Goal: Task Accomplishment & Management: Manage account settings

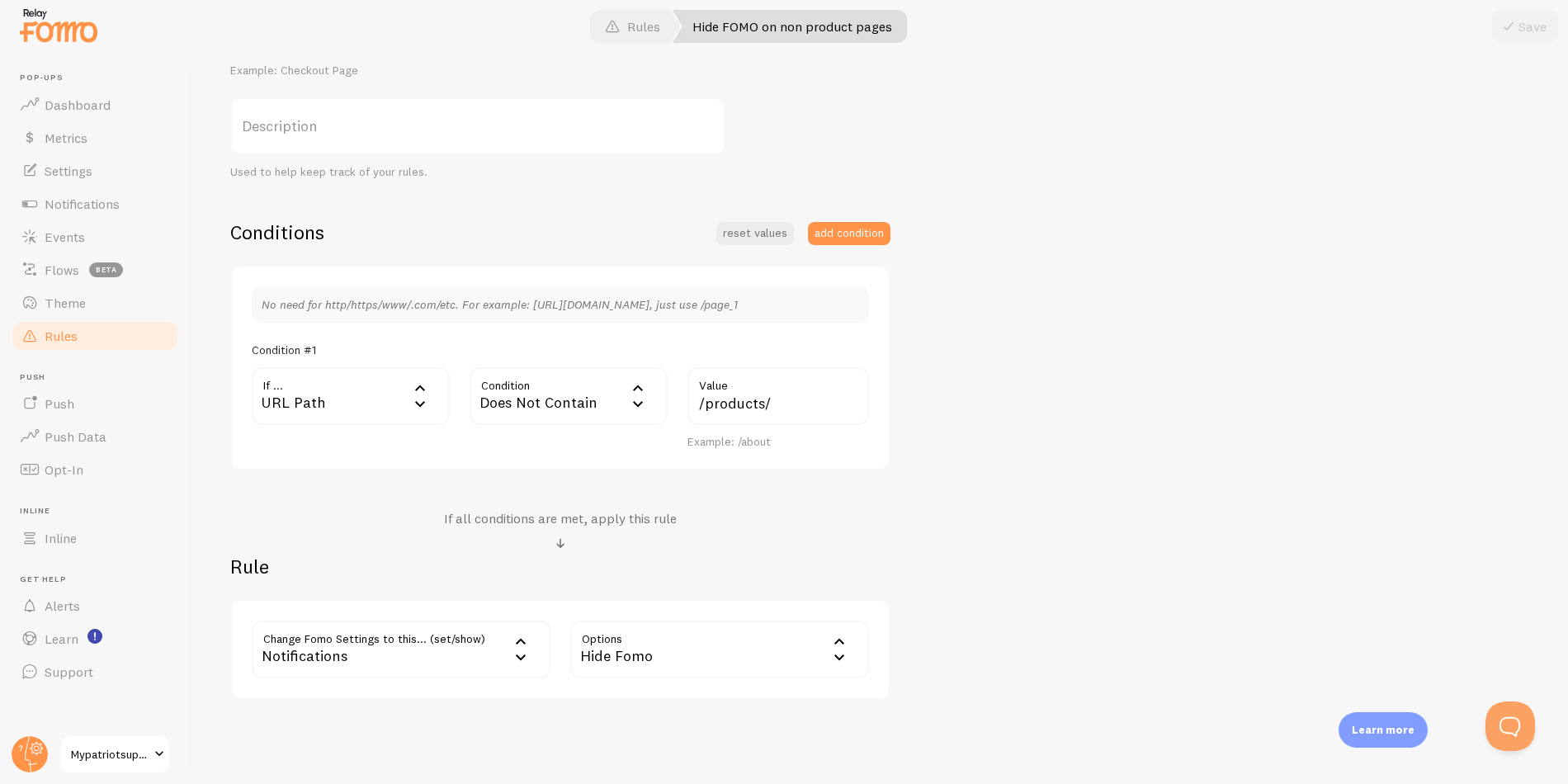
scroll to position [251, 0]
click at [433, 668] on div "Notifications" at bounding box center [400, 647] width 299 height 58
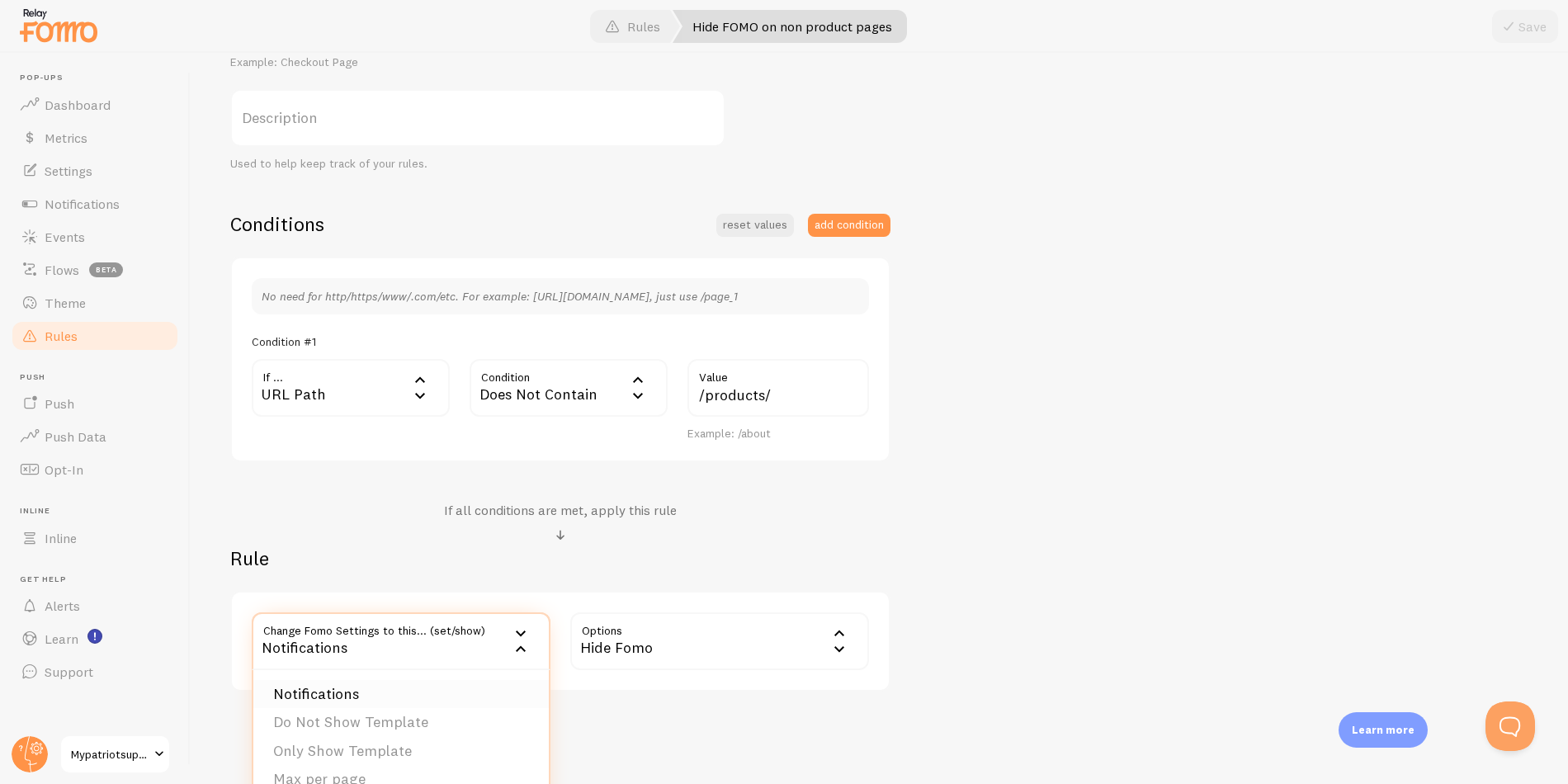
scroll to position [259, 0]
click at [1053, 579] on div "Hide FOMO on non product pages Title Example: Checkout Page Description Used to…" at bounding box center [878, 339] width 1298 height 704
click at [87, 202] on span "Notifications" at bounding box center [82, 204] width 75 height 17
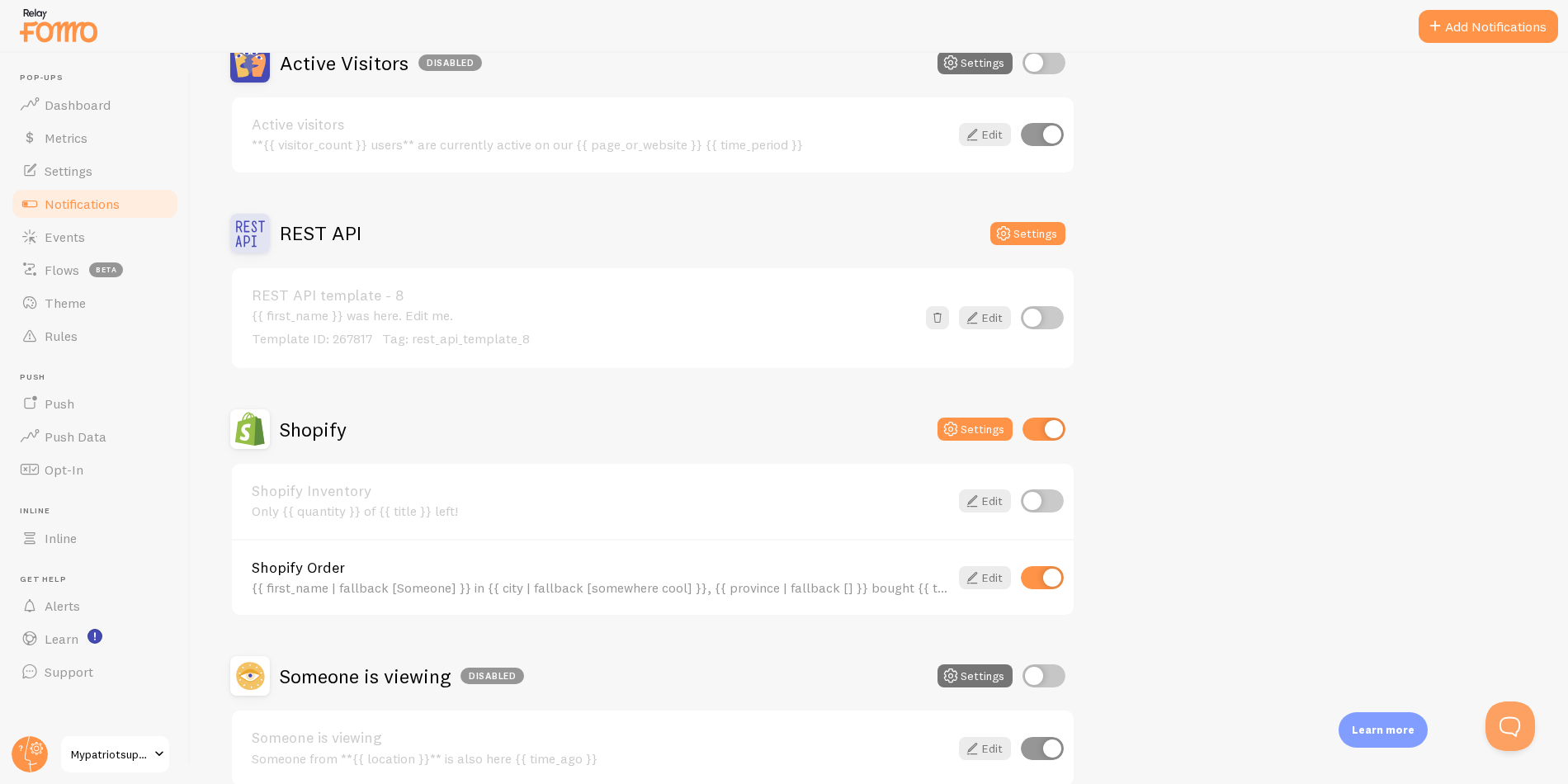
scroll to position [433, 0]
click at [982, 575] on link "Edit" at bounding box center [985, 575] width 52 height 23
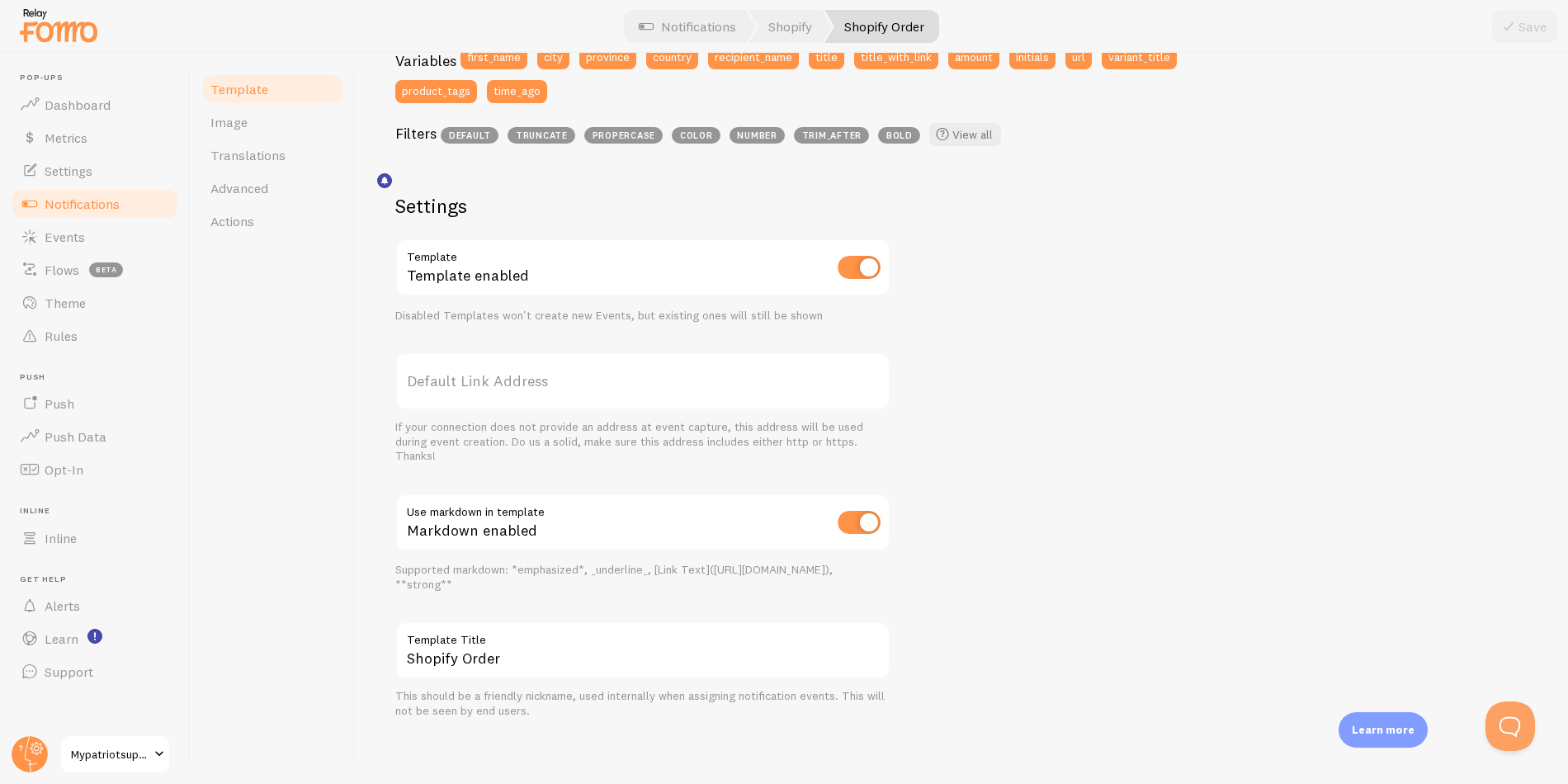
scroll to position [482, 0]
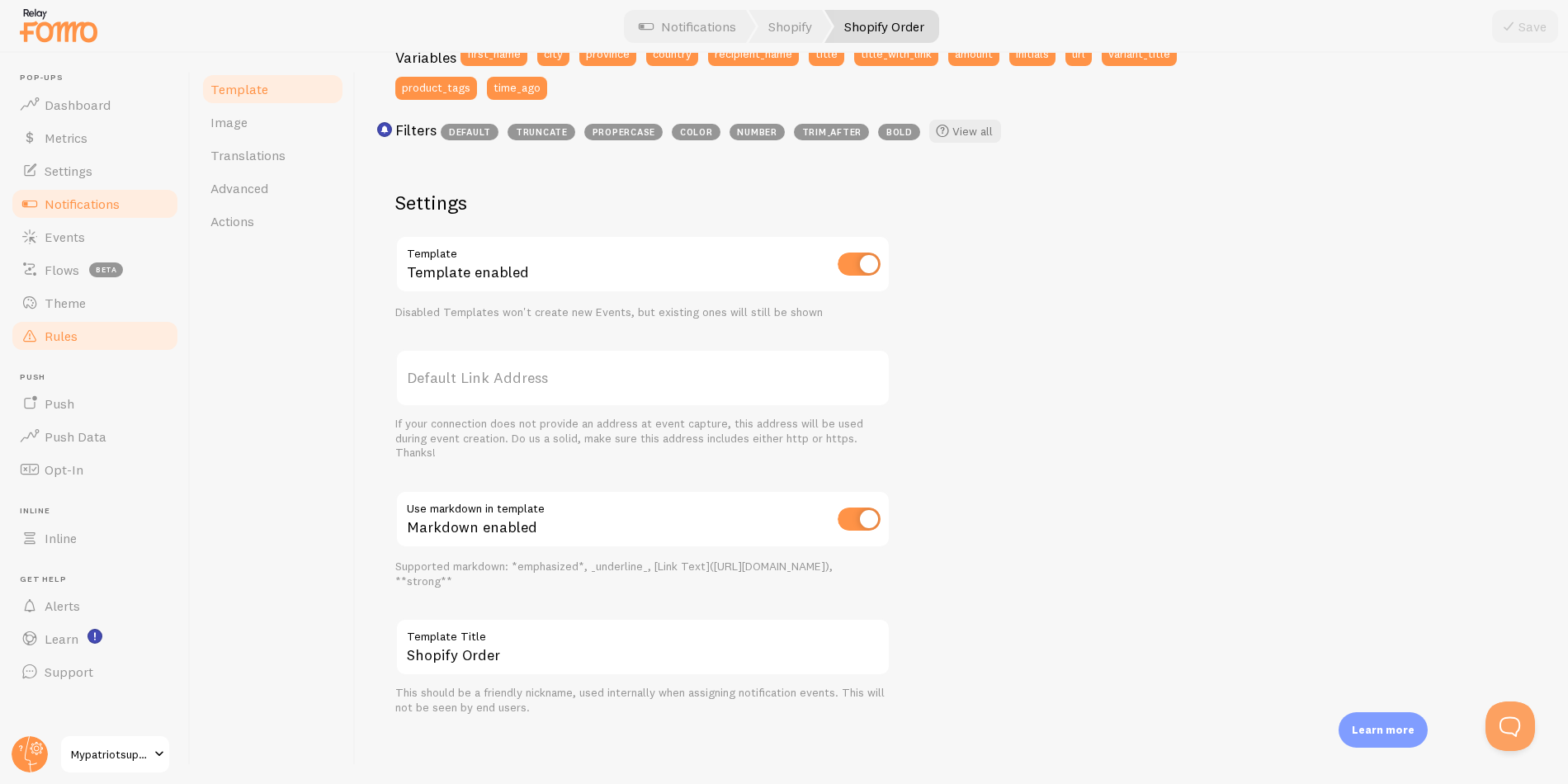
click at [107, 337] on link "Rules" at bounding box center [95, 335] width 170 height 33
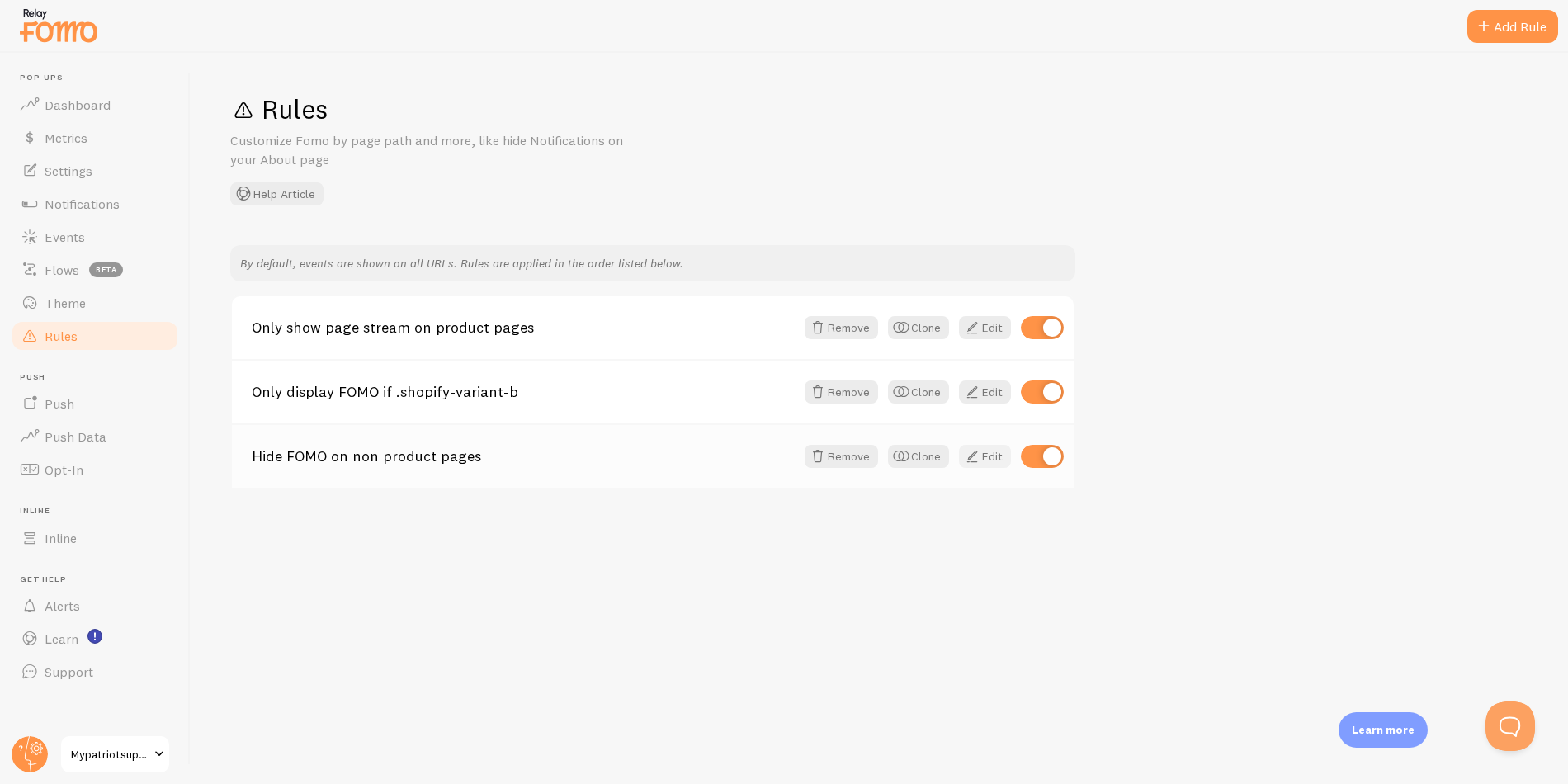
click at [975, 457] on span at bounding box center [972, 456] width 20 height 20
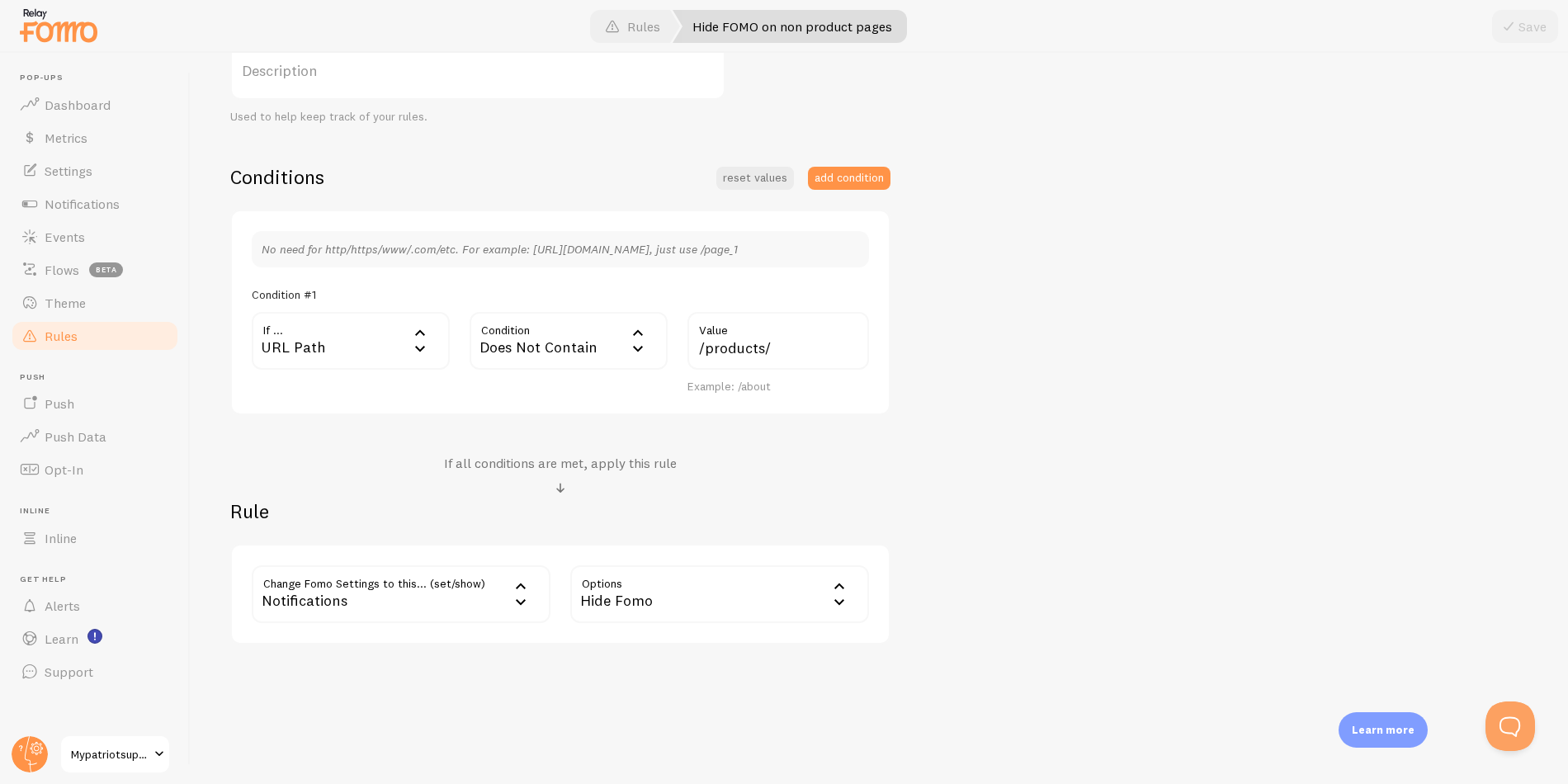
scroll to position [310, 0]
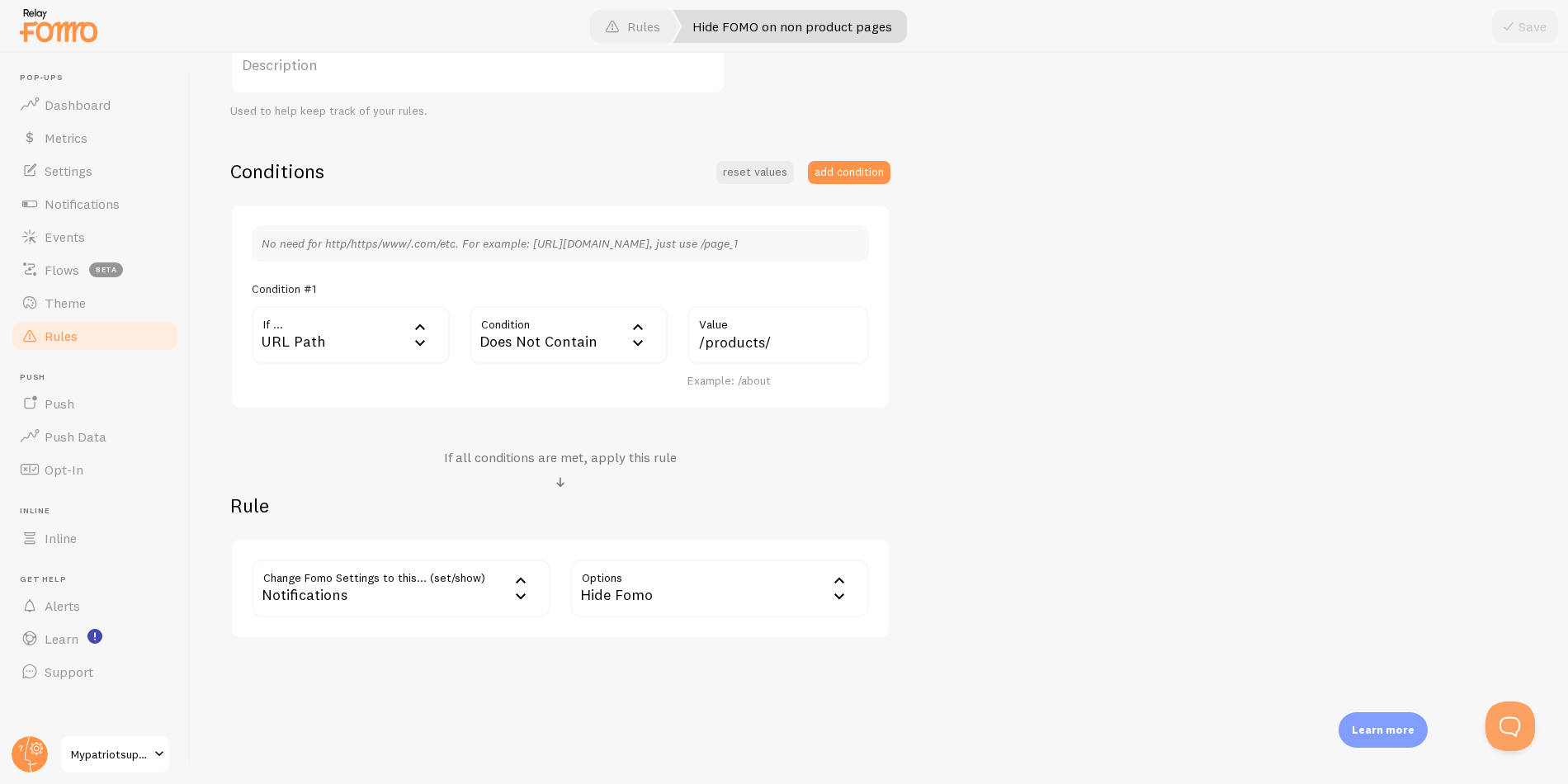
click at [433, 592] on div "Notifications" at bounding box center [400, 588] width 299 height 58
click at [432, 669] on li "Do Not Show Template" at bounding box center [400, 669] width 295 height 29
click at [636, 594] on label "Template" at bounding box center [719, 588] width 299 height 58
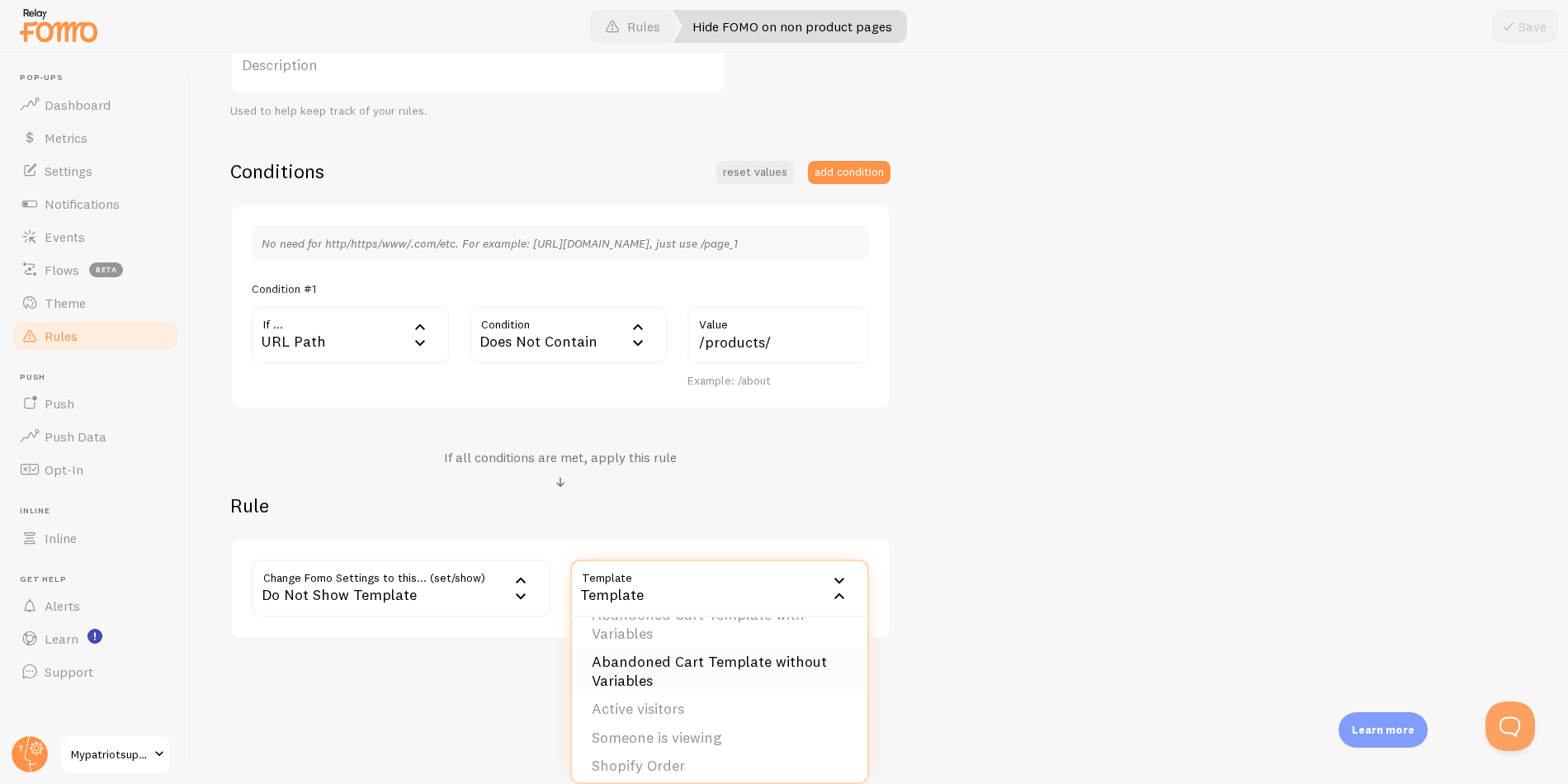
scroll to position [91, 0]
click at [677, 727] on li "Shopify Order" at bounding box center [719, 730] width 295 height 29
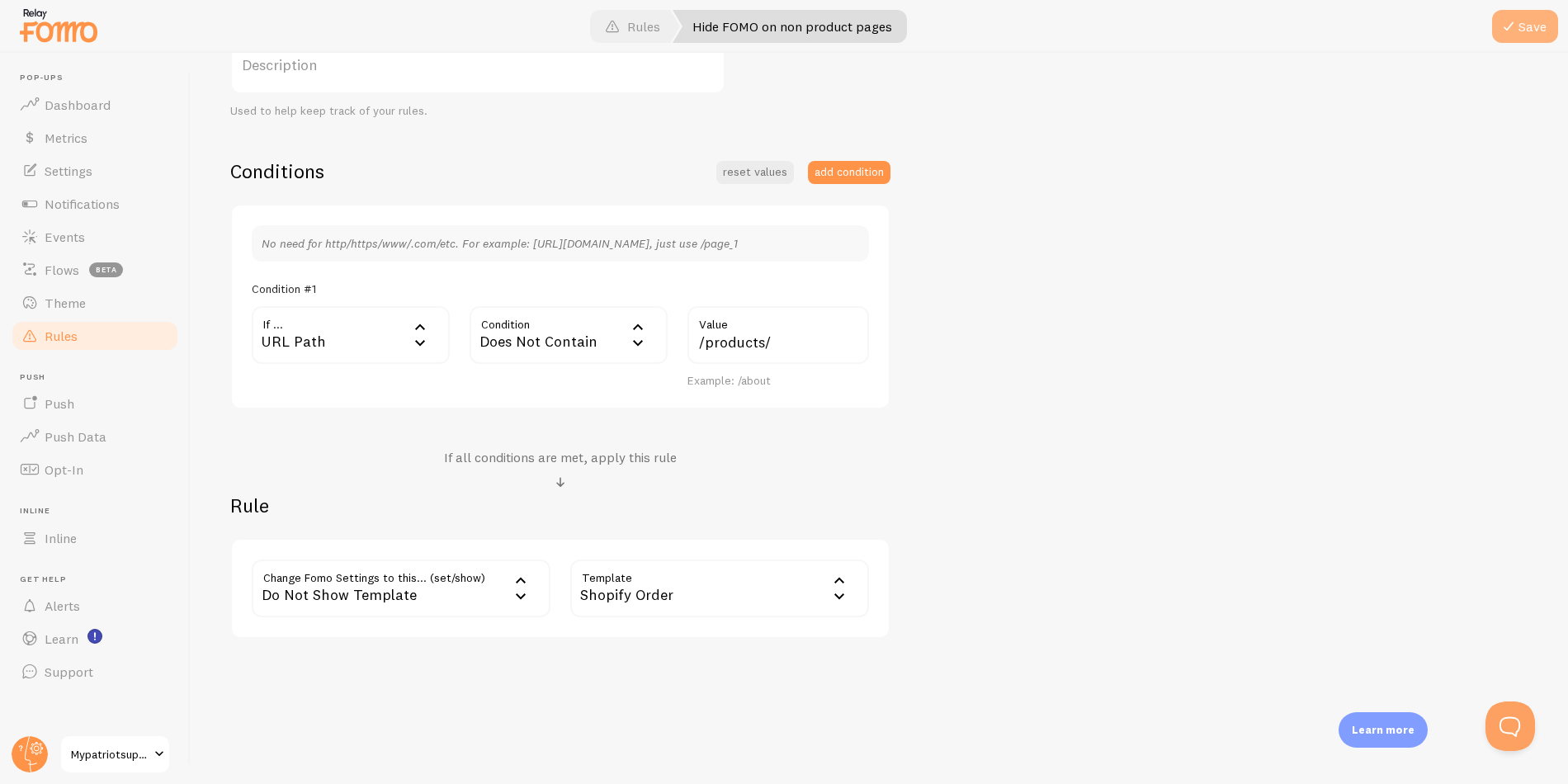
click at [1512, 27] on span at bounding box center [1508, 26] width 20 height 20
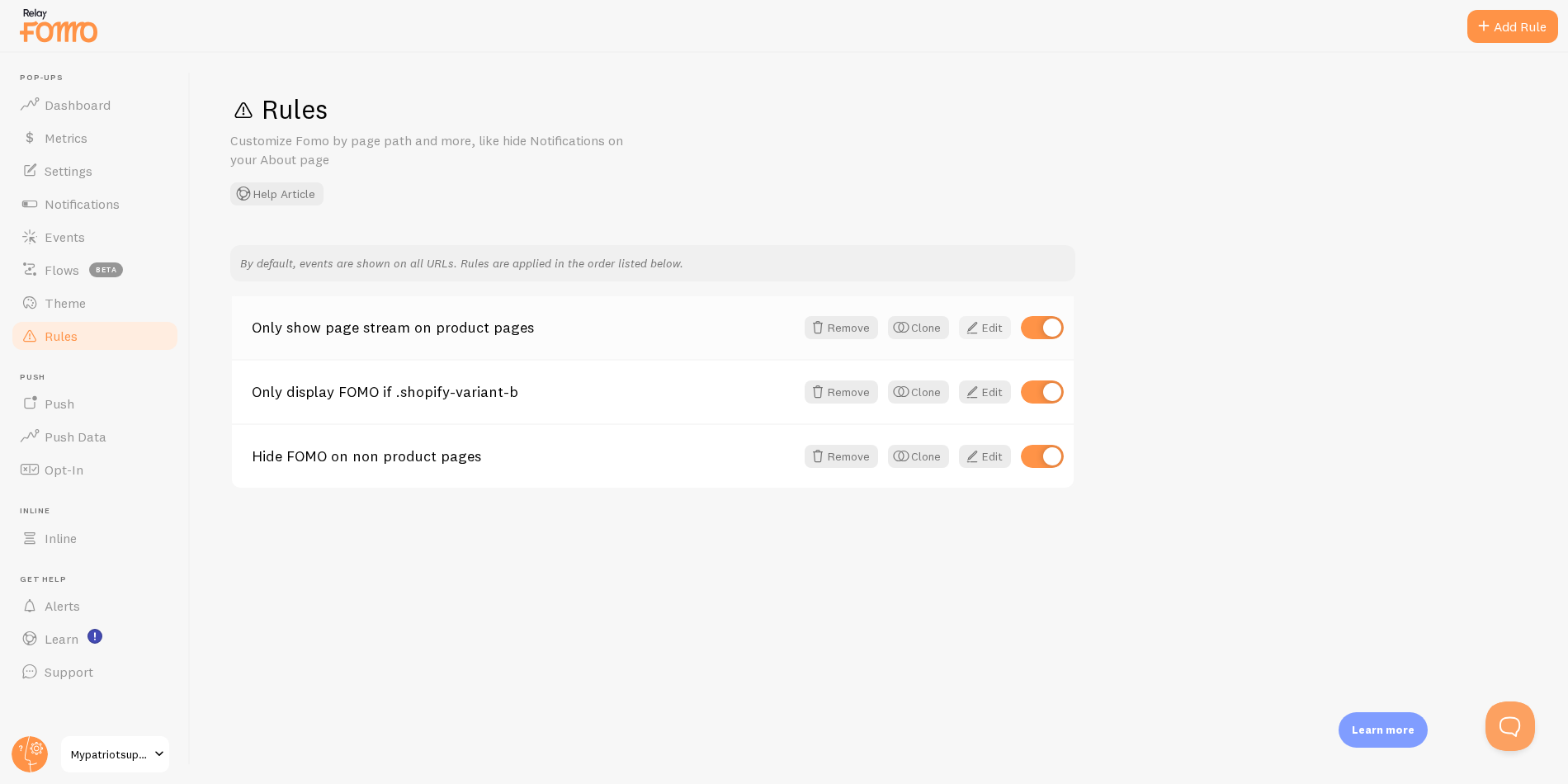
click at [989, 325] on link "Edit" at bounding box center [985, 328] width 52 height 23
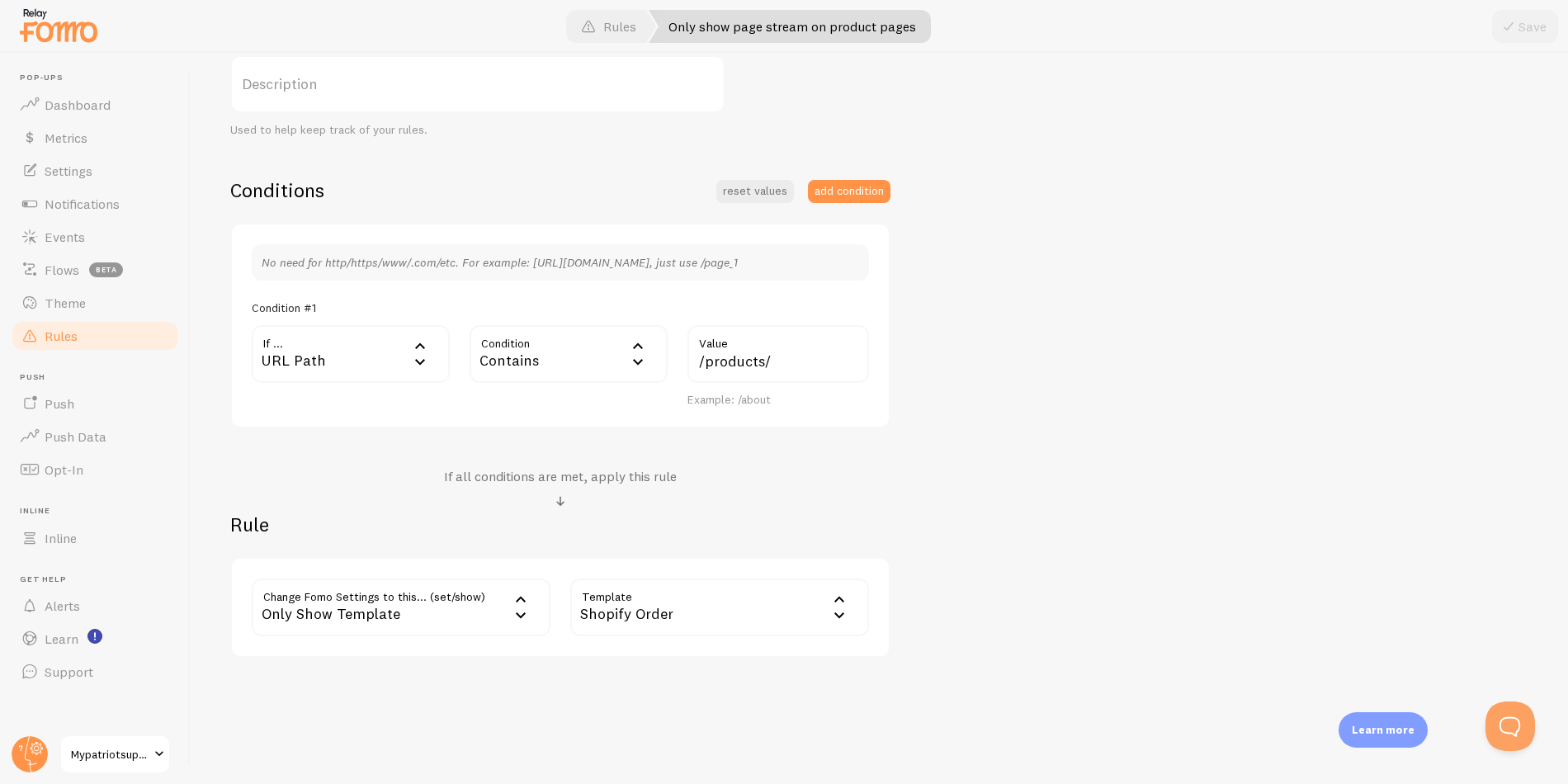
scroll to position [310, 0]
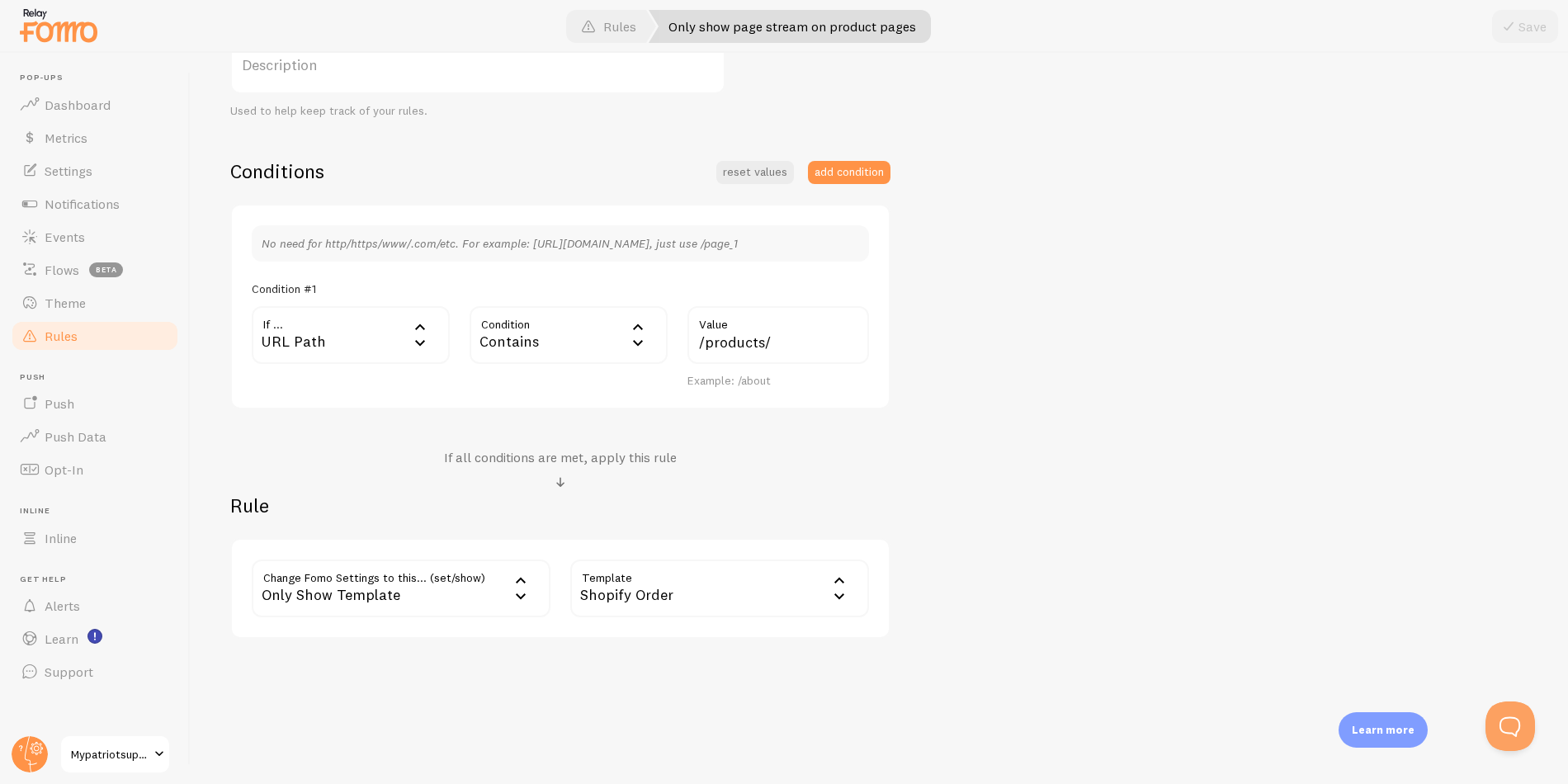
click at [115, 341] on link "Rules" at bounding box center [95, 335] width 170 height 33
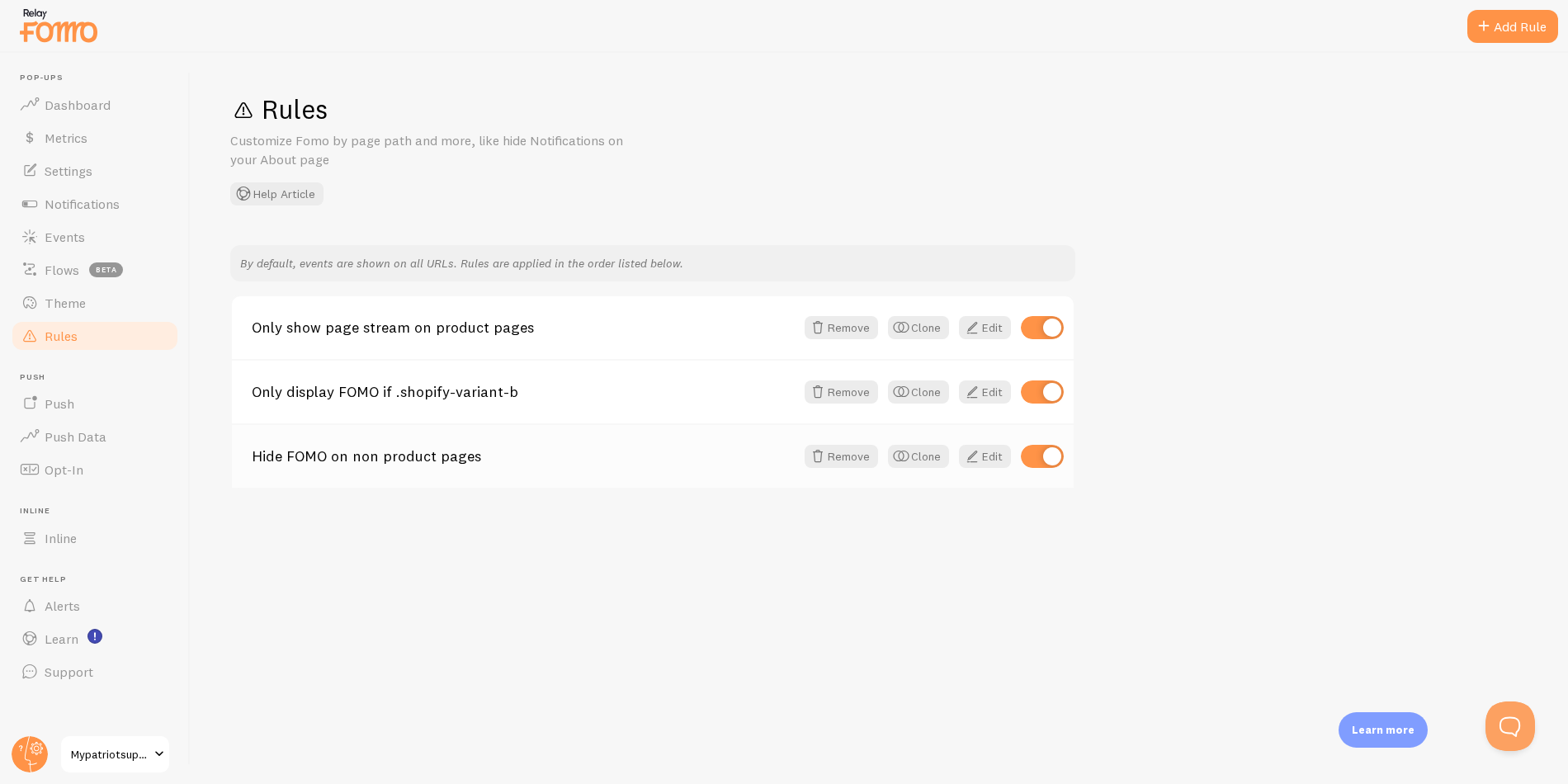
click at [596, 457] on link "Hide FOMO on non product pages" at bounding box center [523, 456] width 543 height 15
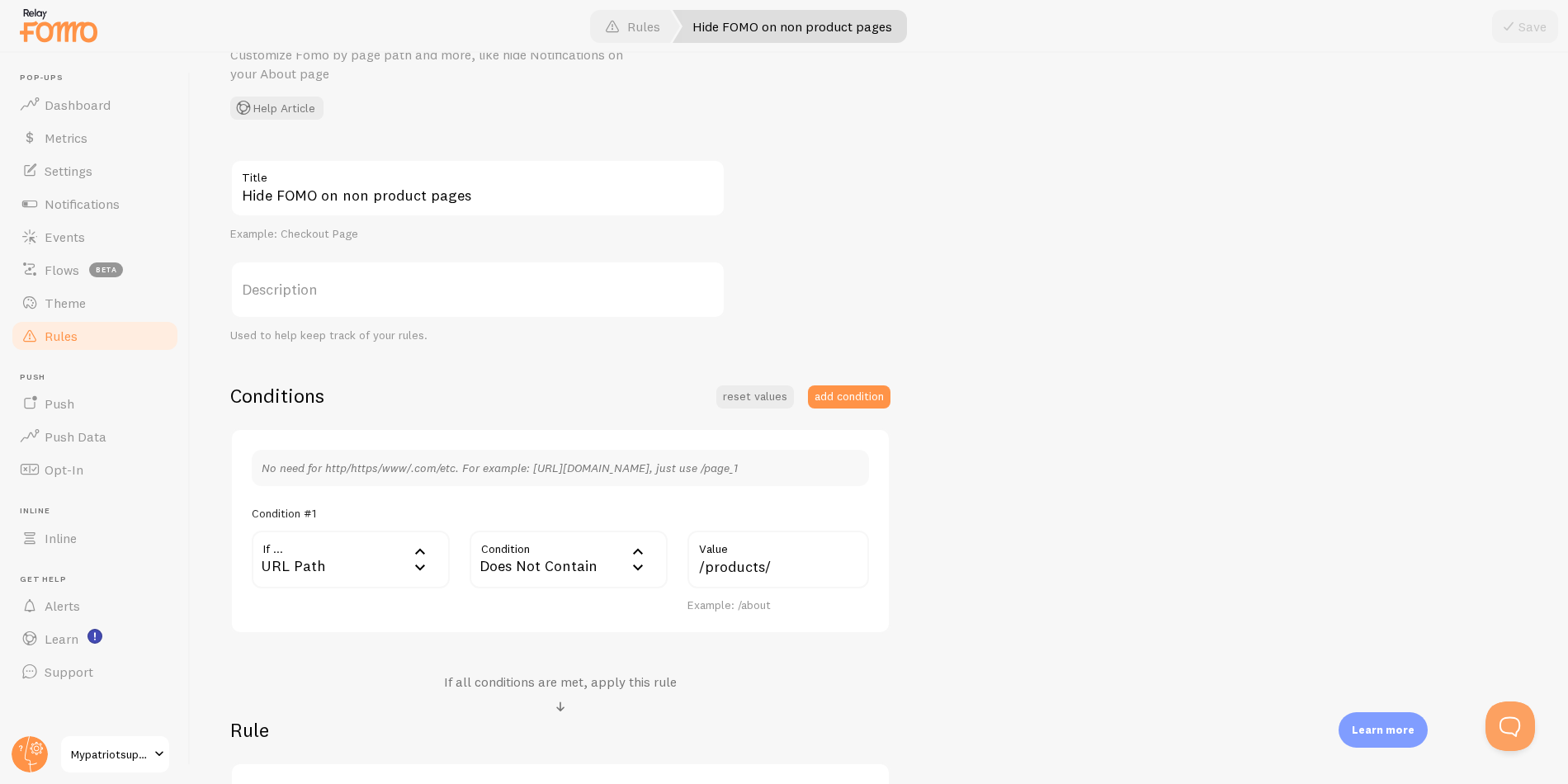
scroll to position [281, 0]
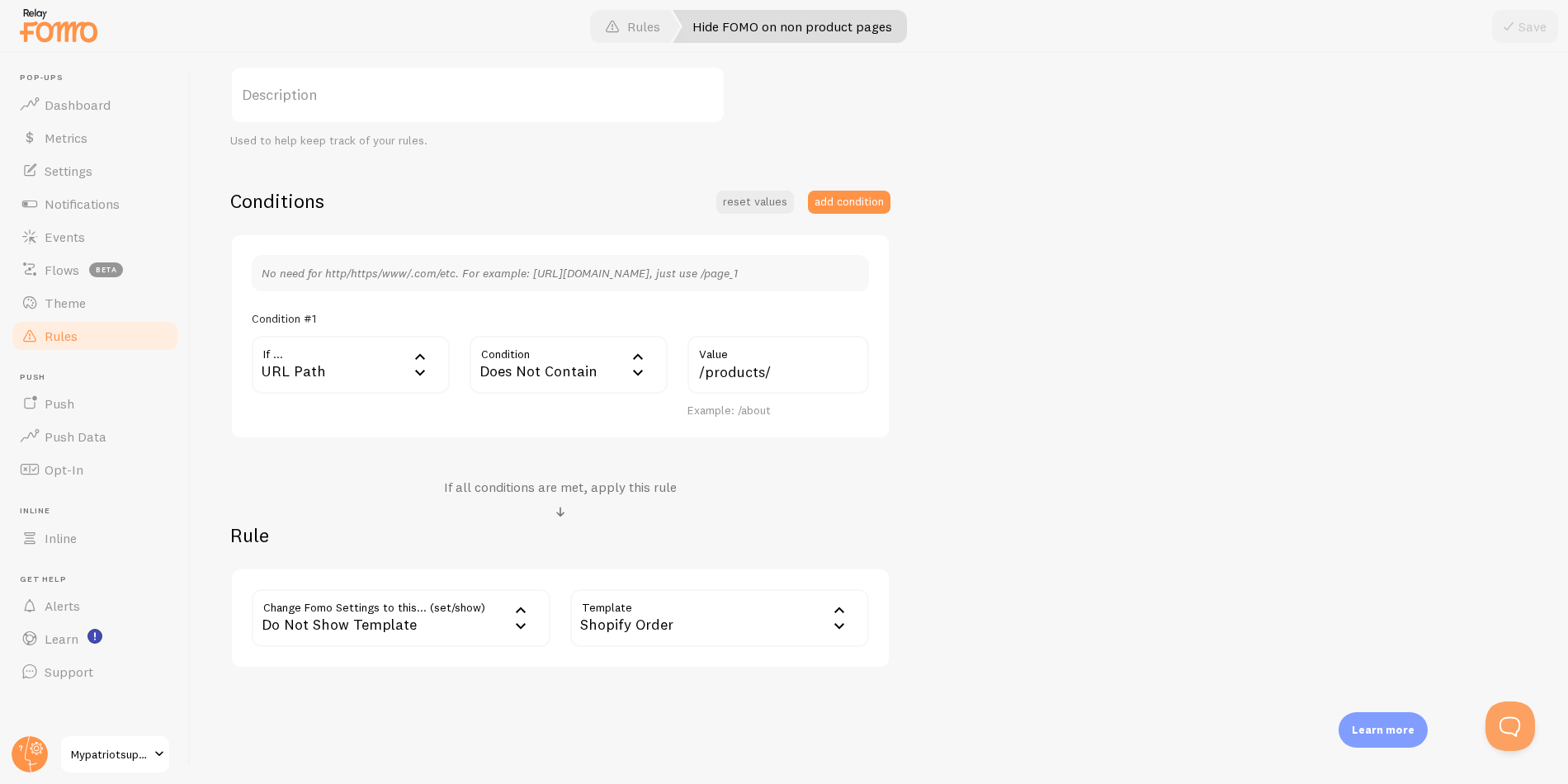
click at [116, 340] on link "Rules" at bounding box center [95, 335] width 170 height 33
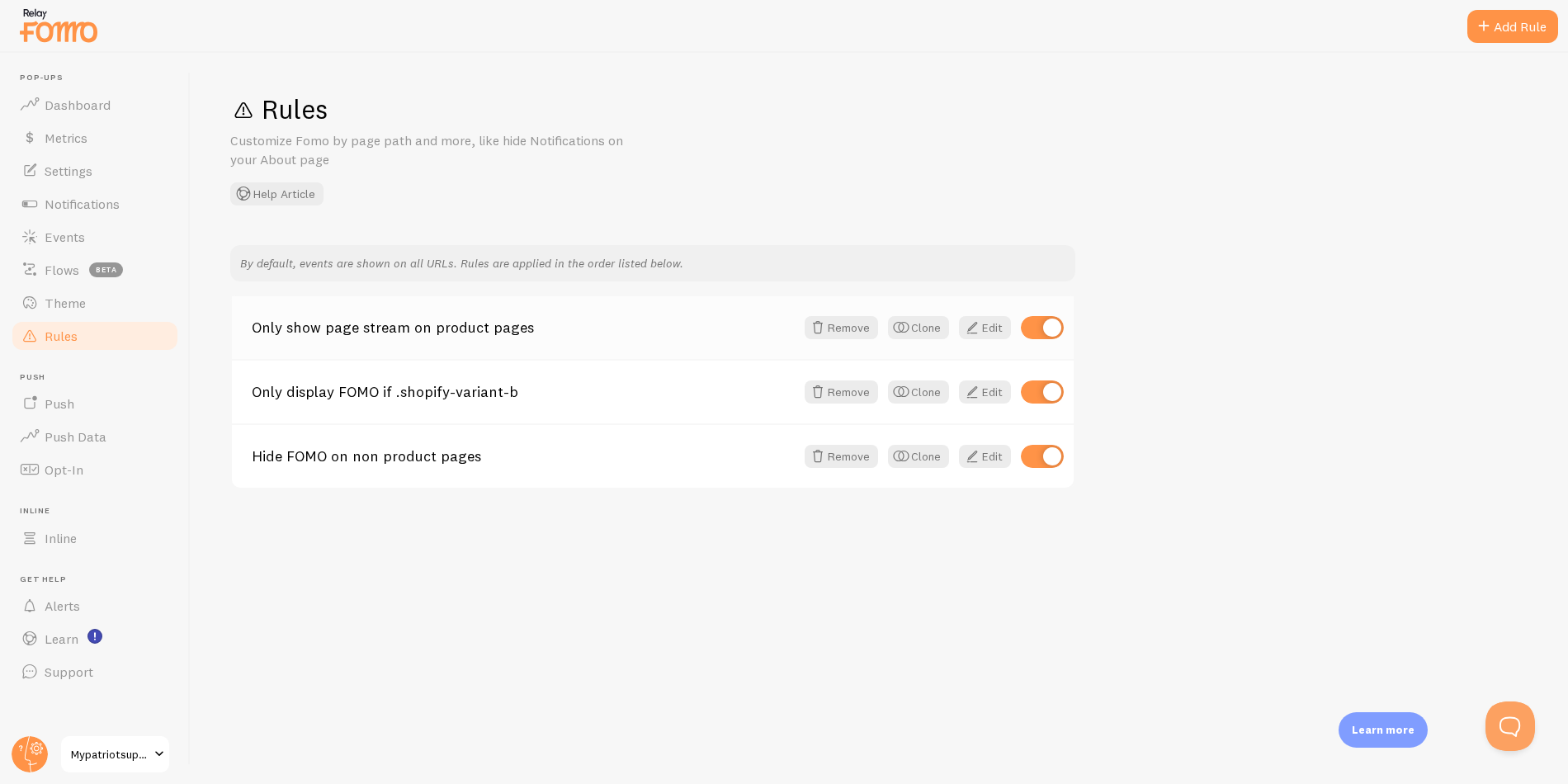
click at [619, 339] on div "Only show page stream on product pages Remove Clone Edit" at bounding box center [652, 327] width 842 height 62
click at [974, 330] on span at bounding box center [972, 327] width 20 height 20
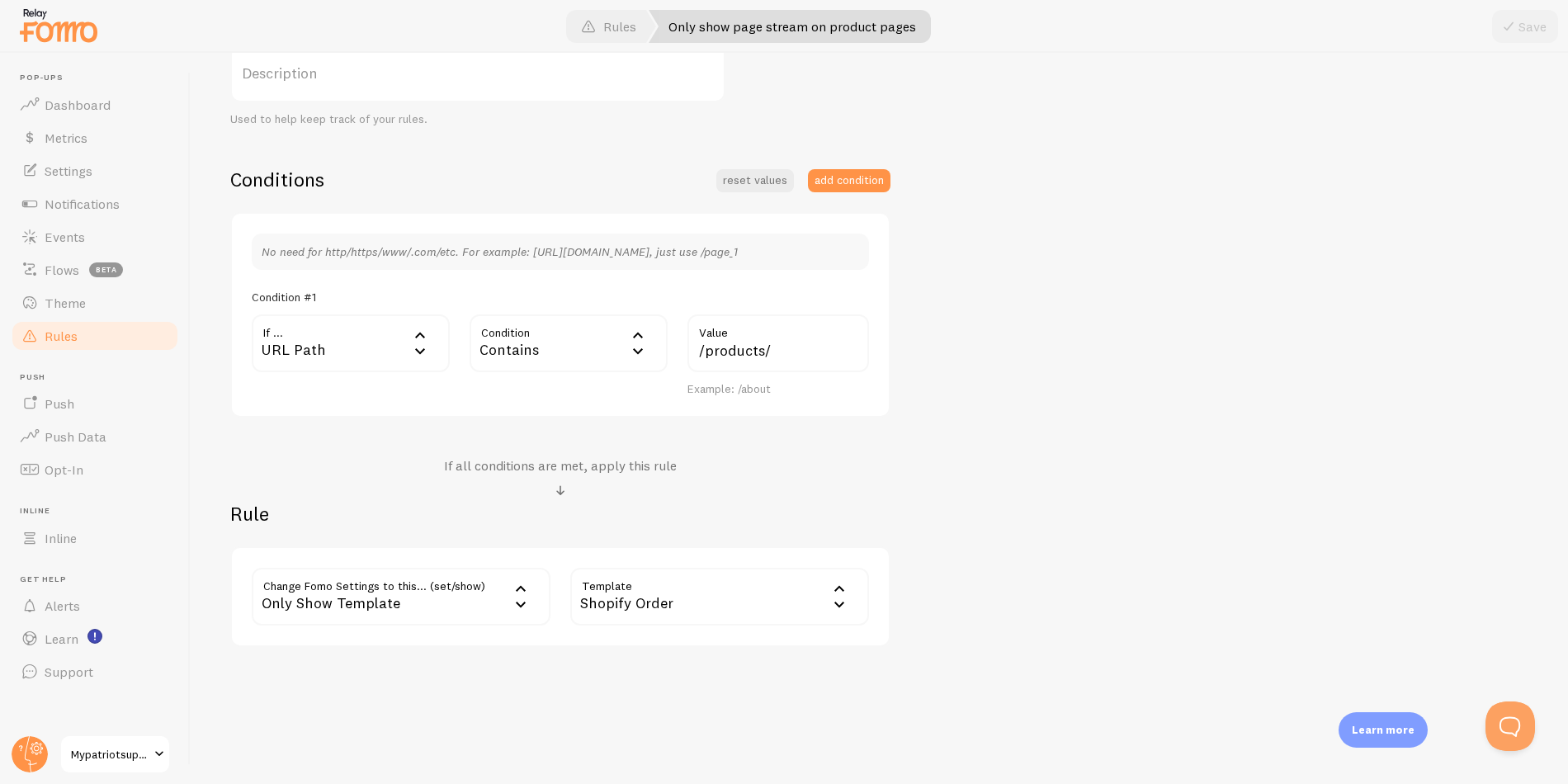
scroll to position [310, 0]
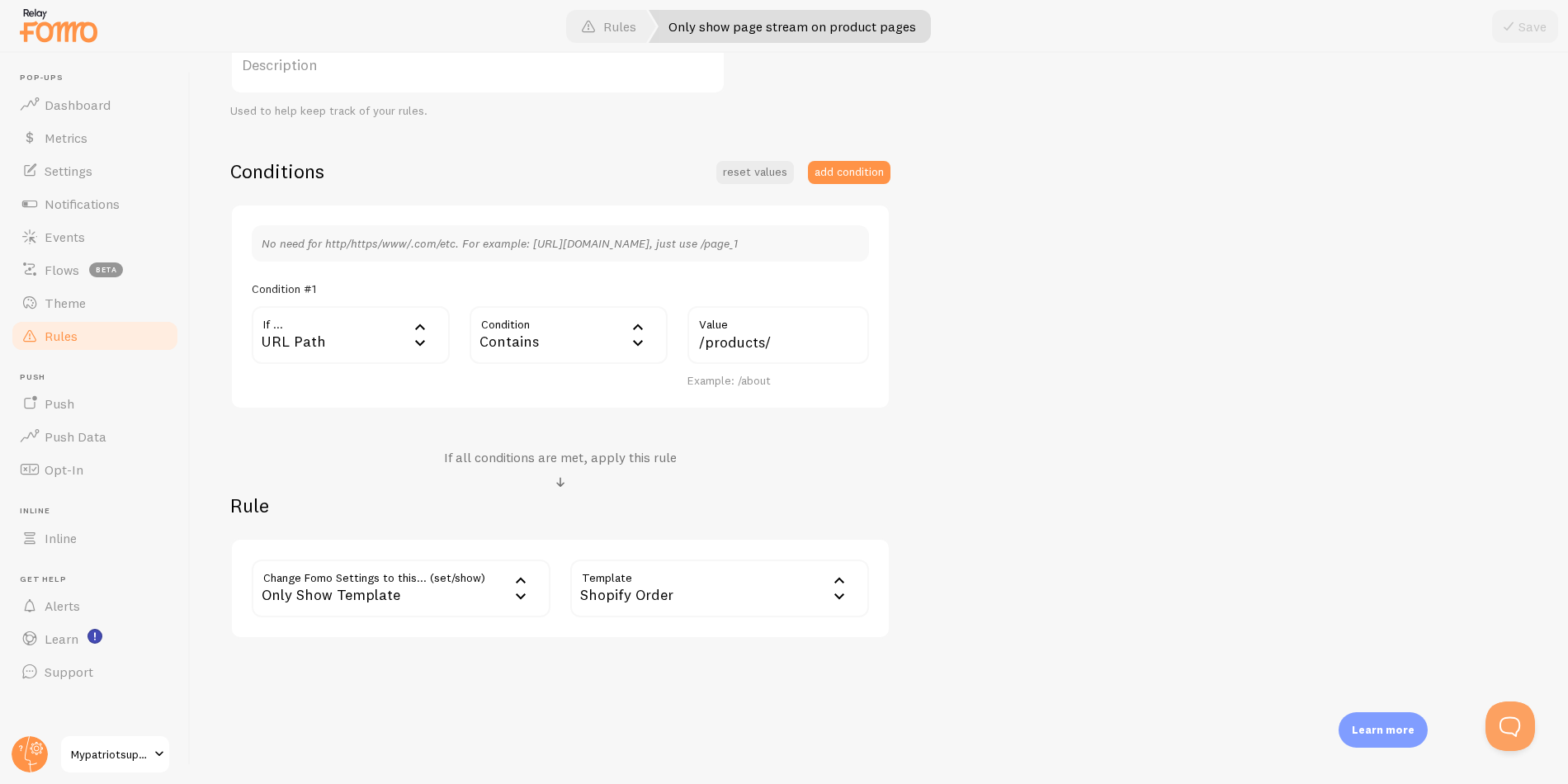
click at [80, 334] on link "Rules" at bounding box center [95, 335] width 170 height 33
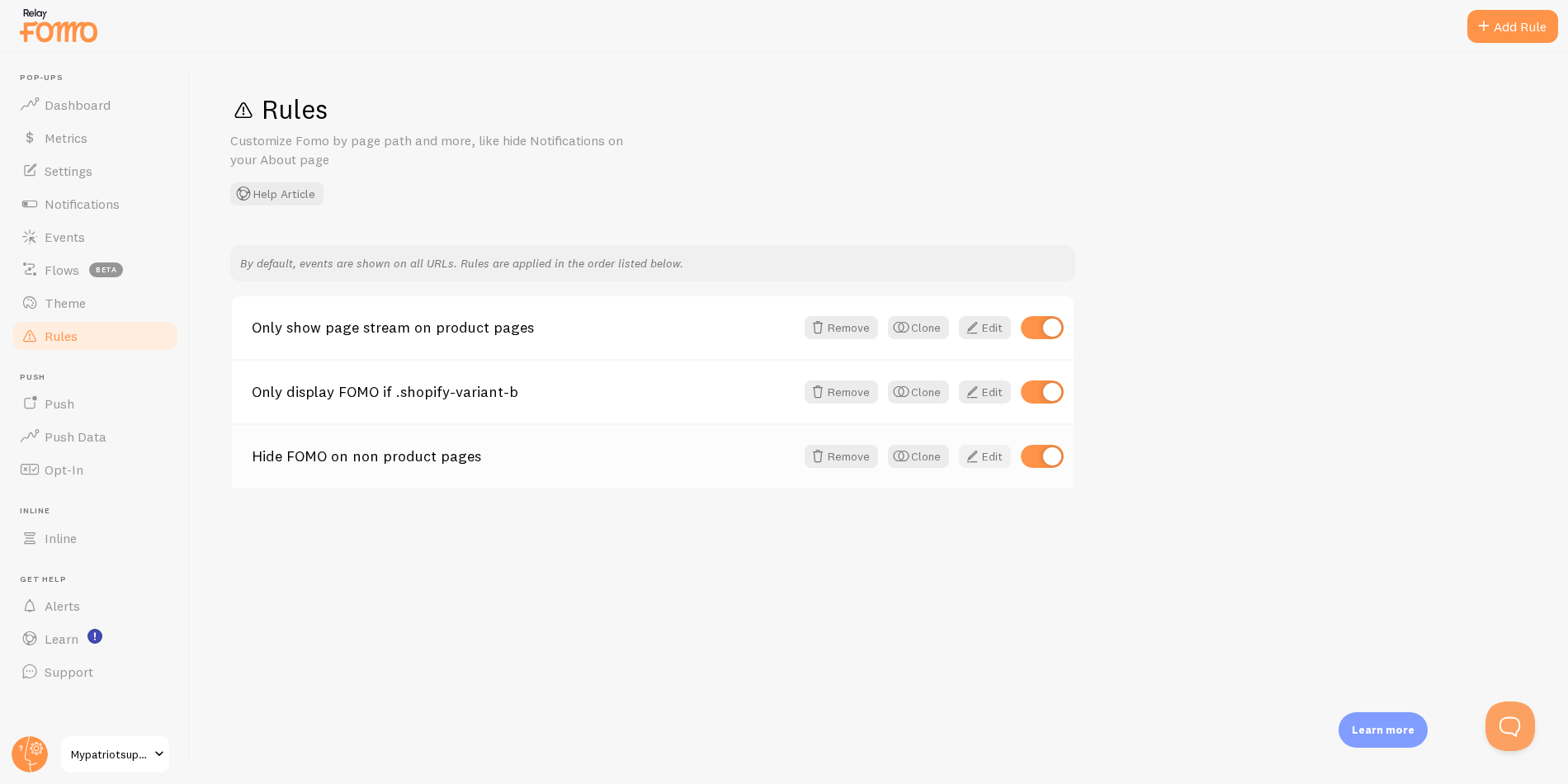
click at [989, 458] on link "Edit" at bounding box center [985, 456] width 52 height 23
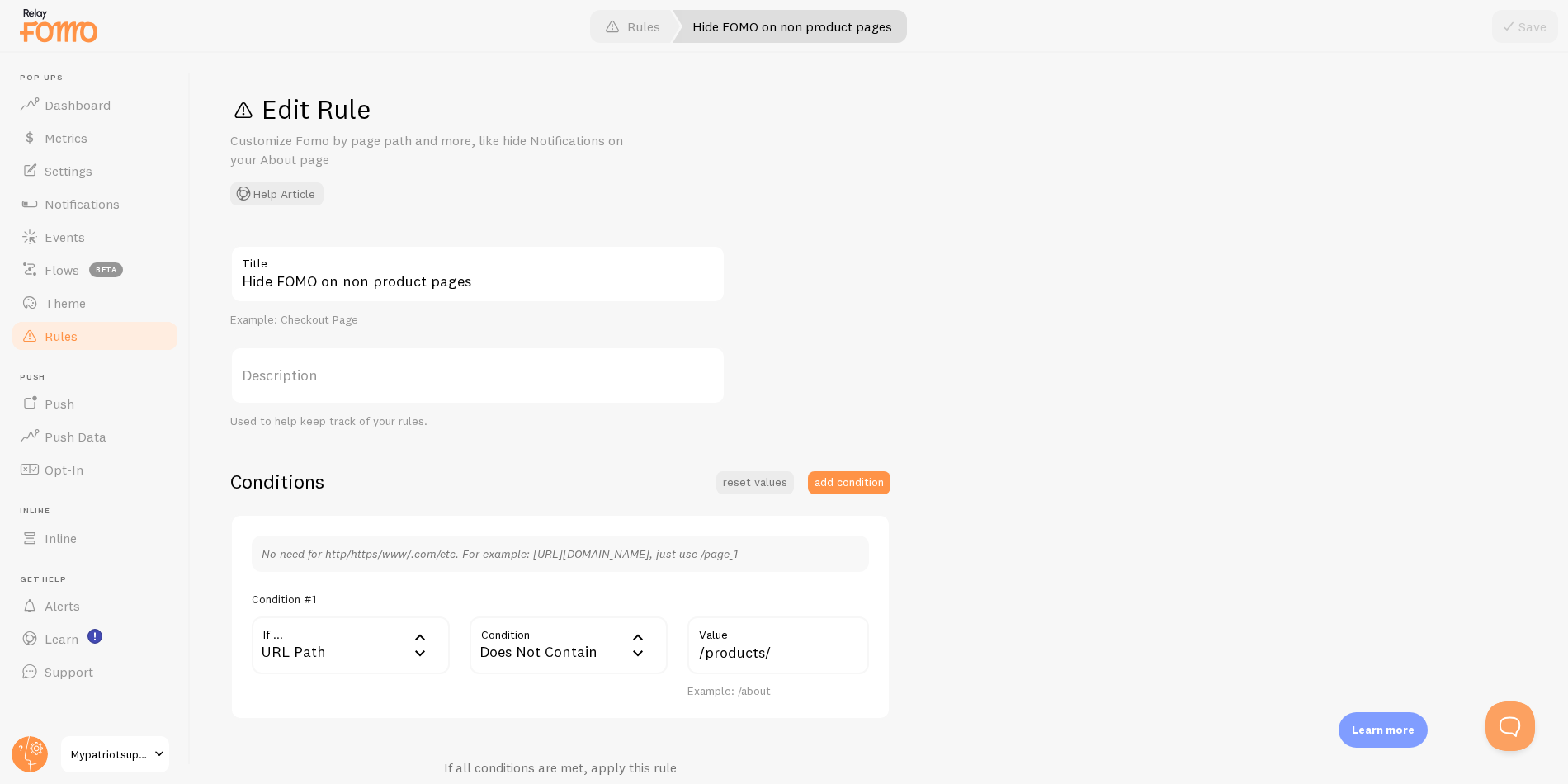
click at [91, 332] on link "Rules" at bounding box center [95, 335] width 170 height 33
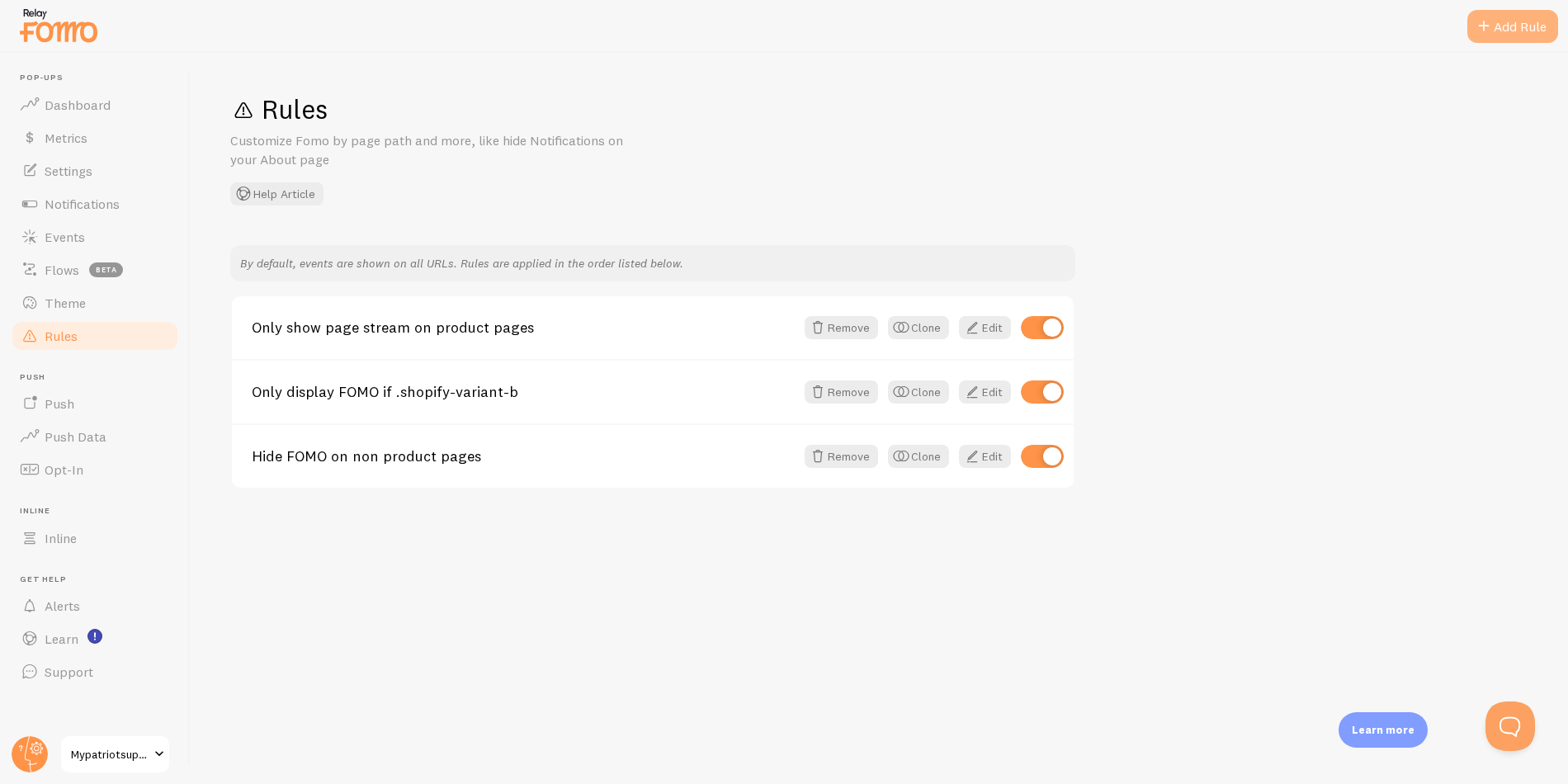
click at [1498, 30] on div "Add Rule" at bounding box center [1513, 26] width 91 height 33
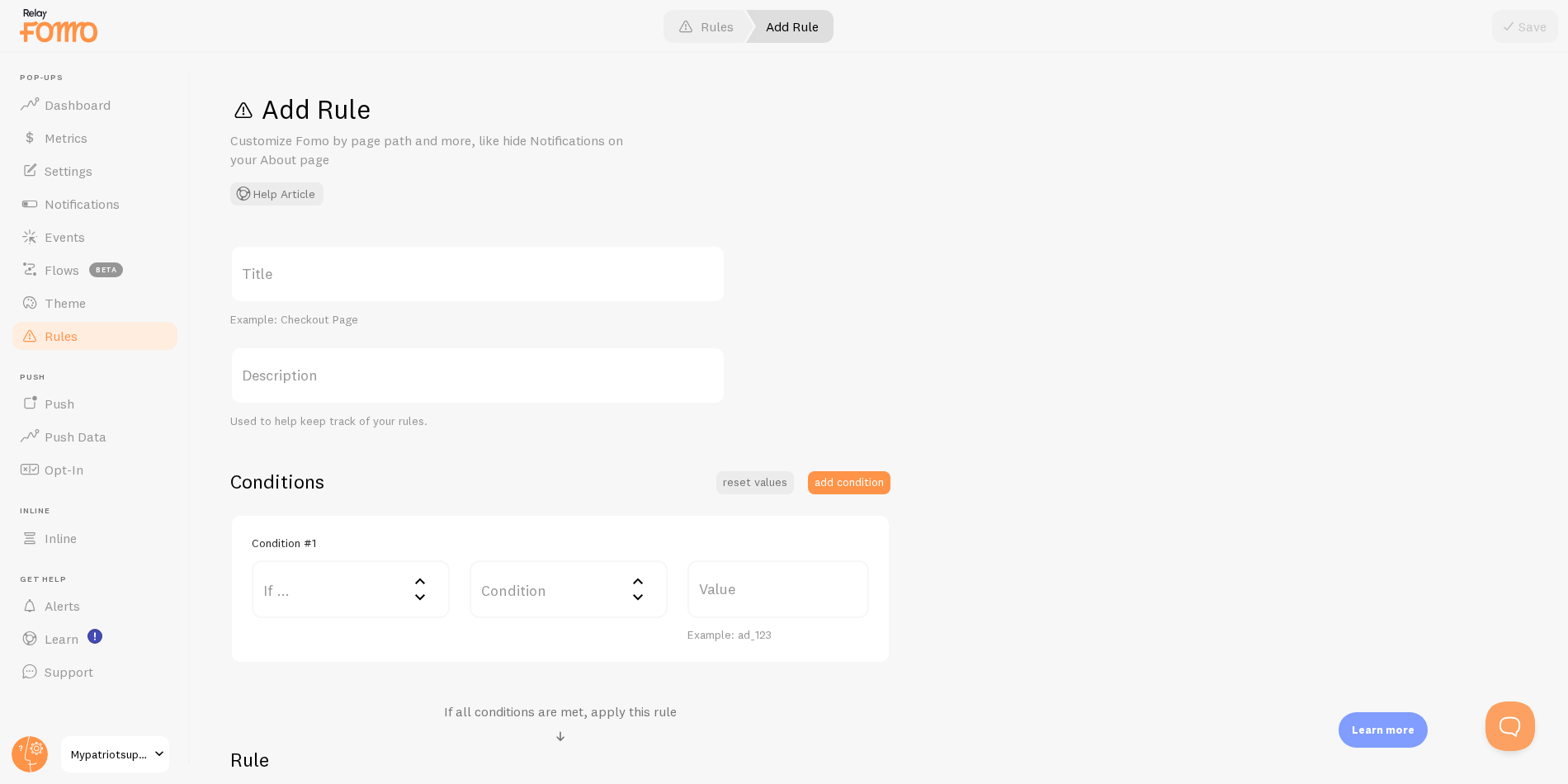
scroll to position [254, 0]
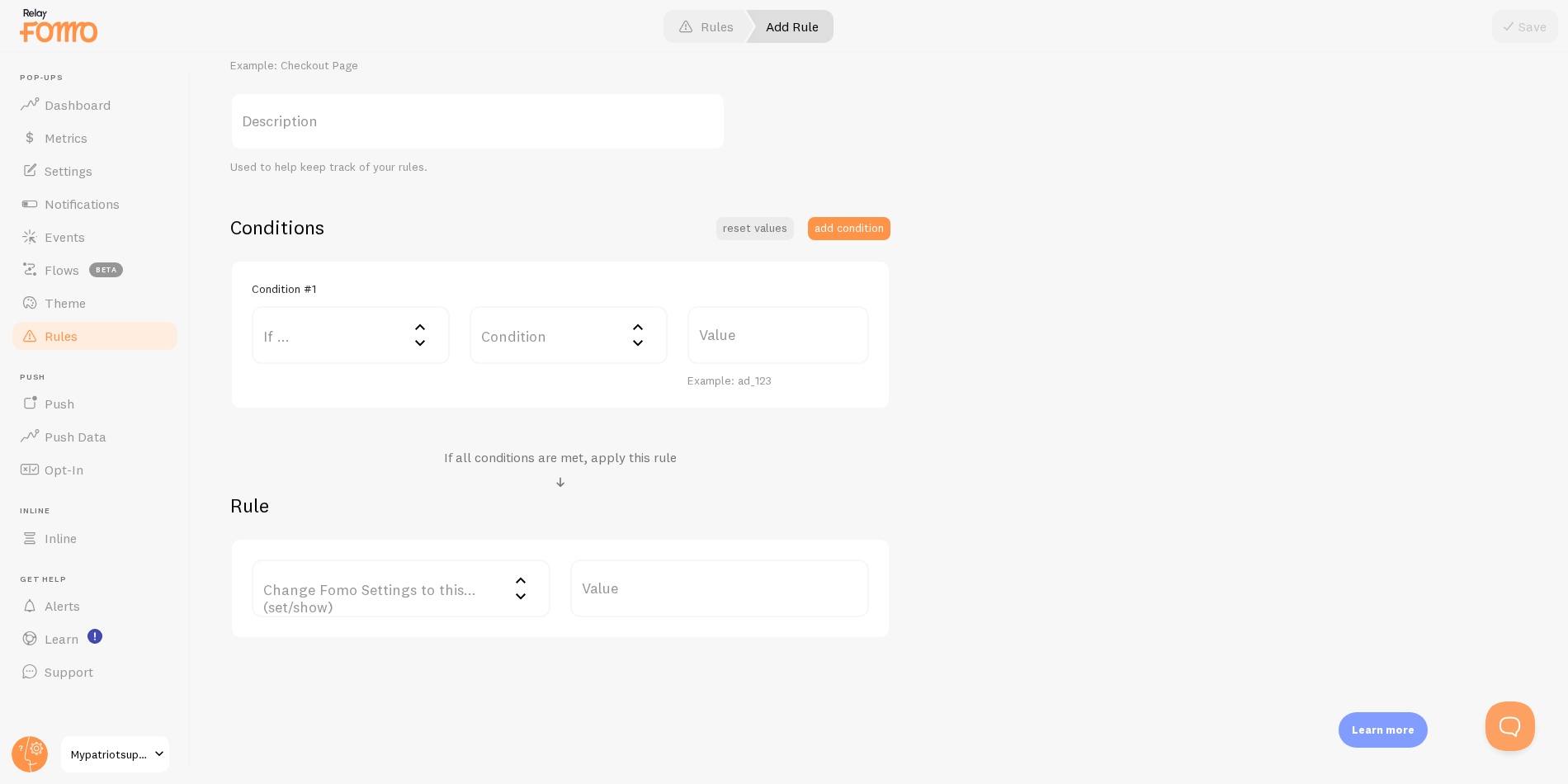
click at [299, 333] on label "If ..." at bounding box center [350, 335] width 198 height 58
click at [308, 445] on li "Home page" at bounding box center [350, 445] width 194 height 29
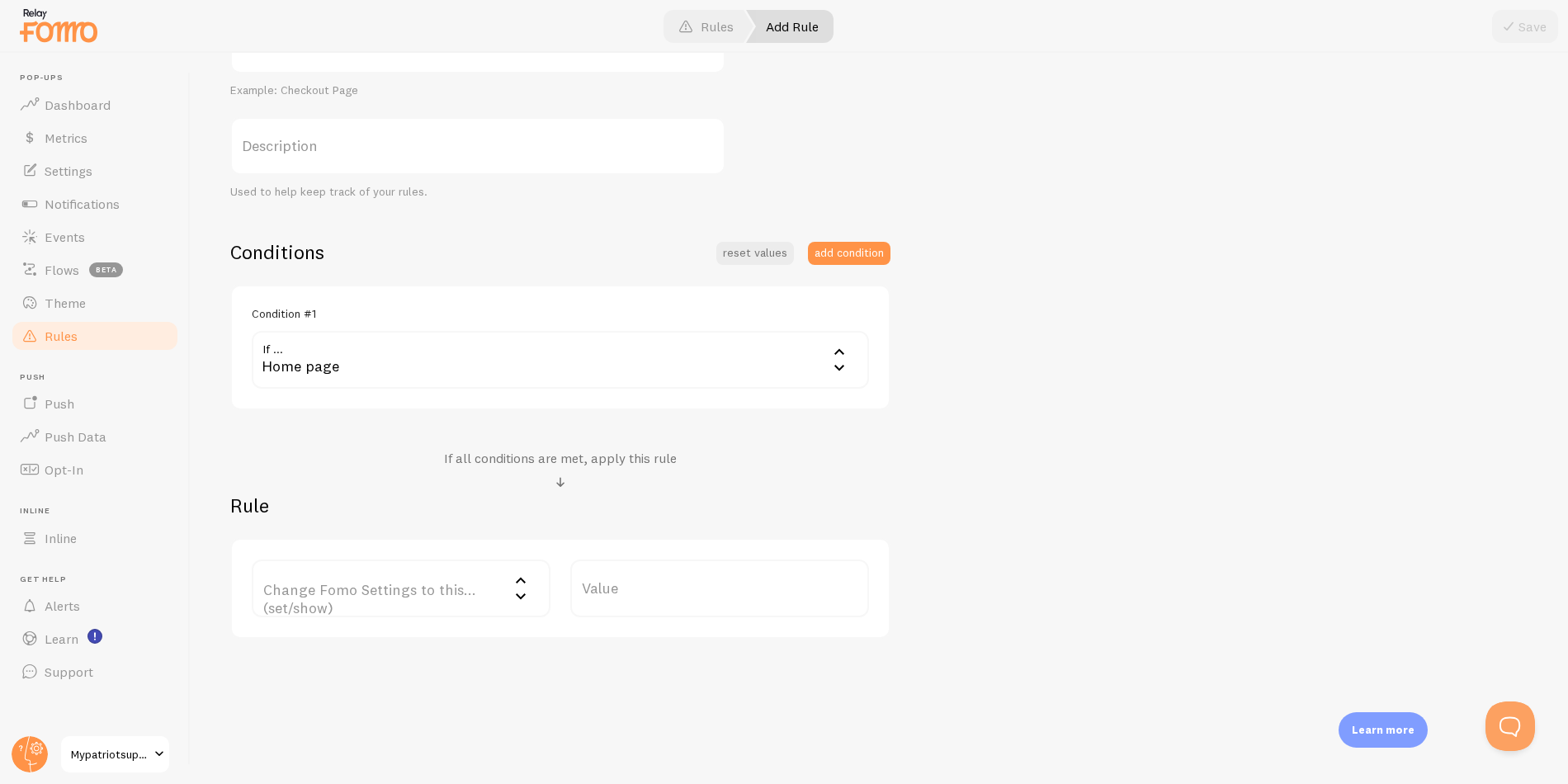
click at [437, 597] on label "Change Fomo Settings to this... (set/show)" at bounding box center [400, 588] width 299 height 58
click at [398, 630] on li "Notifications" at bounding box center [400, 642] width 295 height 29
click at [598, 594] on label "Options" at bounding box center [719, 588] width 299 height 58
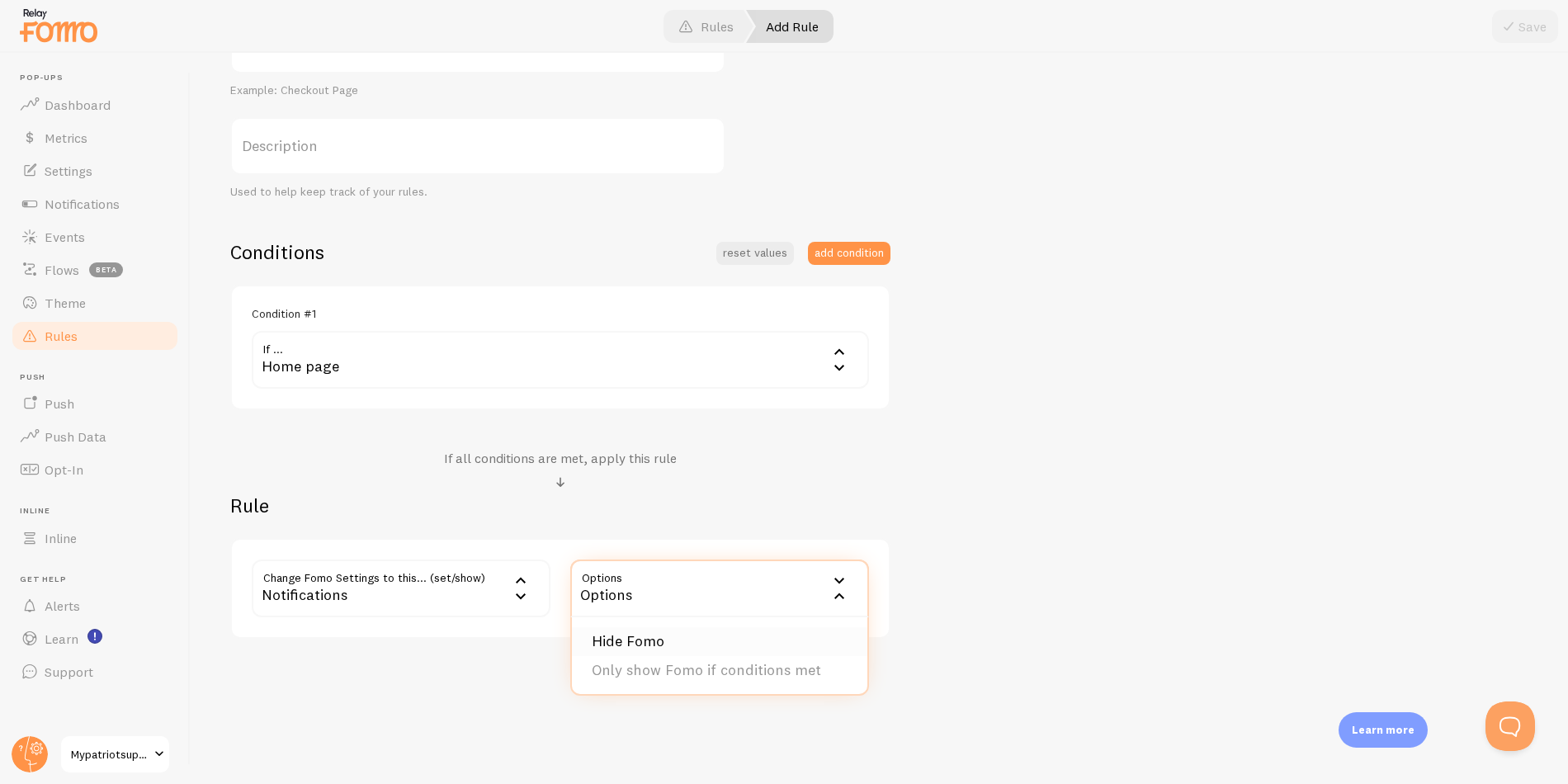
click at [618, 631] on li "Hide Fomo" at bounding box center [719, 642] width 295 height 29
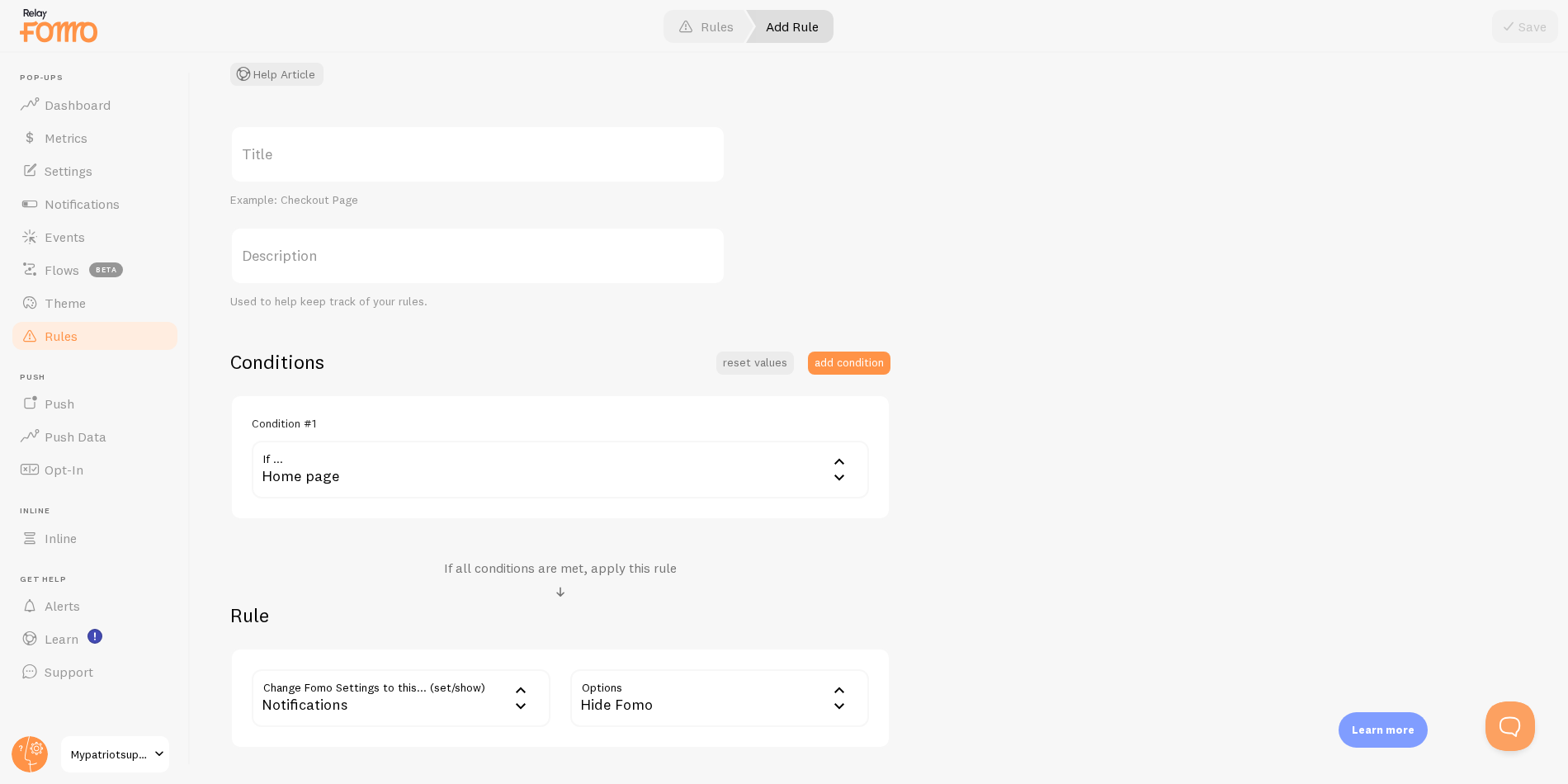
scroll to position [0, 0]
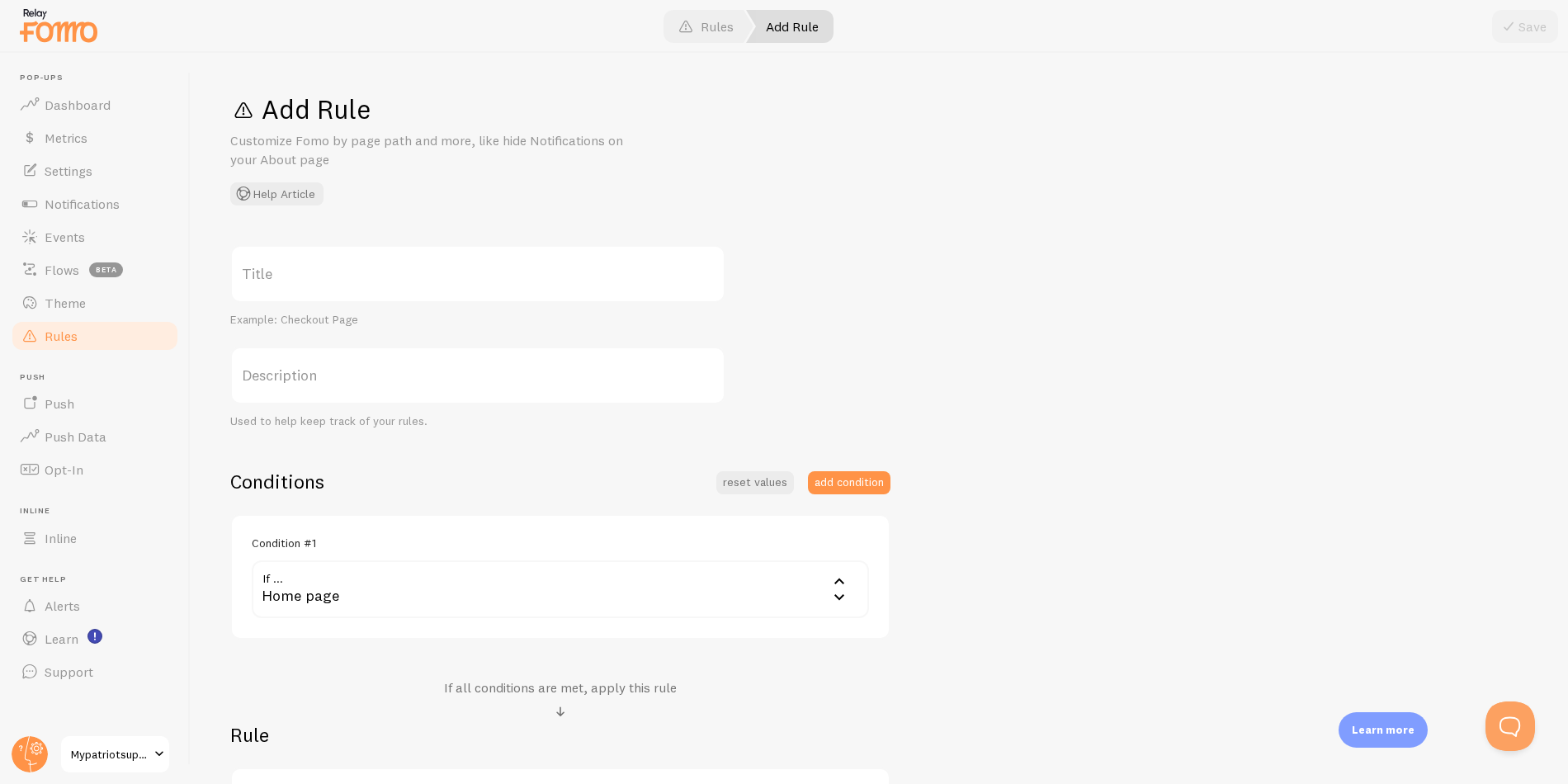
click at [460, 586] on div "Home page" at bounding box center [559, 589] width 617 height 58
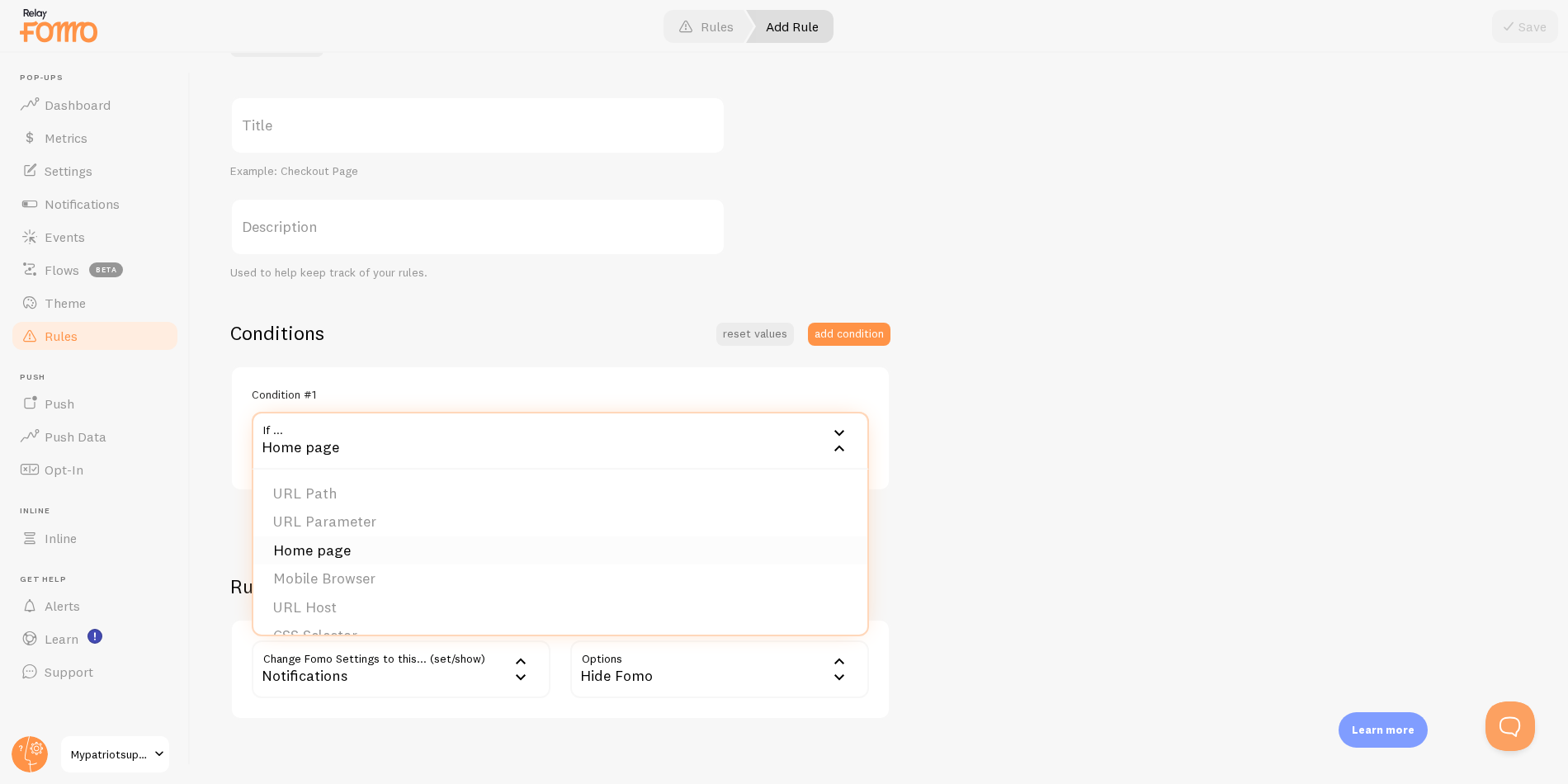
scroll to position [44, 0]
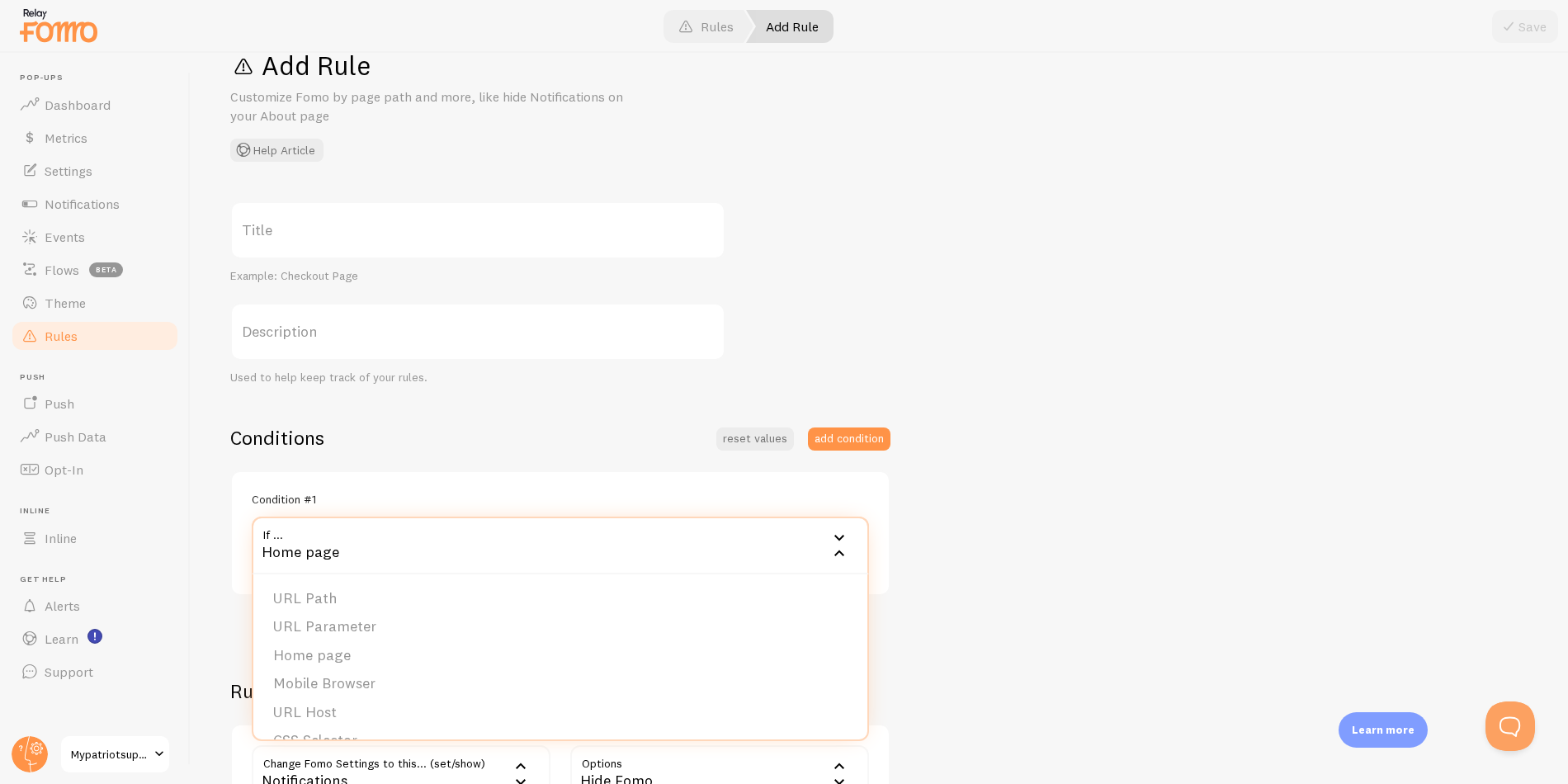
click at [1141, 537] on div "Title Example: Checkout Page Description Used to help keep track of your rules.…" at bounding box center [878, 513] width 1298 height 624
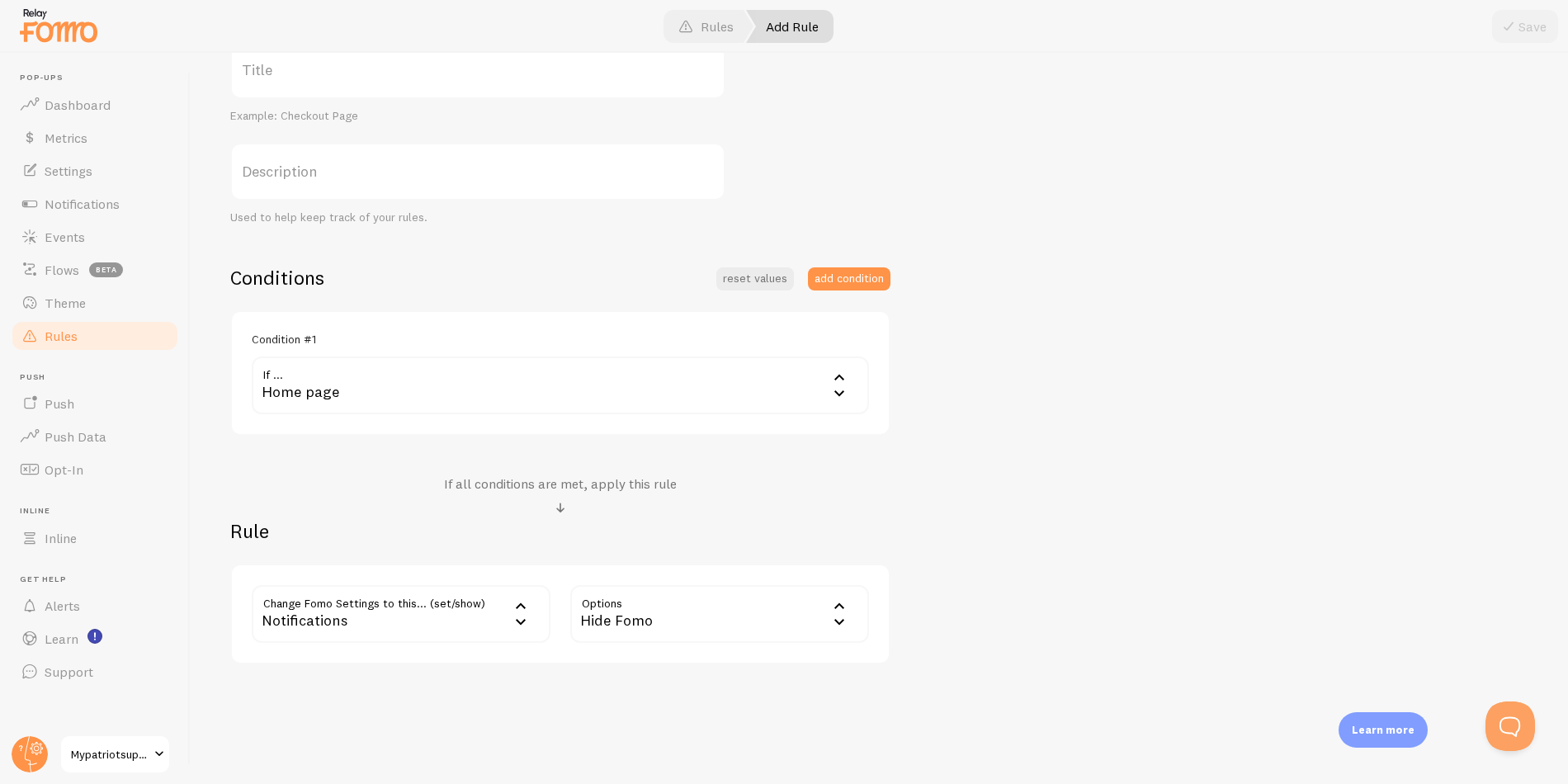
scroll to position [230, 0]
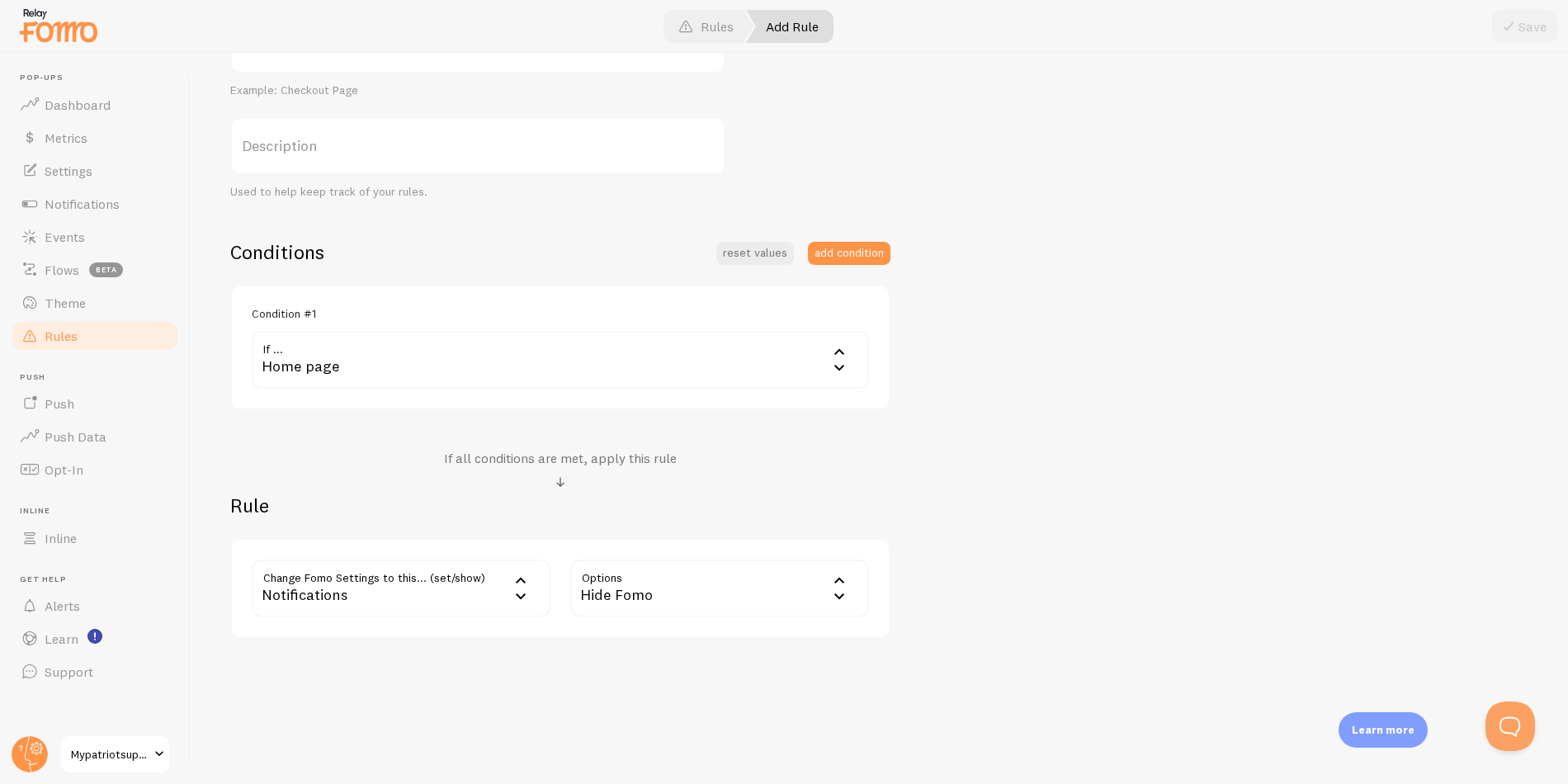
click at [69, 338] on span "Rules" at bounding box center [60, 336] width 33 height 17
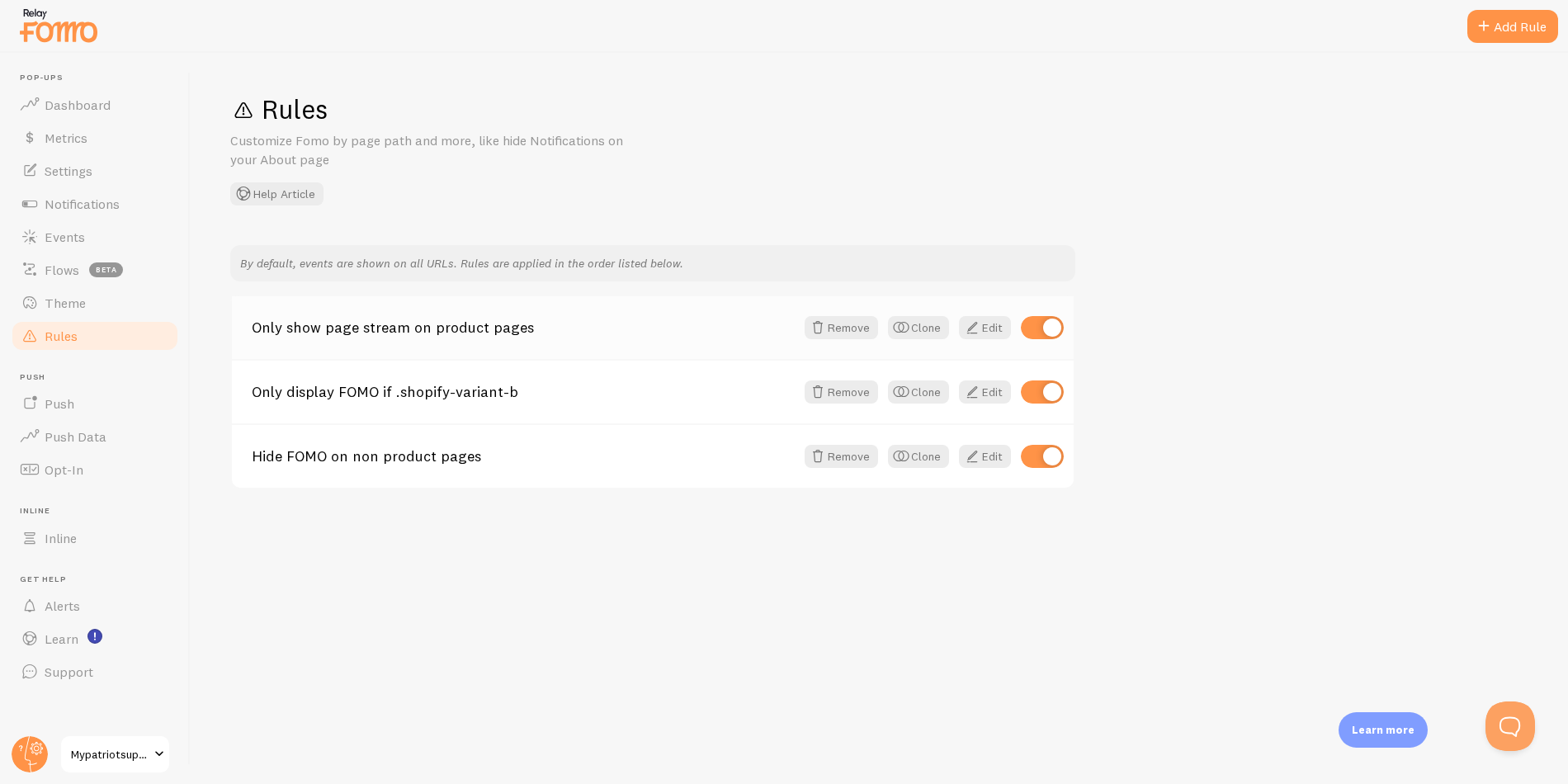
click at [698, 331] on link "Only show page stream on product pages" at bounding box center [523, 328] width 543 height 15
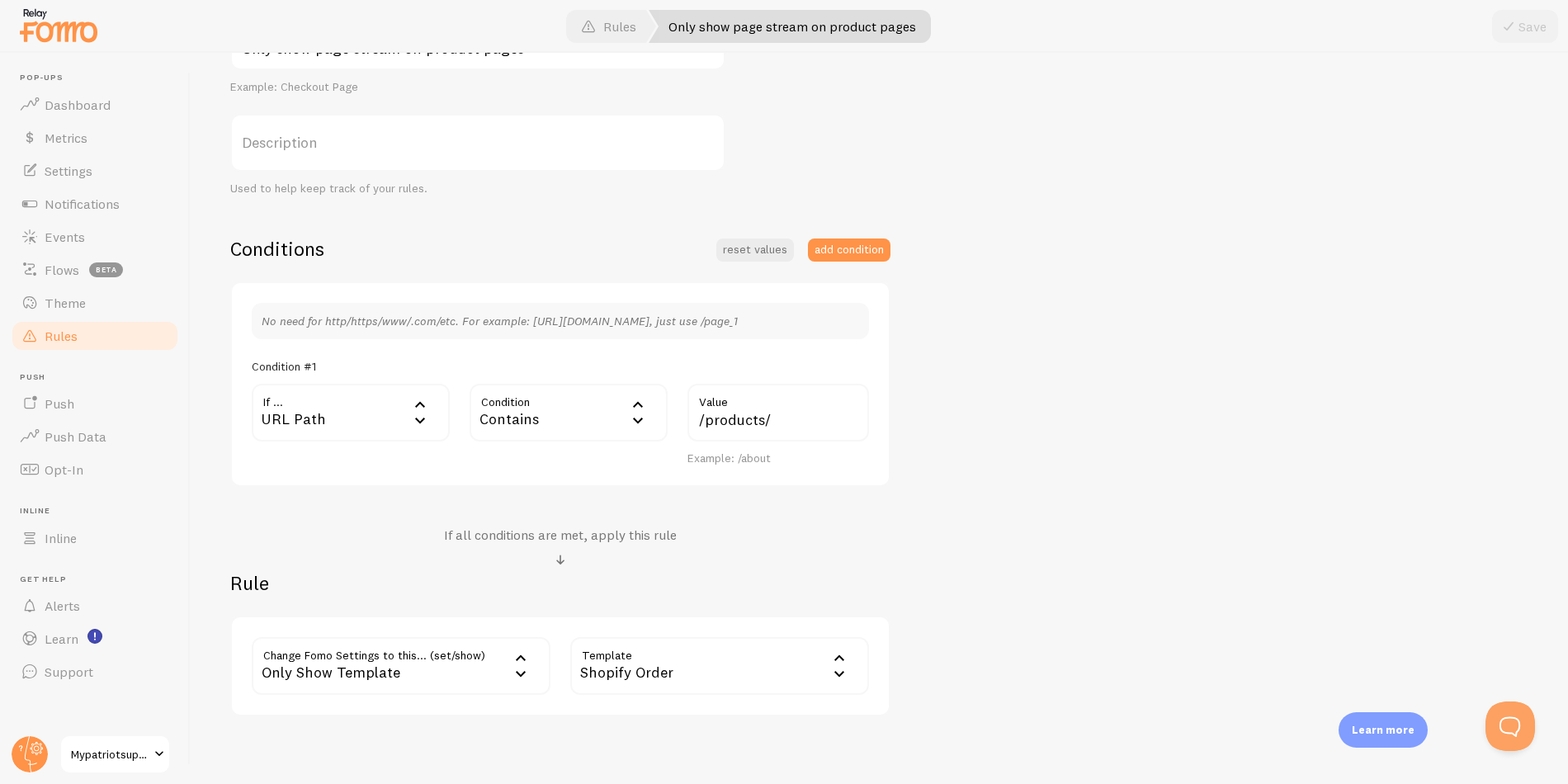
scroll to position [251, 0]
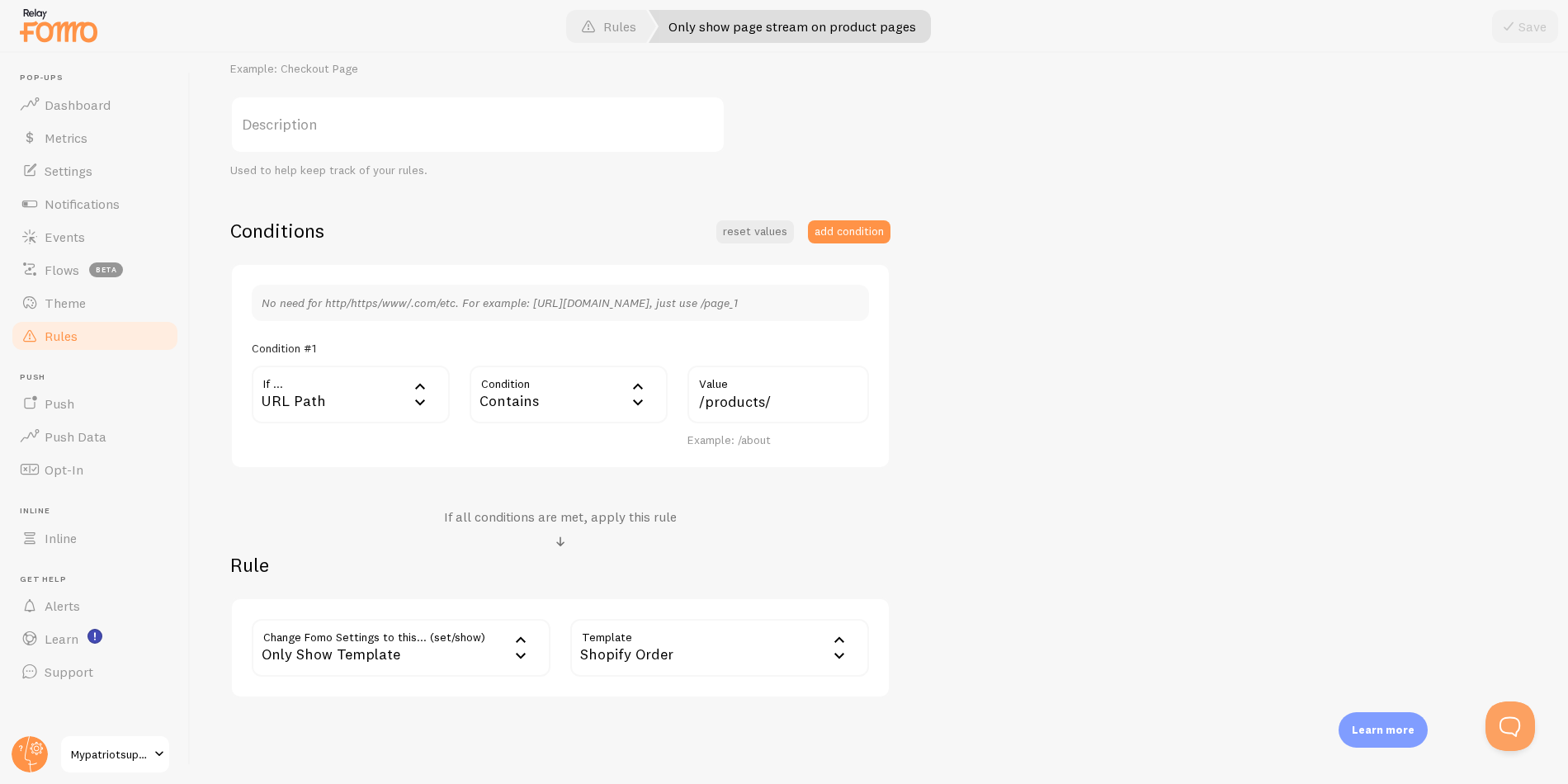
click at [440, 649] on div "Only Show Template" at bounding box center [400, 648] width 299 height 58
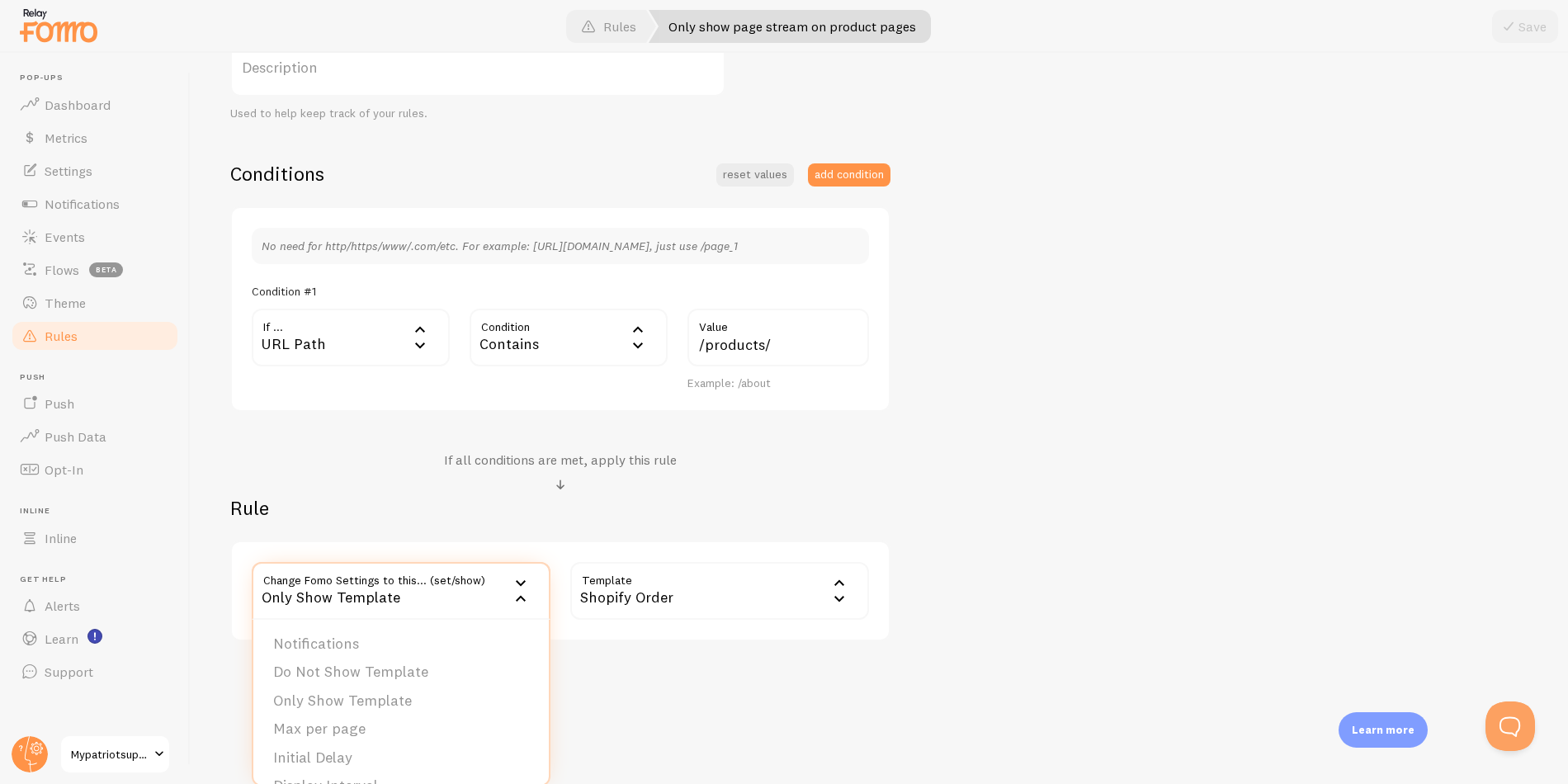
scroll to position [310, 0]
click at [421, 642] on li "Notifications" at bounding box center [400, 642] width 295 height 29
click at [657, 592] on label "Options" at bounding box center [719, 588] width 299 height 58
click at [659, 637] on li "Hide Fomo" at bounding box center [719, 642] width 295 height 29
click at [1537, 28] on button "Save" at bounding box center [1524, 26] width 66 height 33
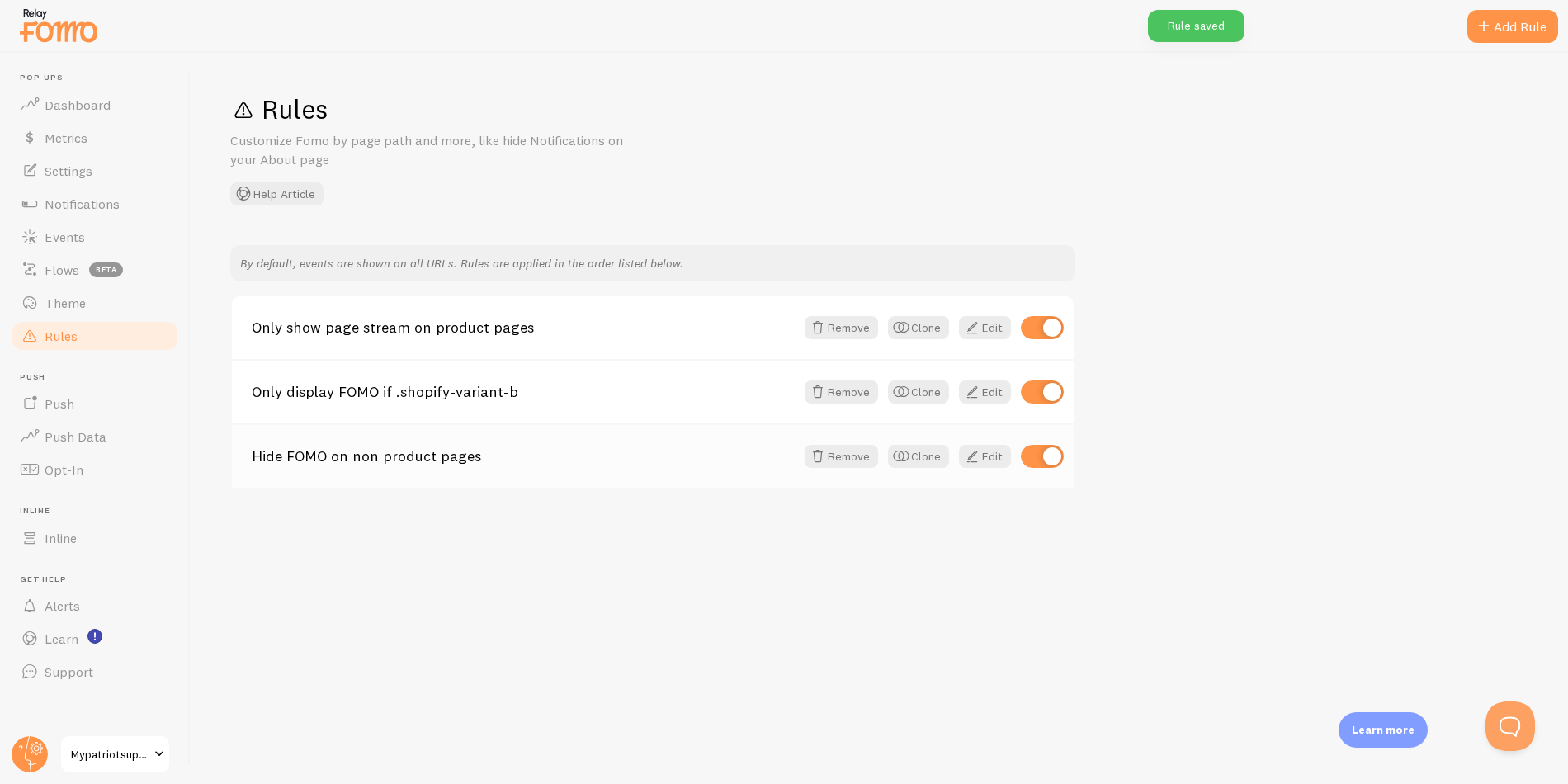
click at [726, 476] on div "Hide FOMO on non product pages Remove Clone Edit" at bounding box center [652, 455] width 842 height 64
click at [616, 459] on link "Hide FOMO on non product pages" at bounding box center [523, 456] width 543 height 15
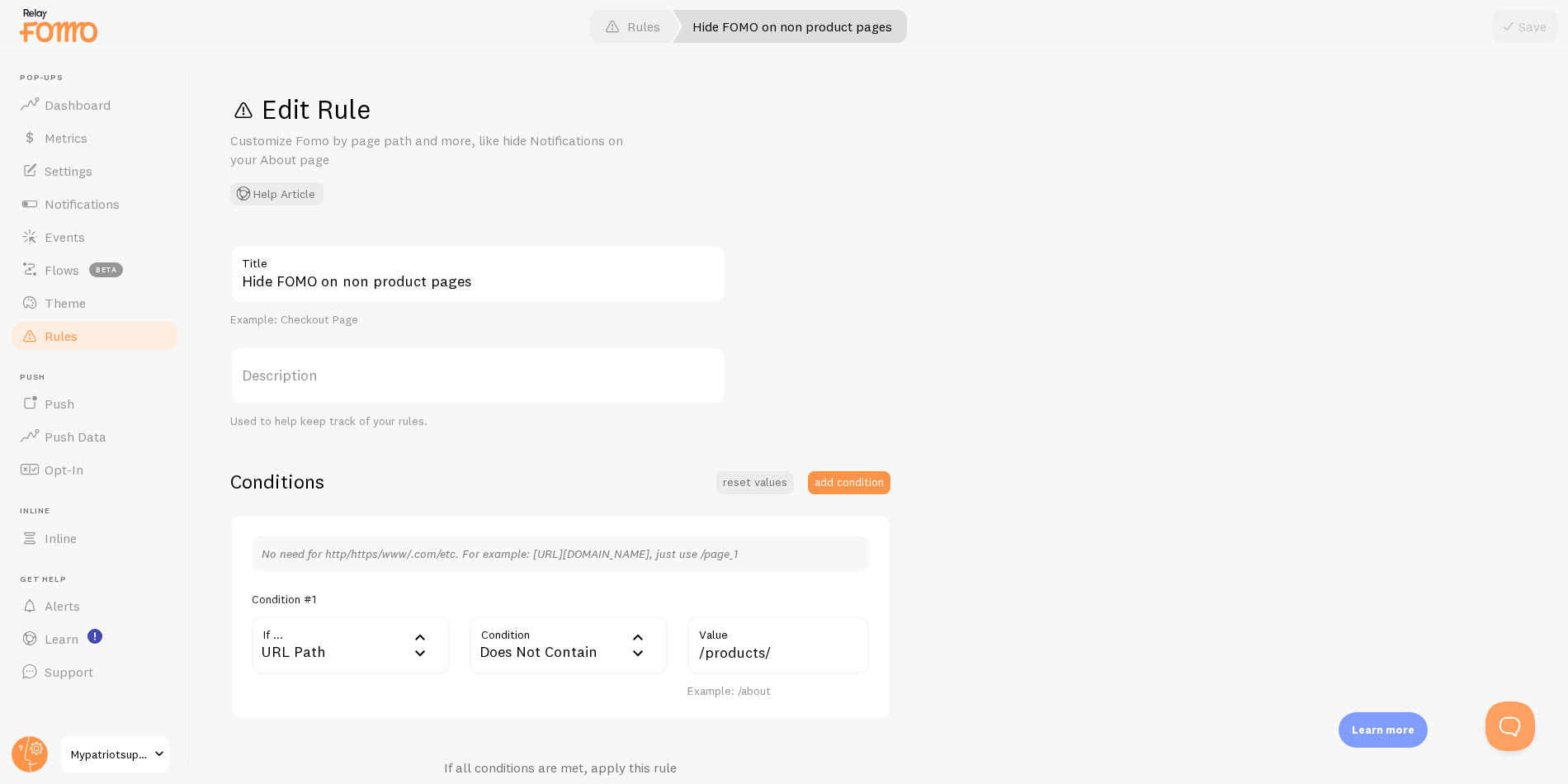
click at [101, 336] on link "Rules" at bounding box center [95, 335] width 170 height 33
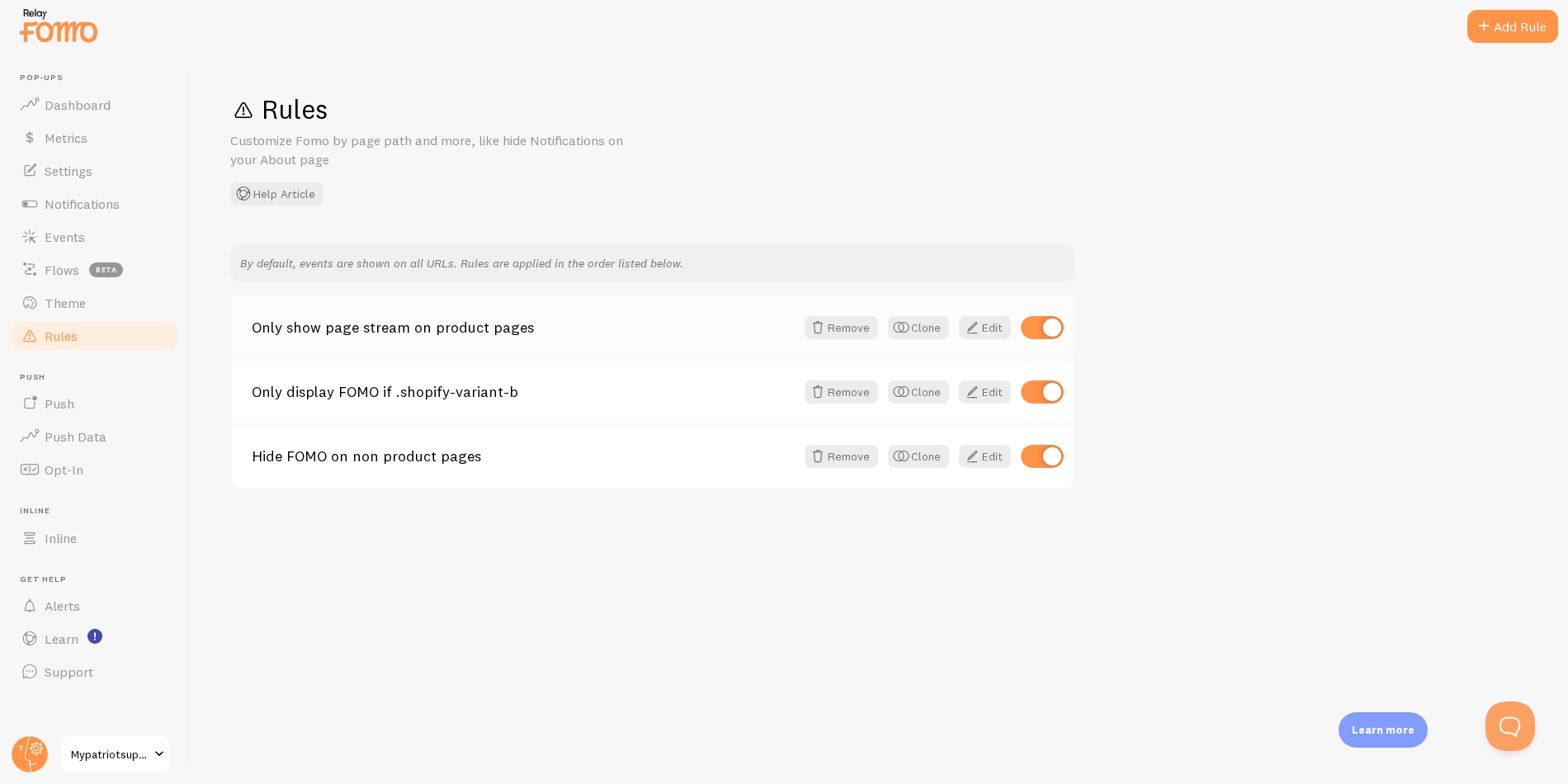
click at [406, 323] on link "Only show page stream on product pages" at bounding box center [523, 328] width 543 height 15
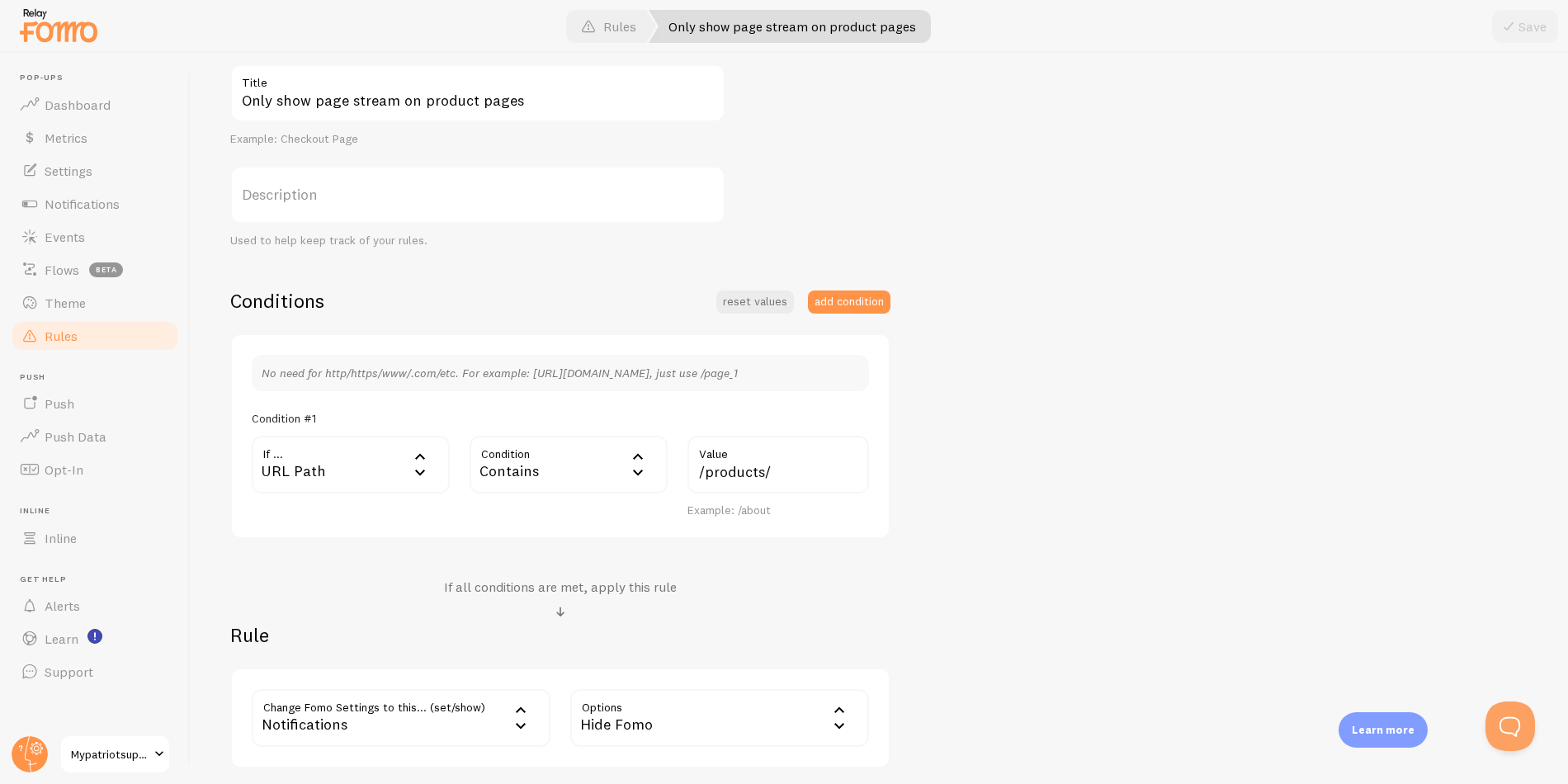
scroll to position [310, 0]
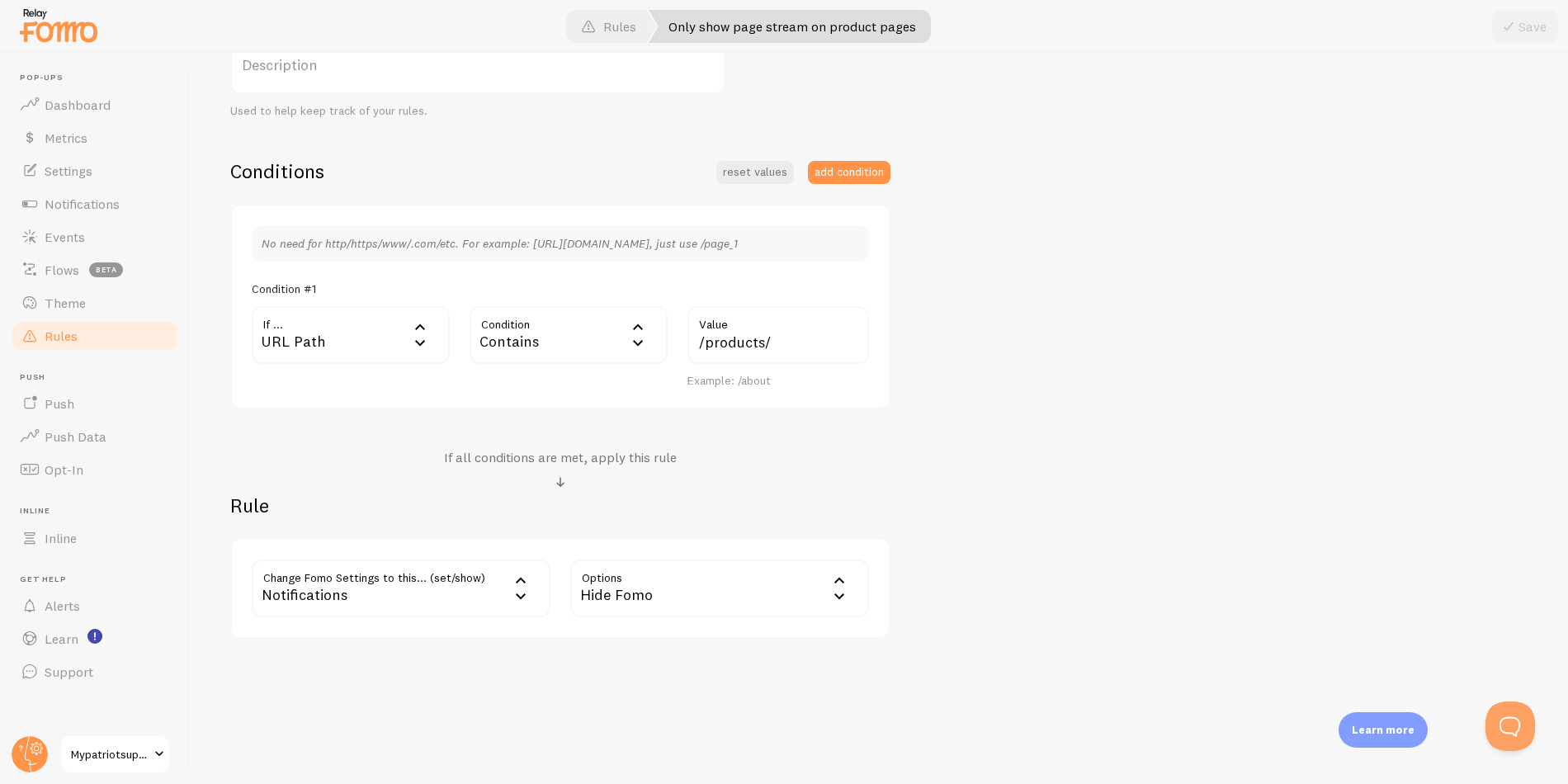
click at [620, 593] on div "Hide Fomo" at bounding box center [719, 588] width 299 height 58
click at [644, 666] on li "Only show Fomo if conditions met" at bounding box center [719, 669] width 295 height 29
click at [1513, 40] on button "Save" at bounding box center [1524, 26] width 66 height 33
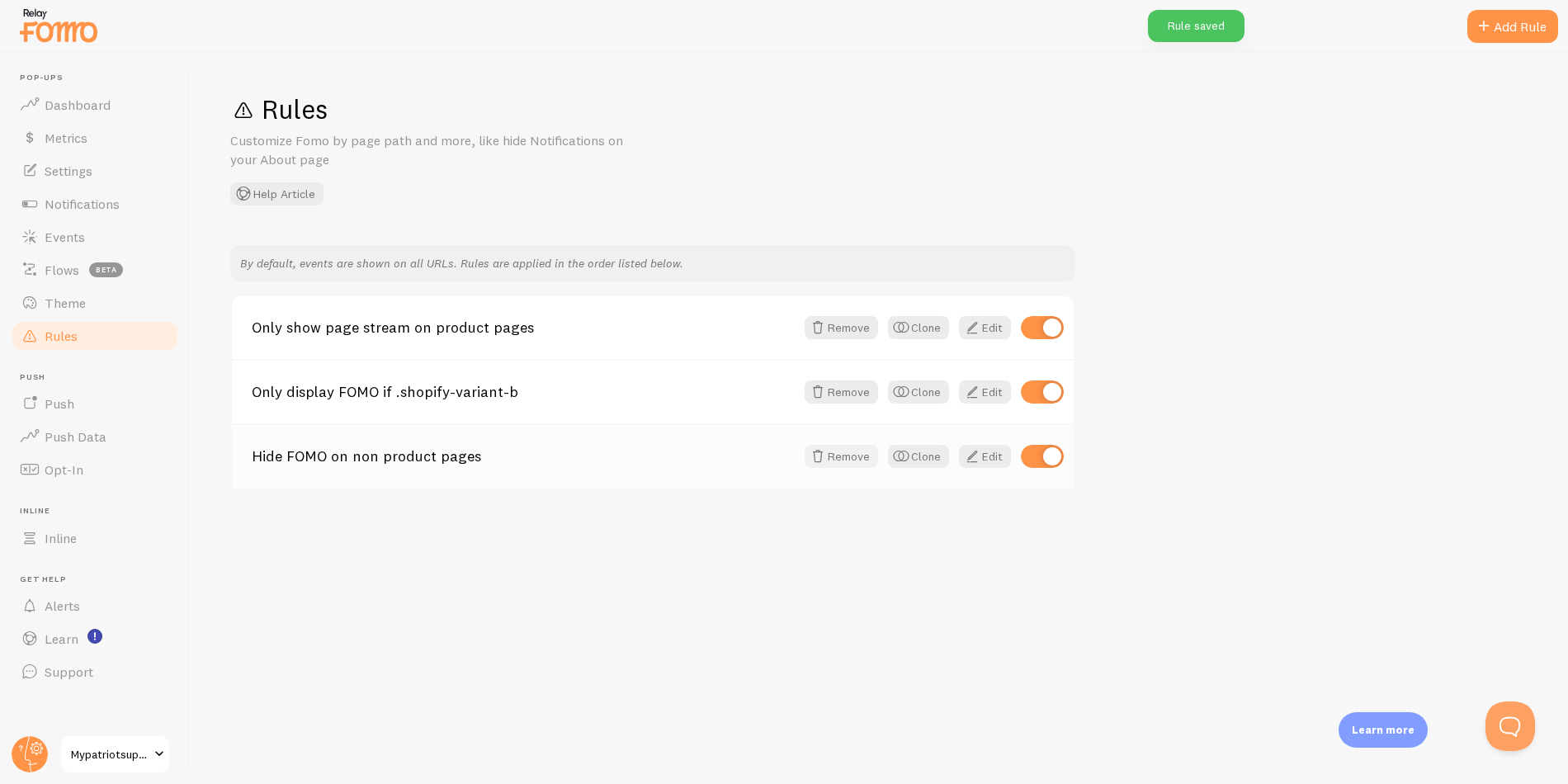
click at [833, 457] on button "Remove" at bounding box center [841, 456] width 74 height 23
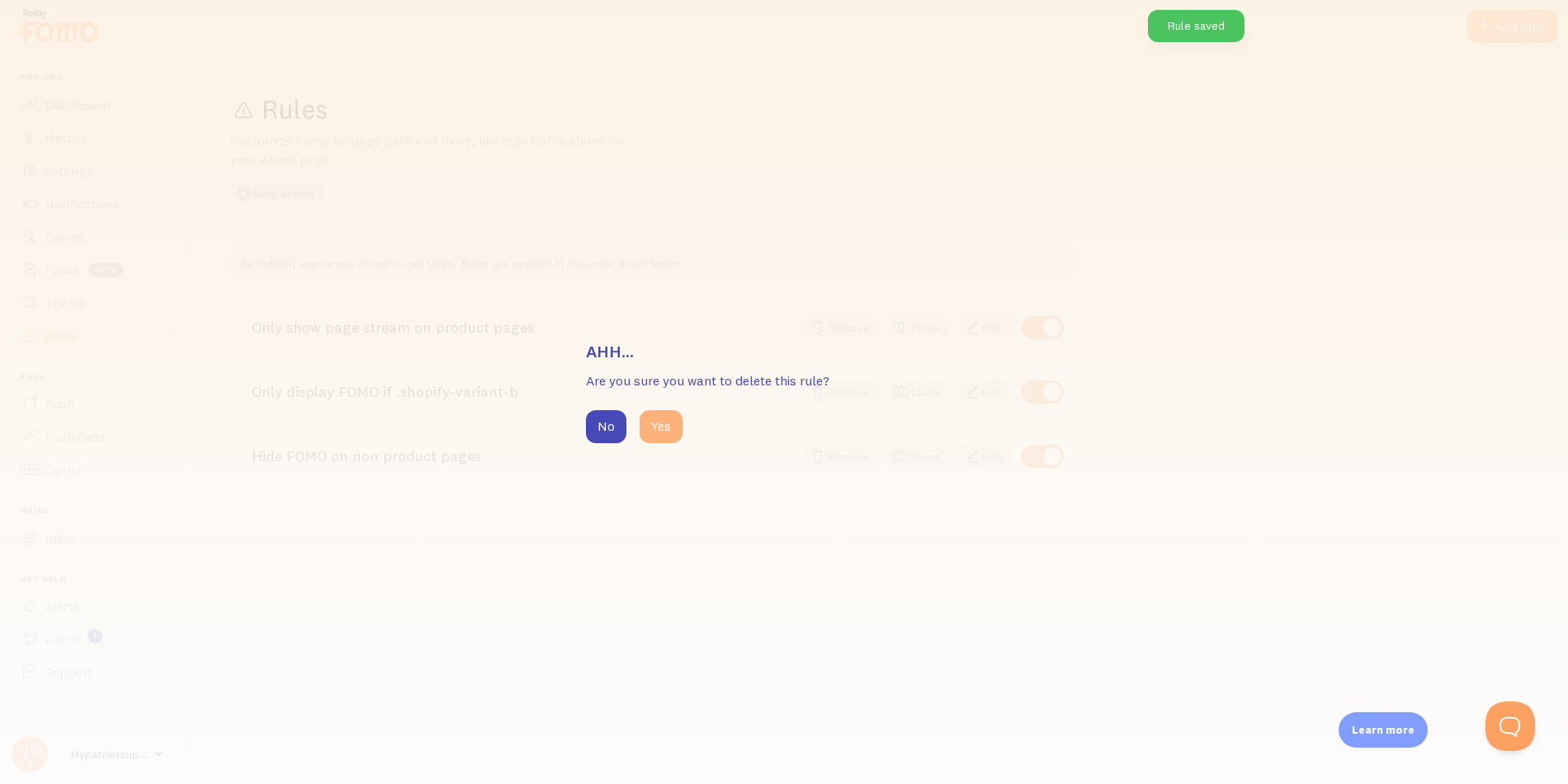
click at [658, 433] on button "Yes" at bounding box center [661, 426] width 43 height 33
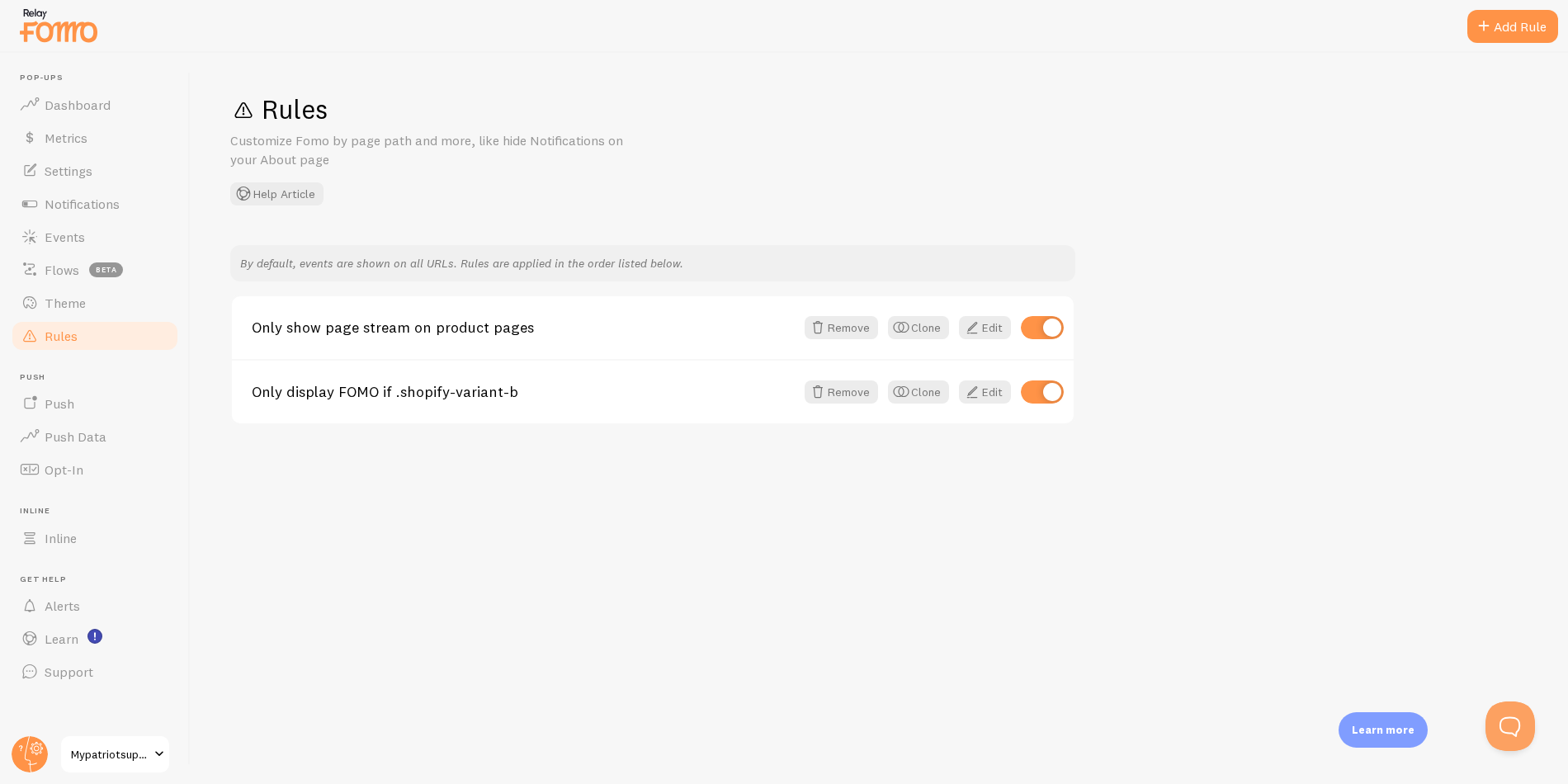
click at [1220, 189] on div "Rules Customize Fomo by page path and more, like hide Notifications on your Abo…" at bounding box center [878, 148] width 1298 height 113
click at [613, 382] on div "Only display FOMO if .shopify-variant-b Remove Clone Edit" at bounding box center [652, 391] width 842 height 64
click at [980, 398] on span at bounding box center [972, 392] width 20 height 20
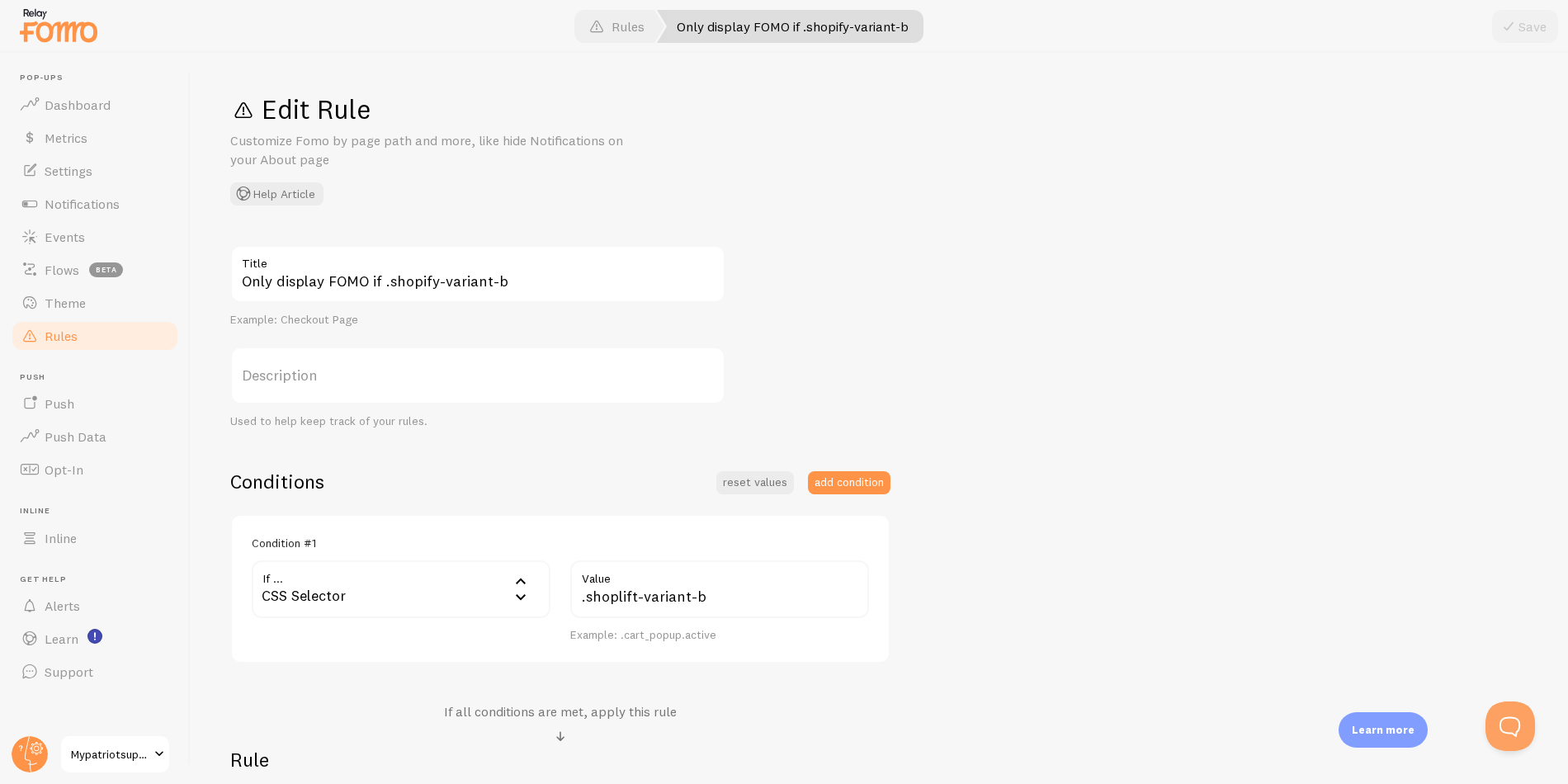
scroll to position [254, 0]
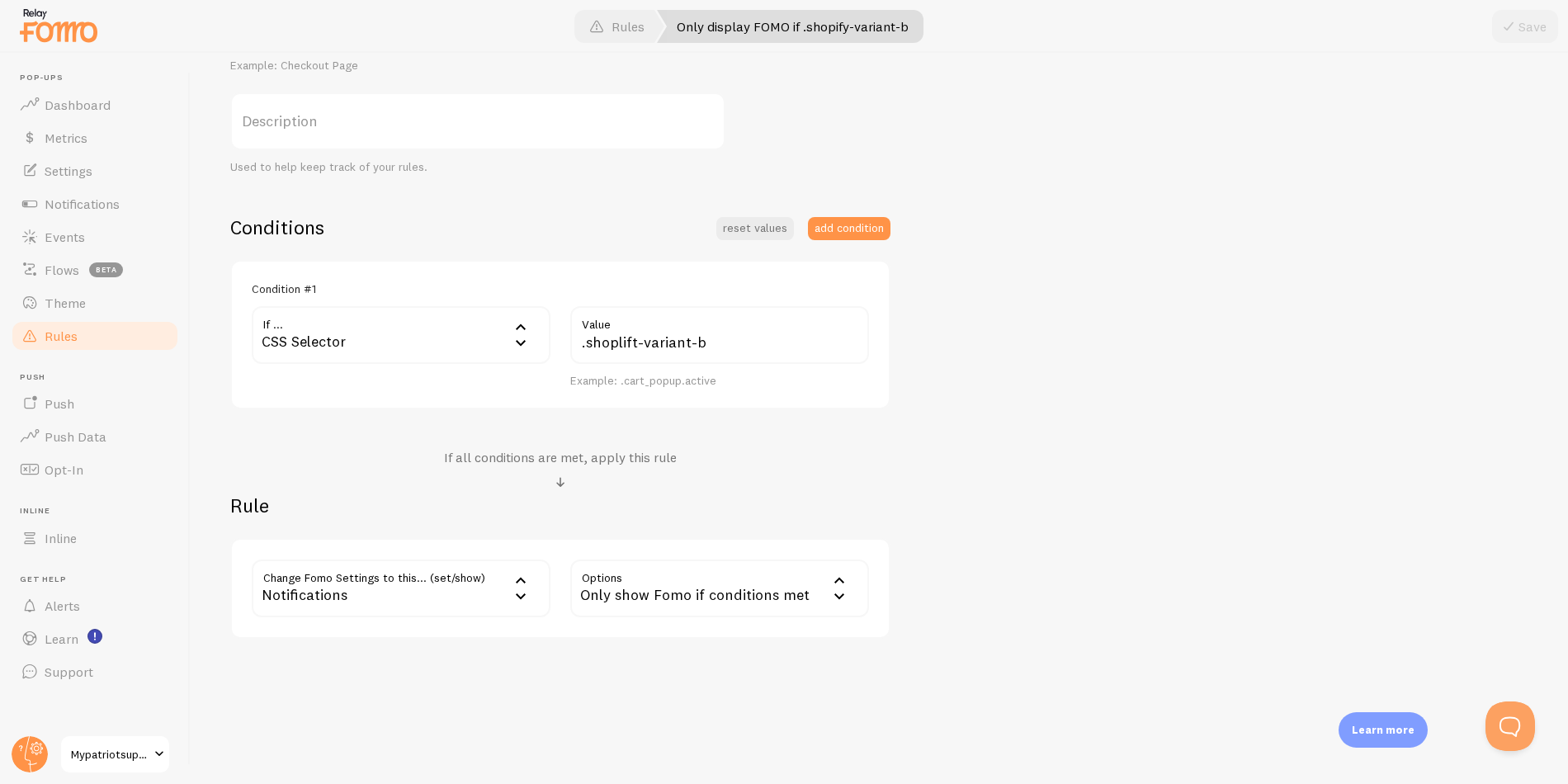
click at [432, 609] on div "Notifications" at bounding box center [400, 588] width 299 height 58
click at [711, 671] on div "Edit Rule Customize Fomo by page path and more, like hide Notifications on your…" at bounding box center [879, 419] width 1377 height 732
click at [115, 341] on link "Rules" at bounding box center [95, 335] width 170 height 33
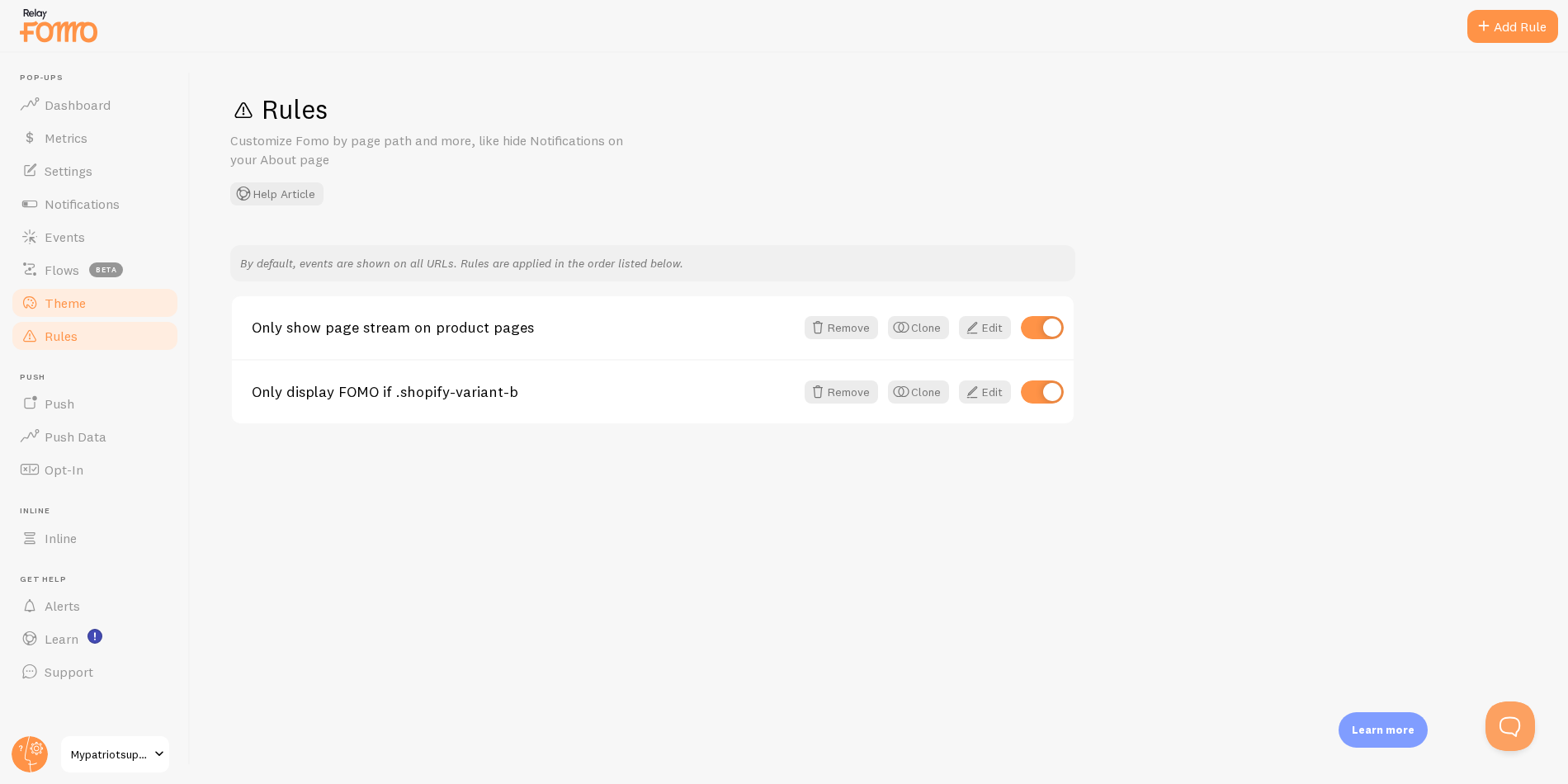
click at [90, 304] on link "Theme" at bounding box center [95, 303] width 170 height 33
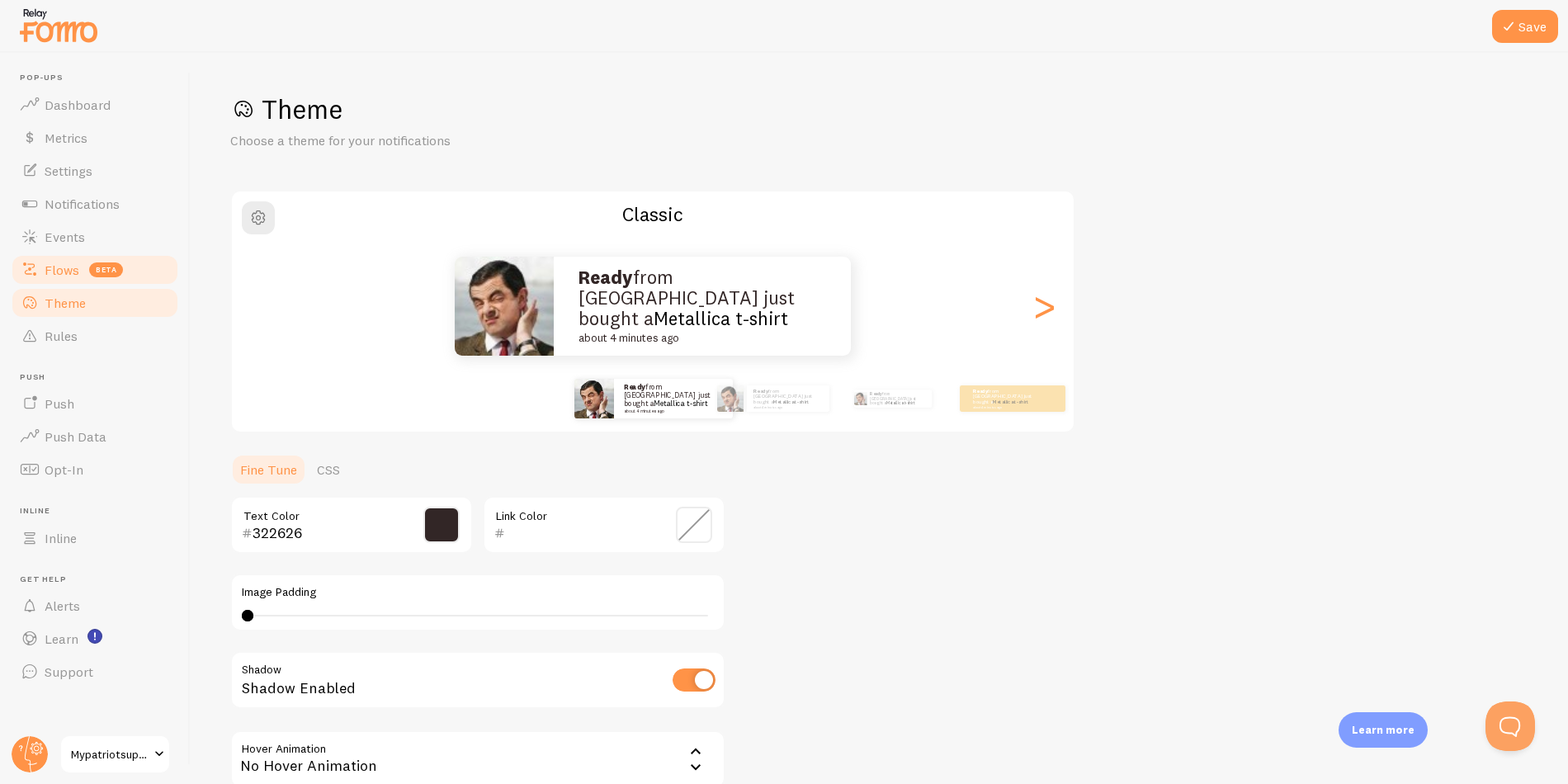
click at [65, 266] on span "Flows" at bounding box center [61, 270] width 34 height 17
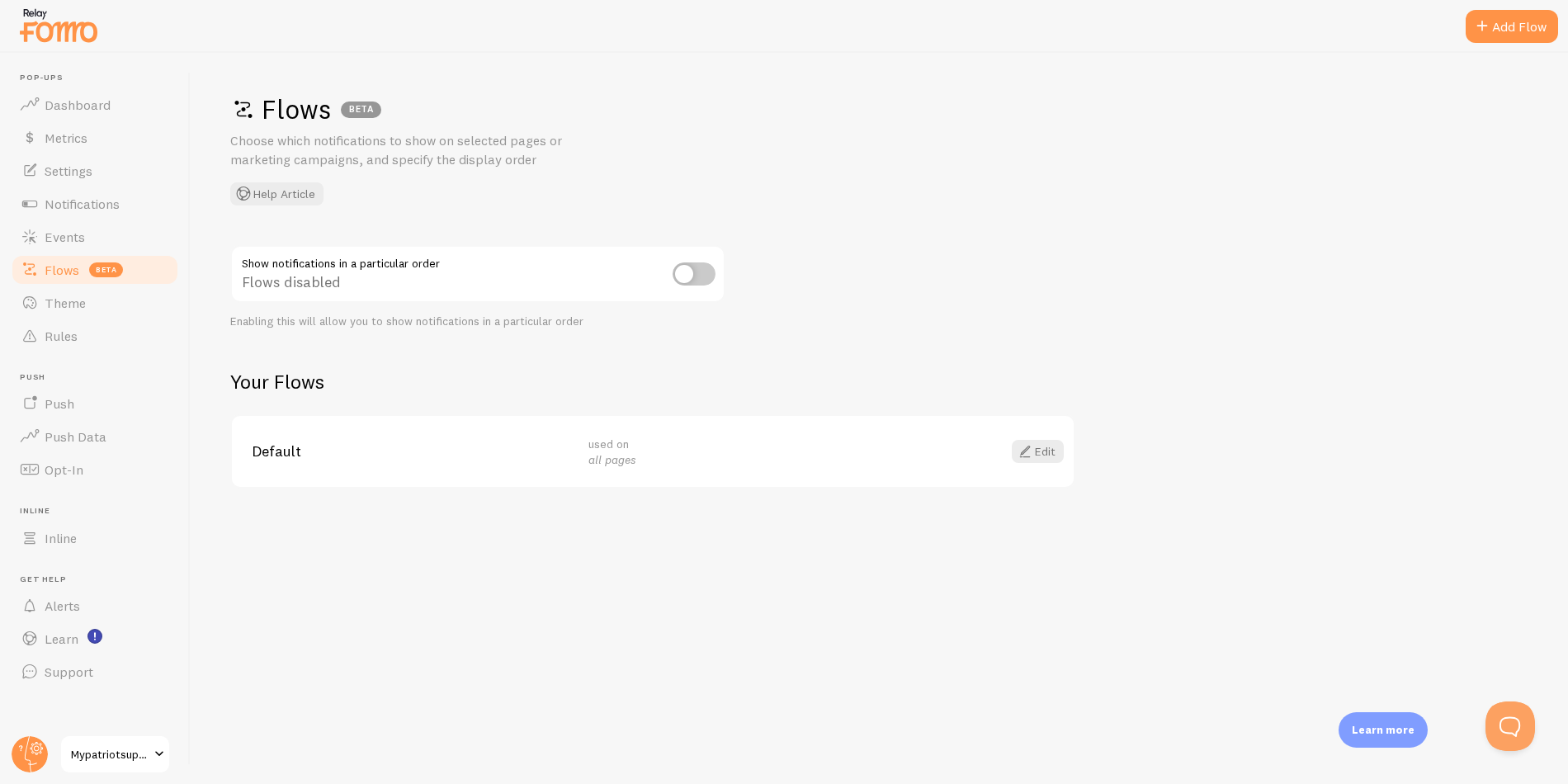
click at [707, 268] on input "checkbox" at bounding box center [694, 274] width 43 height 23
checkbox input "true"
click at [1039, 456] on link "Edit" at bounding box center [1038, 452] width 52 height 23
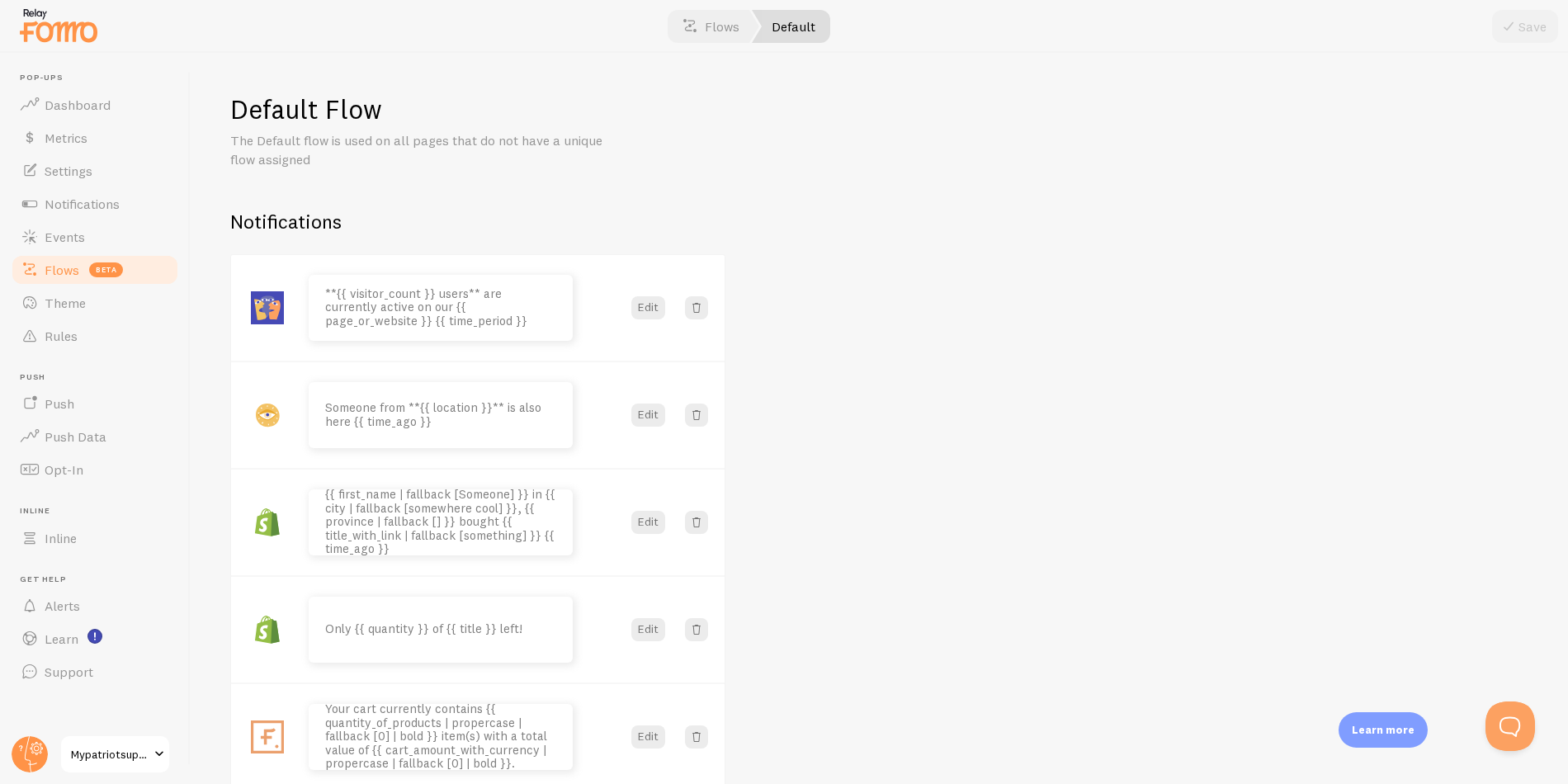
click at [58, 265] on span "Flows" at bounding box center [61, 270] width 34 height 17
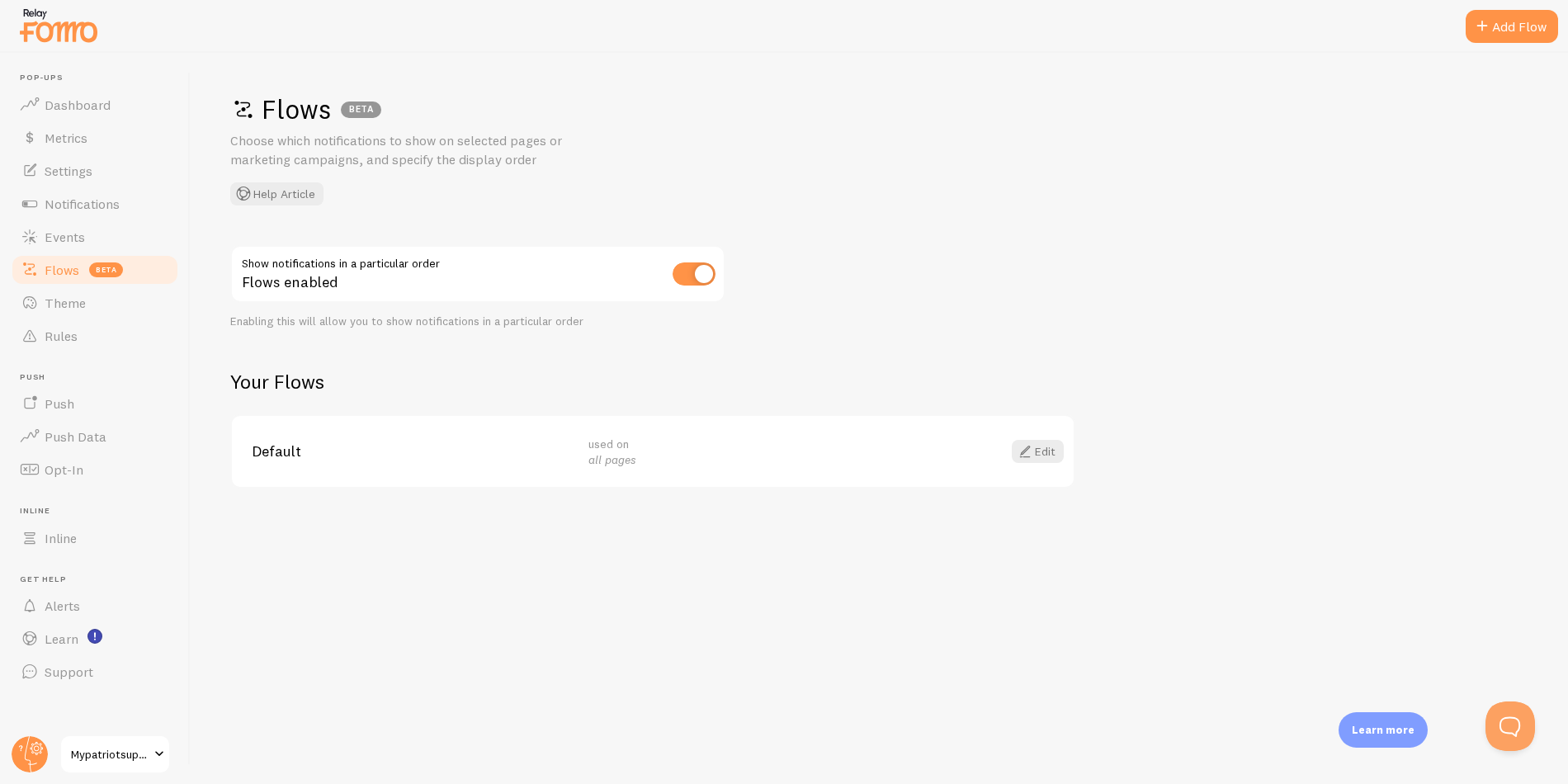
click at [684, 273] on input "checkbox" at bounding box center [694, 274] width 43 height 23
checkbox input "false"
click at [76, 244] on span "Events" at bounding box center [64, 237] width 40 height 17
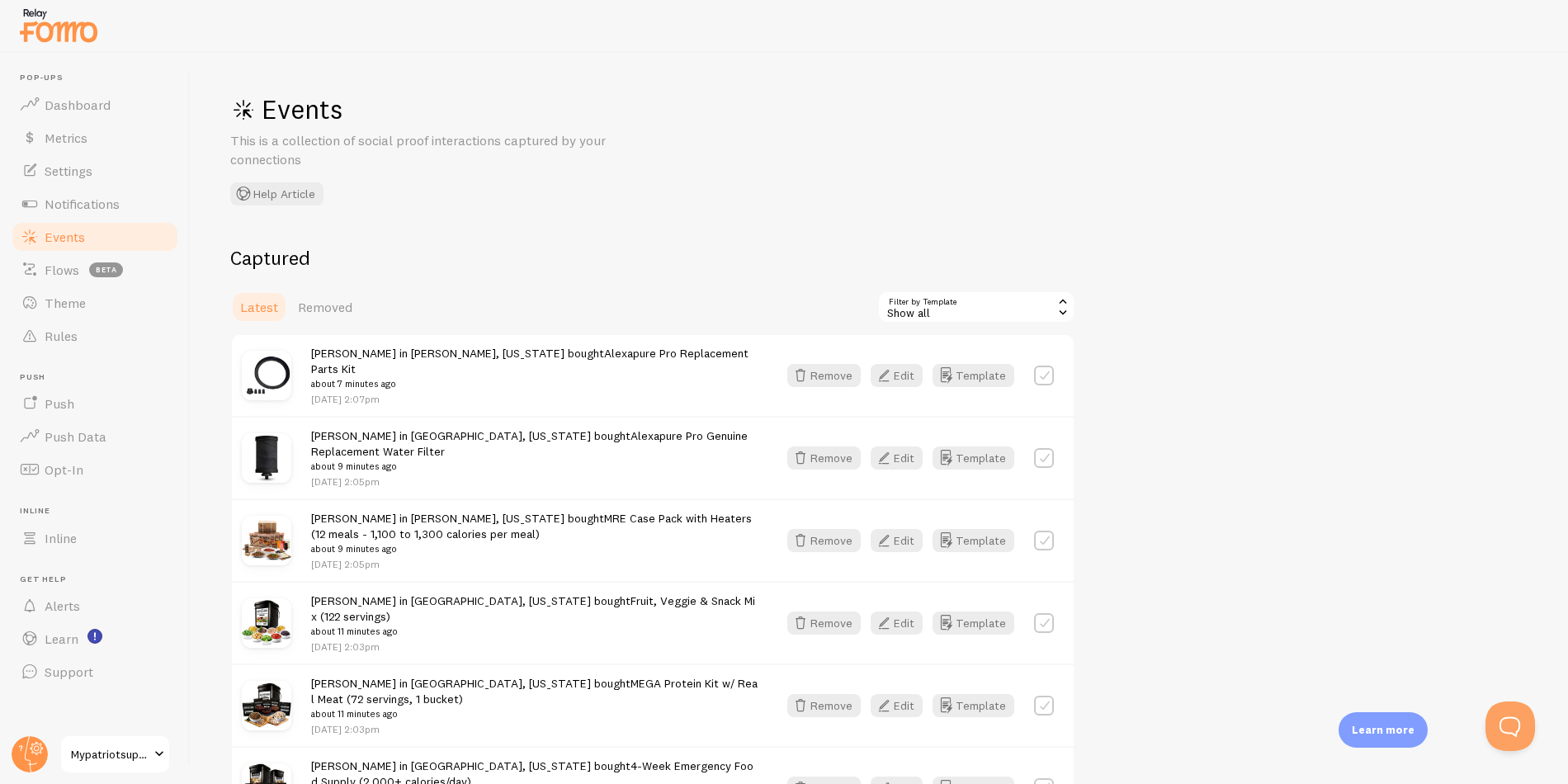
scroll to position [19, 0]
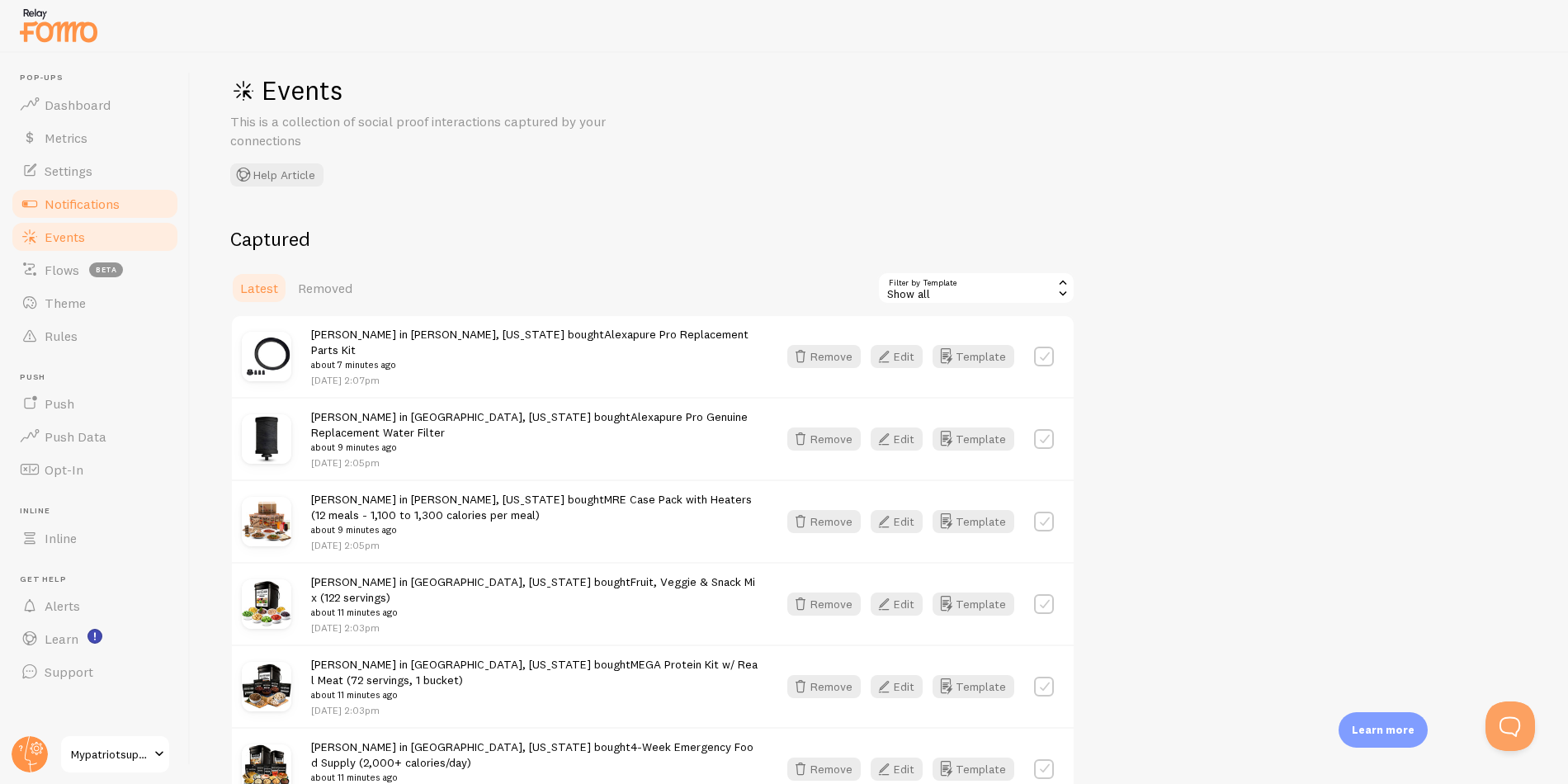
click at [104, 203] on span "Notifications" at bounding box center [82, 204] width 75 height 17
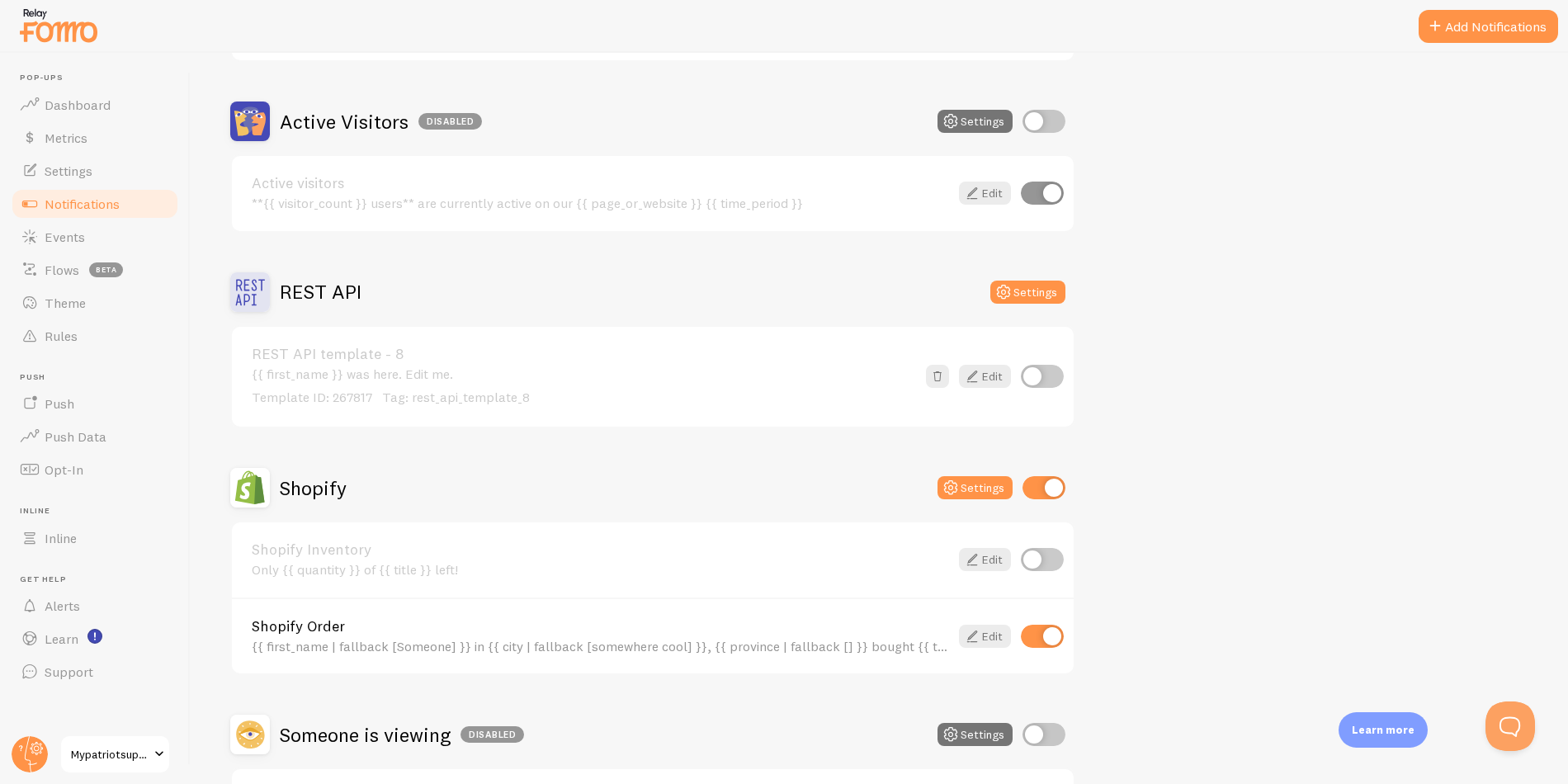
scroll to position [383, 0]
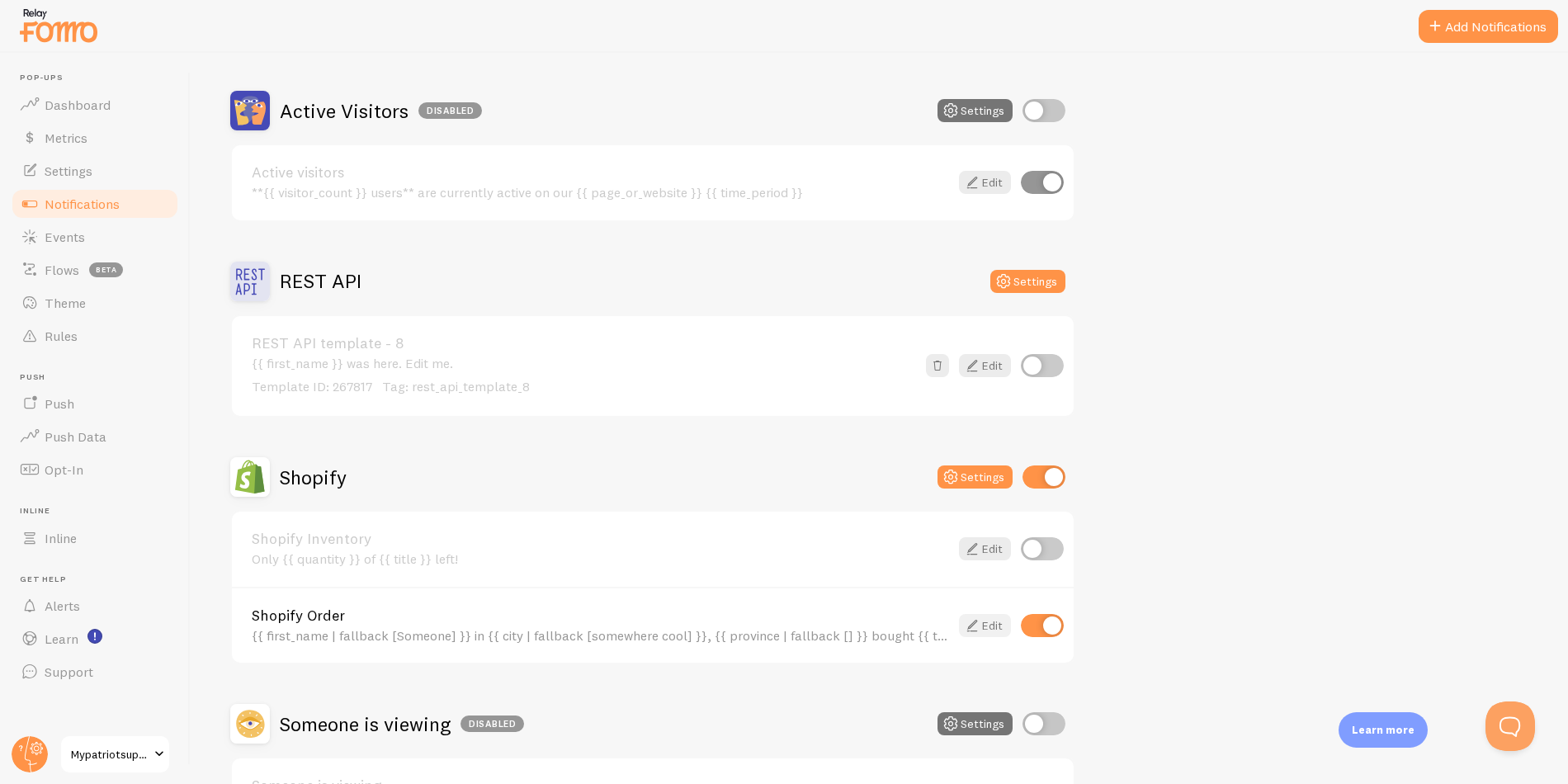
click at [981, 628] on link "Edit" at bounding box center [985, 626] width 52 height 23
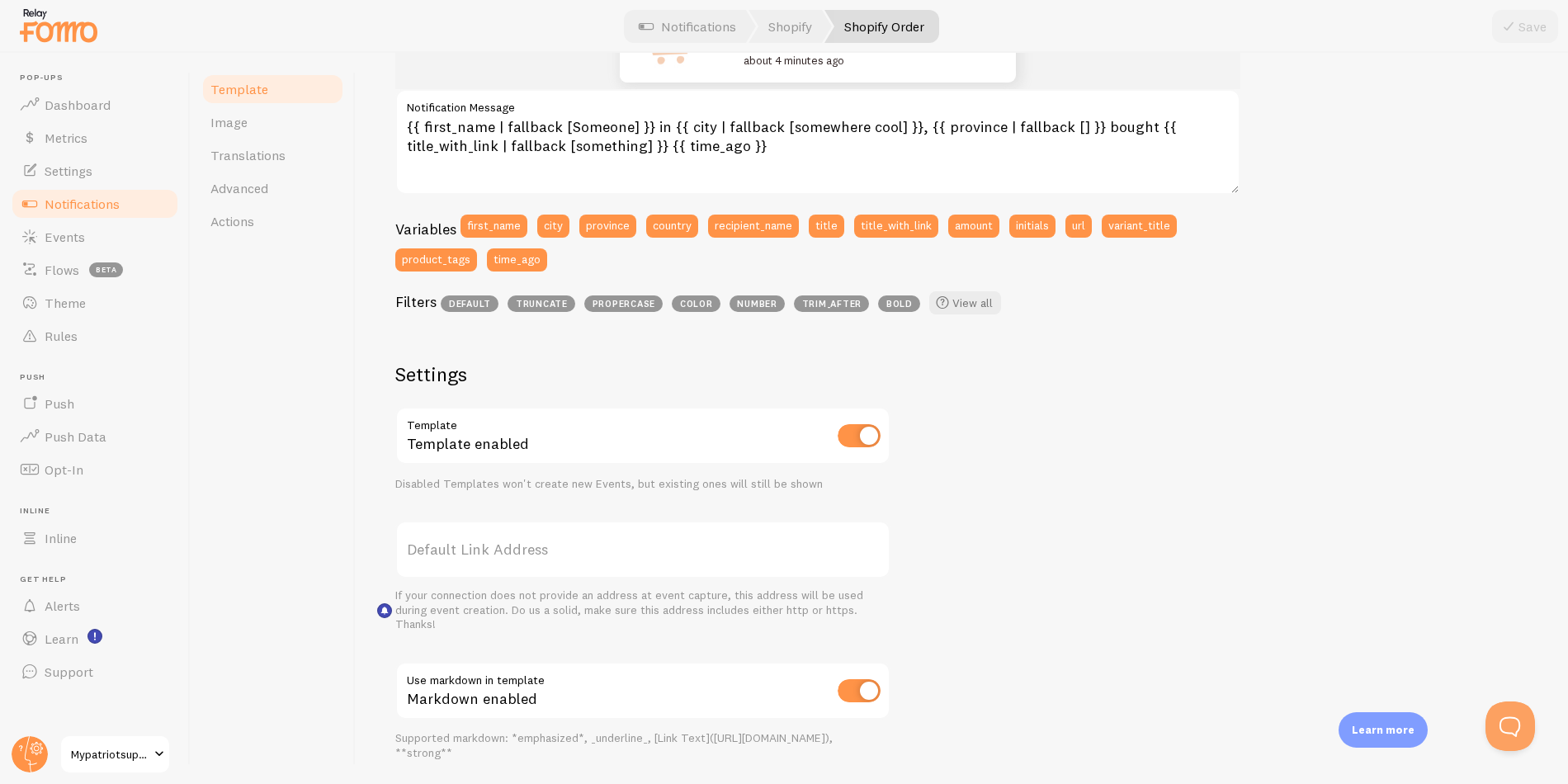
scroll to position [482, 0]
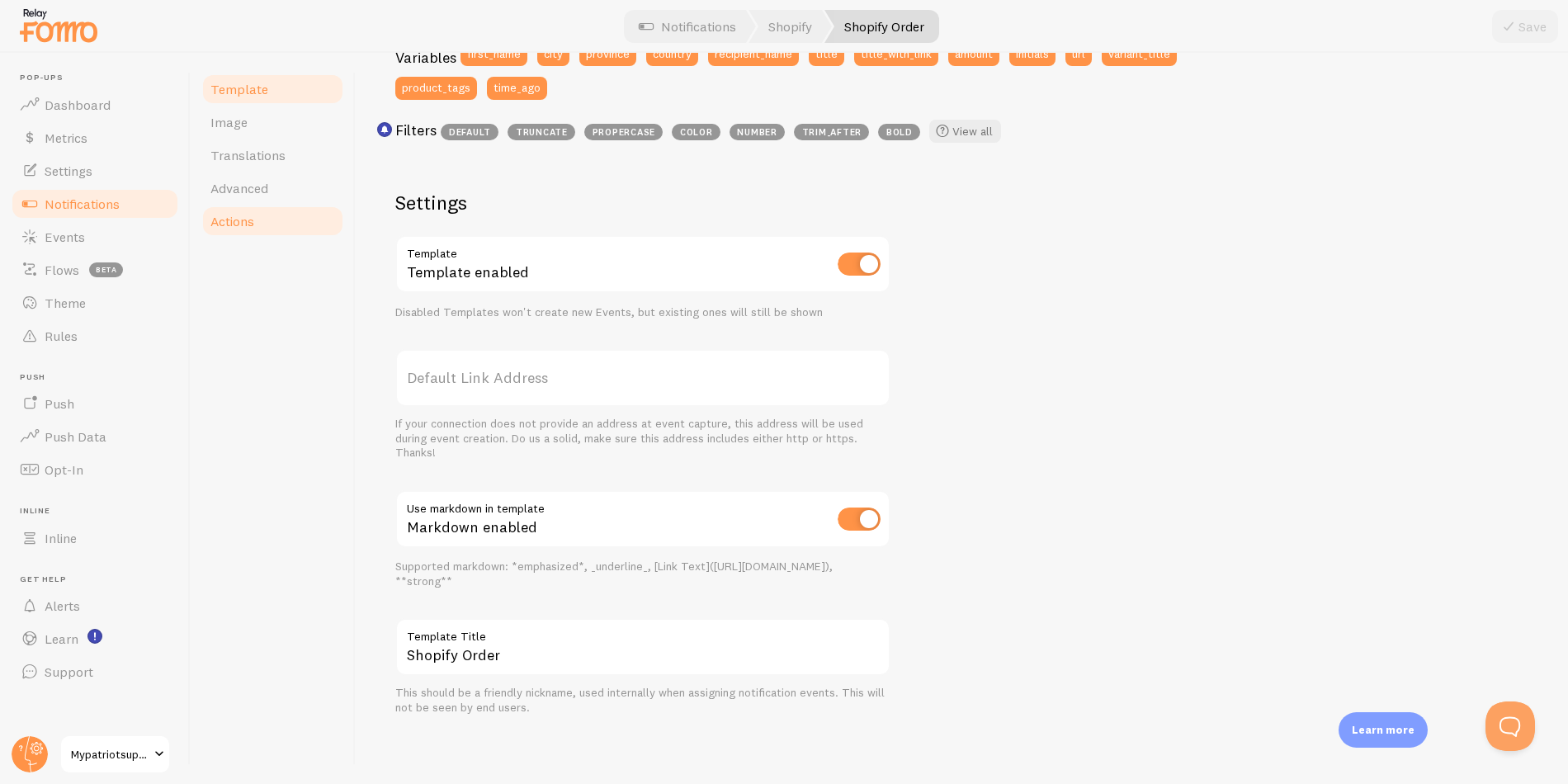
click at [241, 227] on span "Actions" at bounding box center [232, 222] width 44 height 17
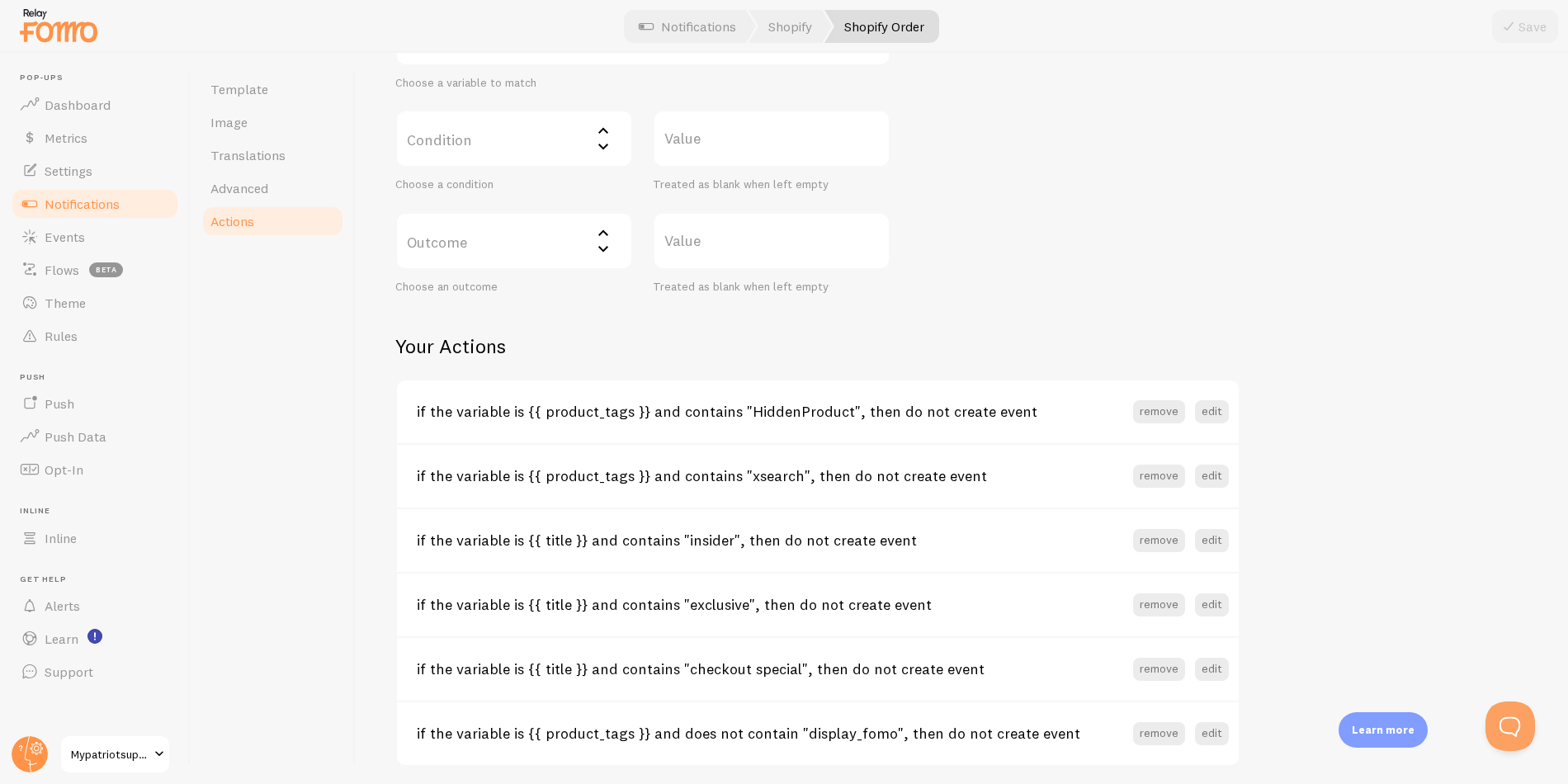
scroll to position [484, 0]
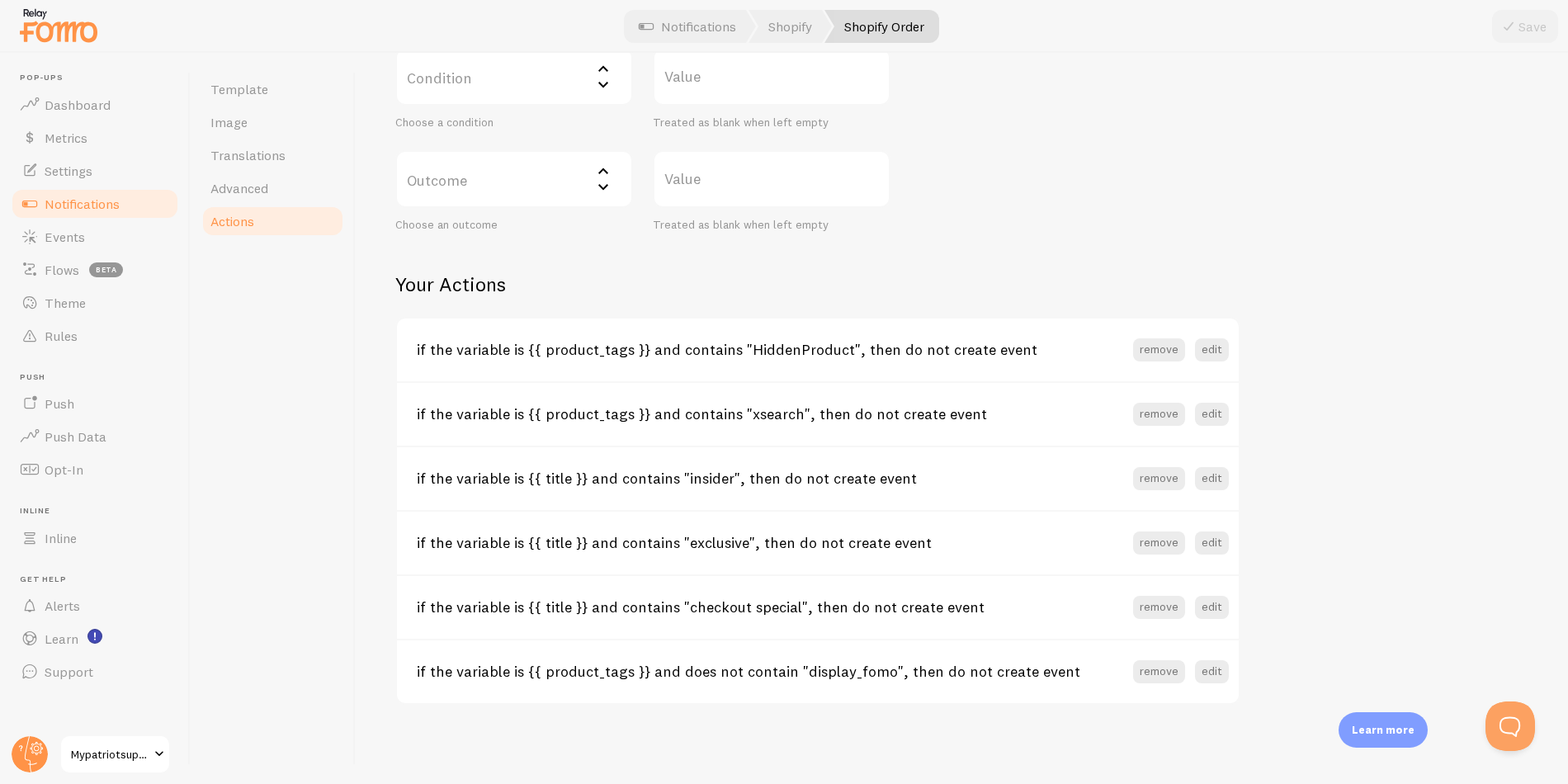
click at [551, 176] on label "Outcome" at bounding box center [514, 179] width 237 height 58
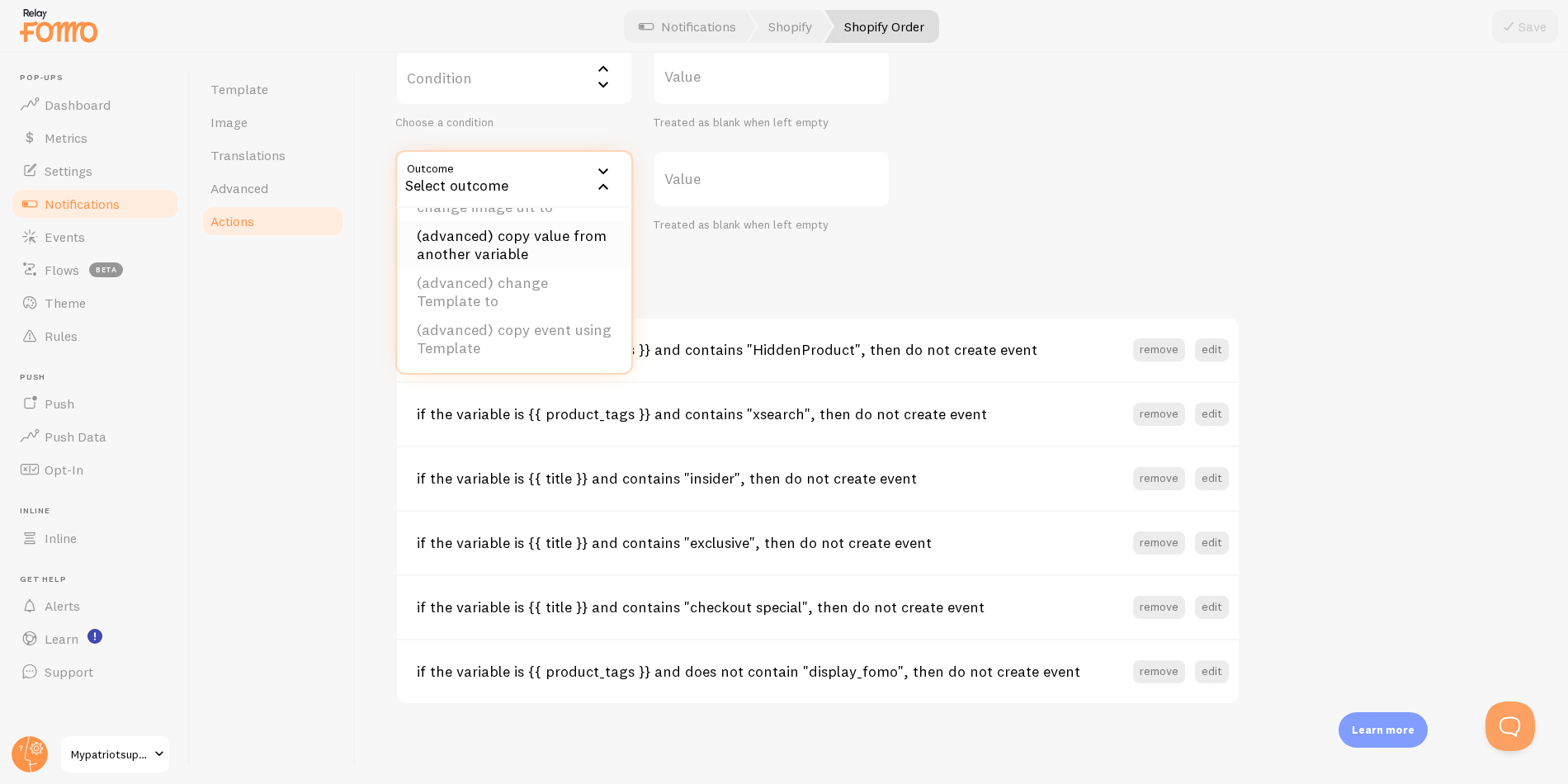
scroll to position [164, 0]
click at [236, 394] on div "Template Image Translations Advanced Actions" at bounding box center [273, 419] width 165 height 732
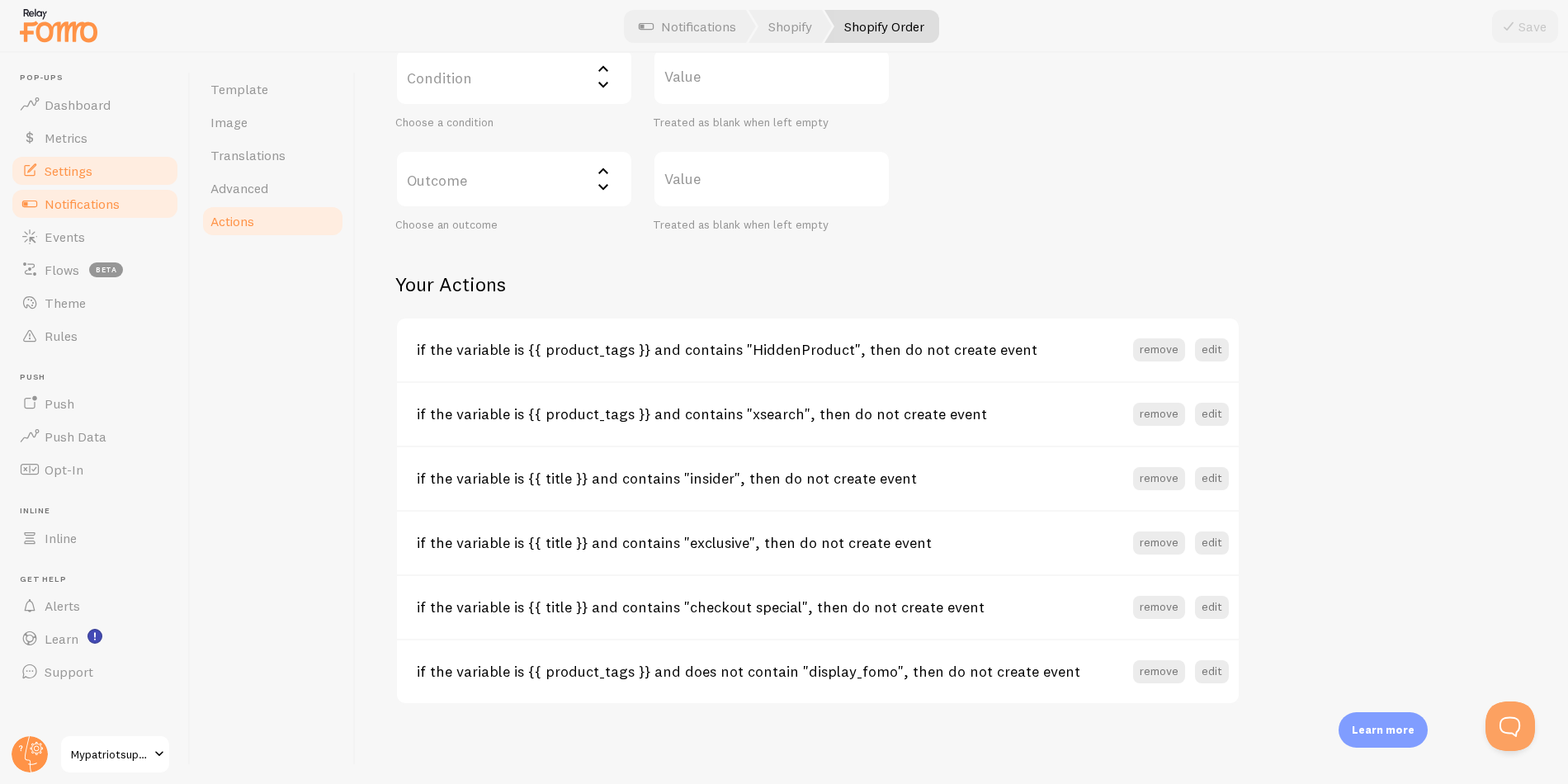
click at [63, 171] on span "Settings" at bounding box center [68, 171] width 47 height 17
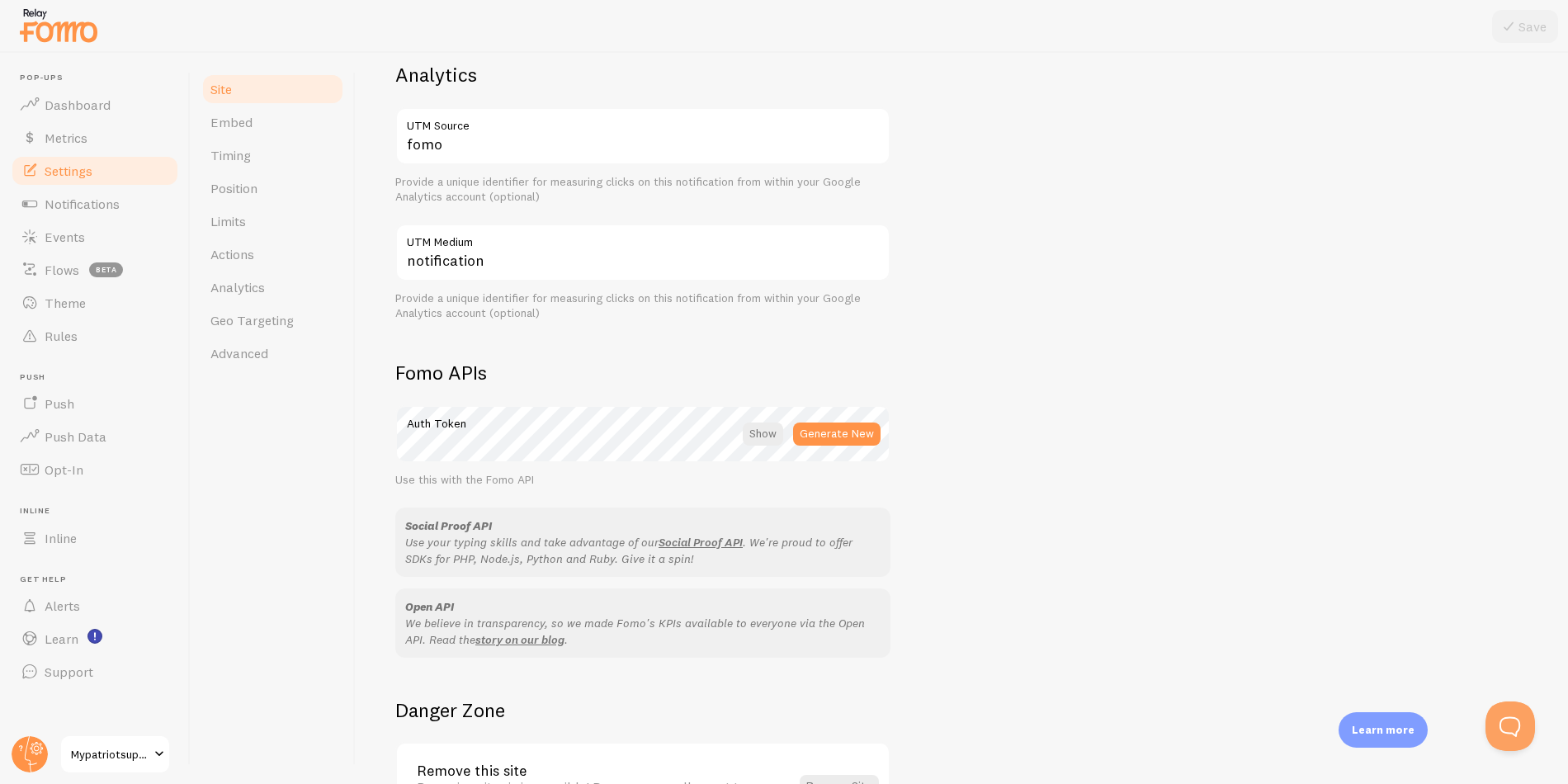
scroll to position [873, 0]
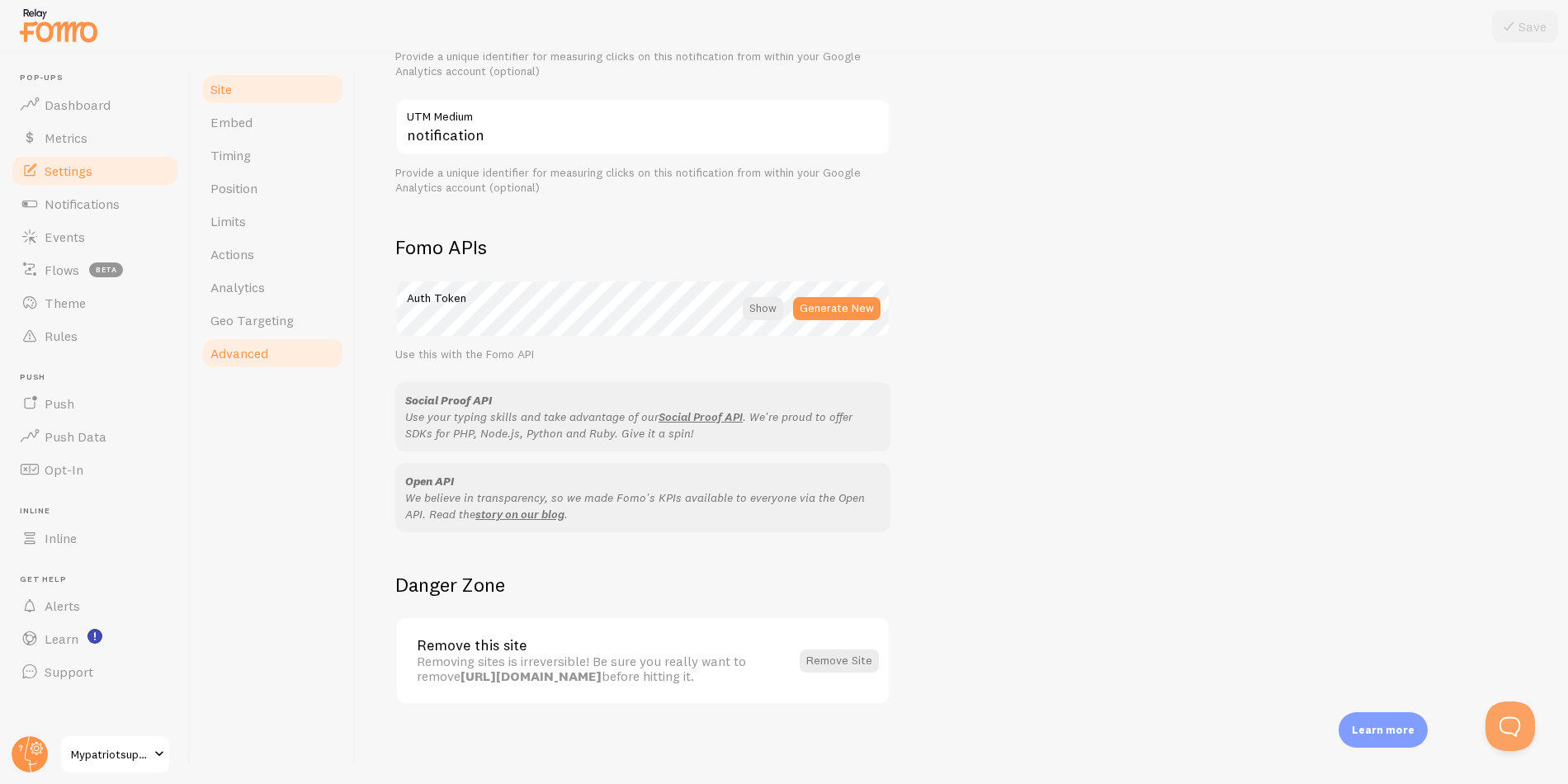
click at [273, 348] on link "Advanced" at bounding box center [272, 353] width 144 height 33
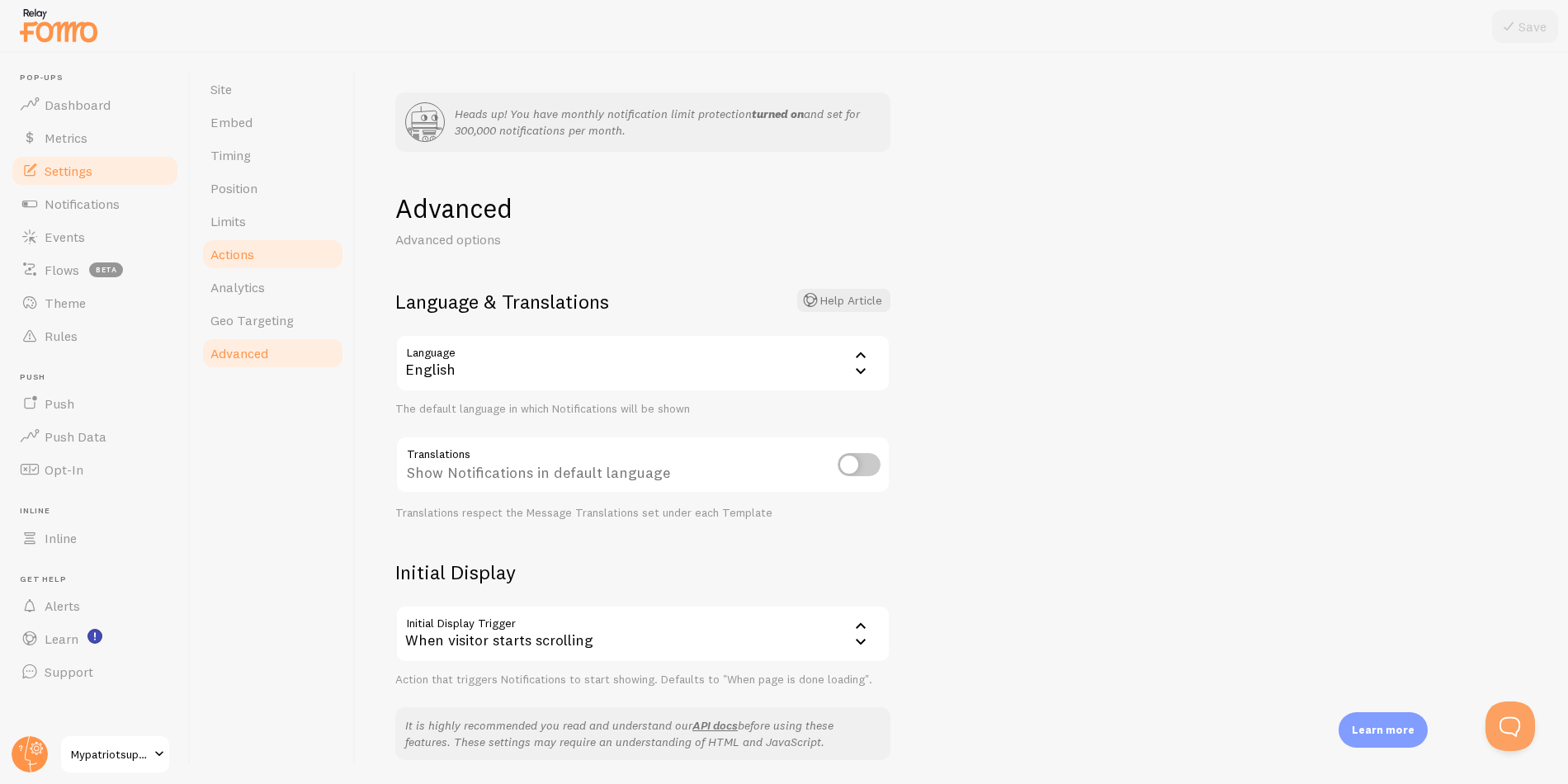
click at [238, 249] on span "Actions" at bounding box center [232, 254] width 44 height 17
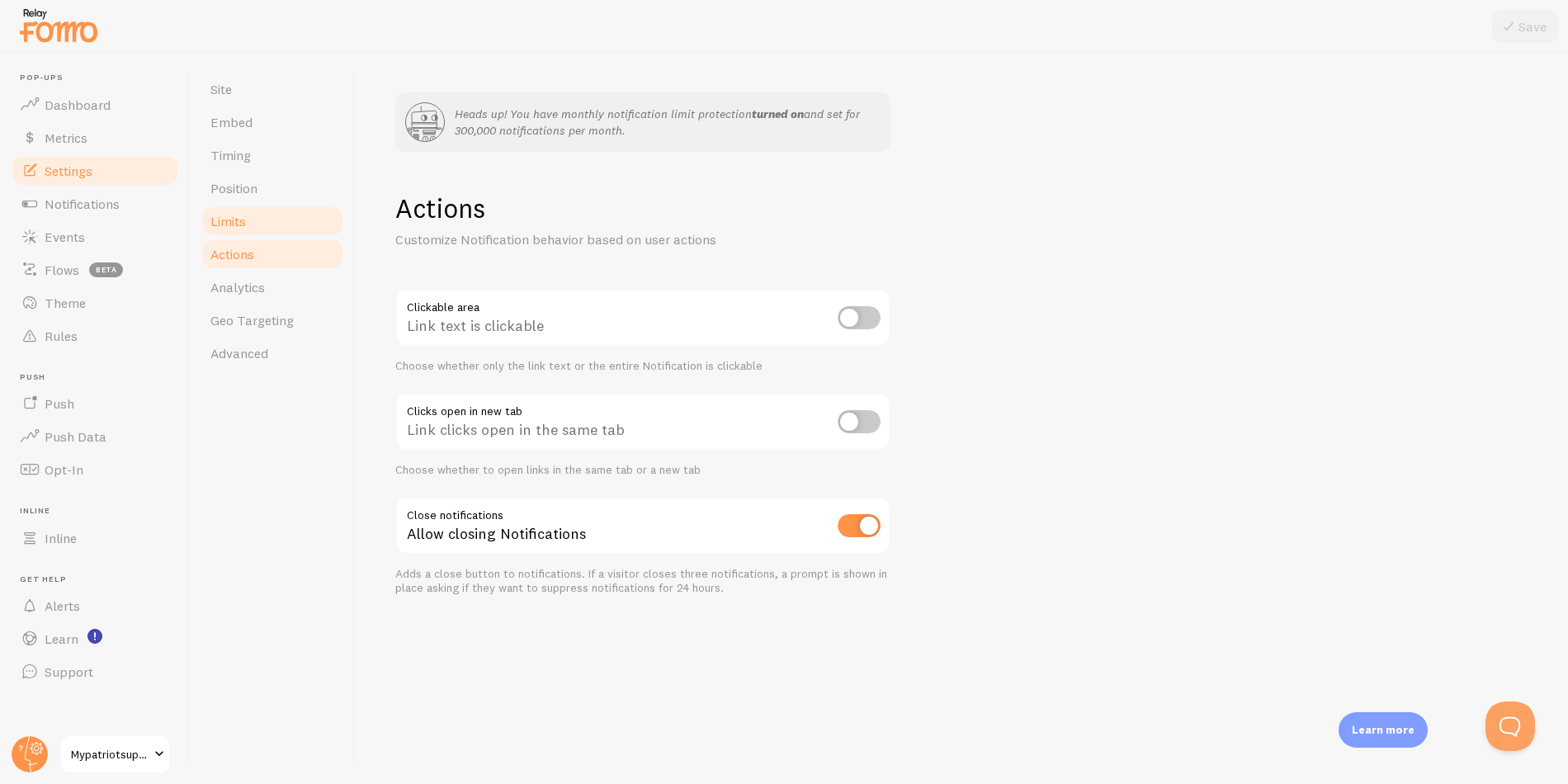
click at [253, 227] on link "Limits" at bounding box center [272, 221] width 144 height 33
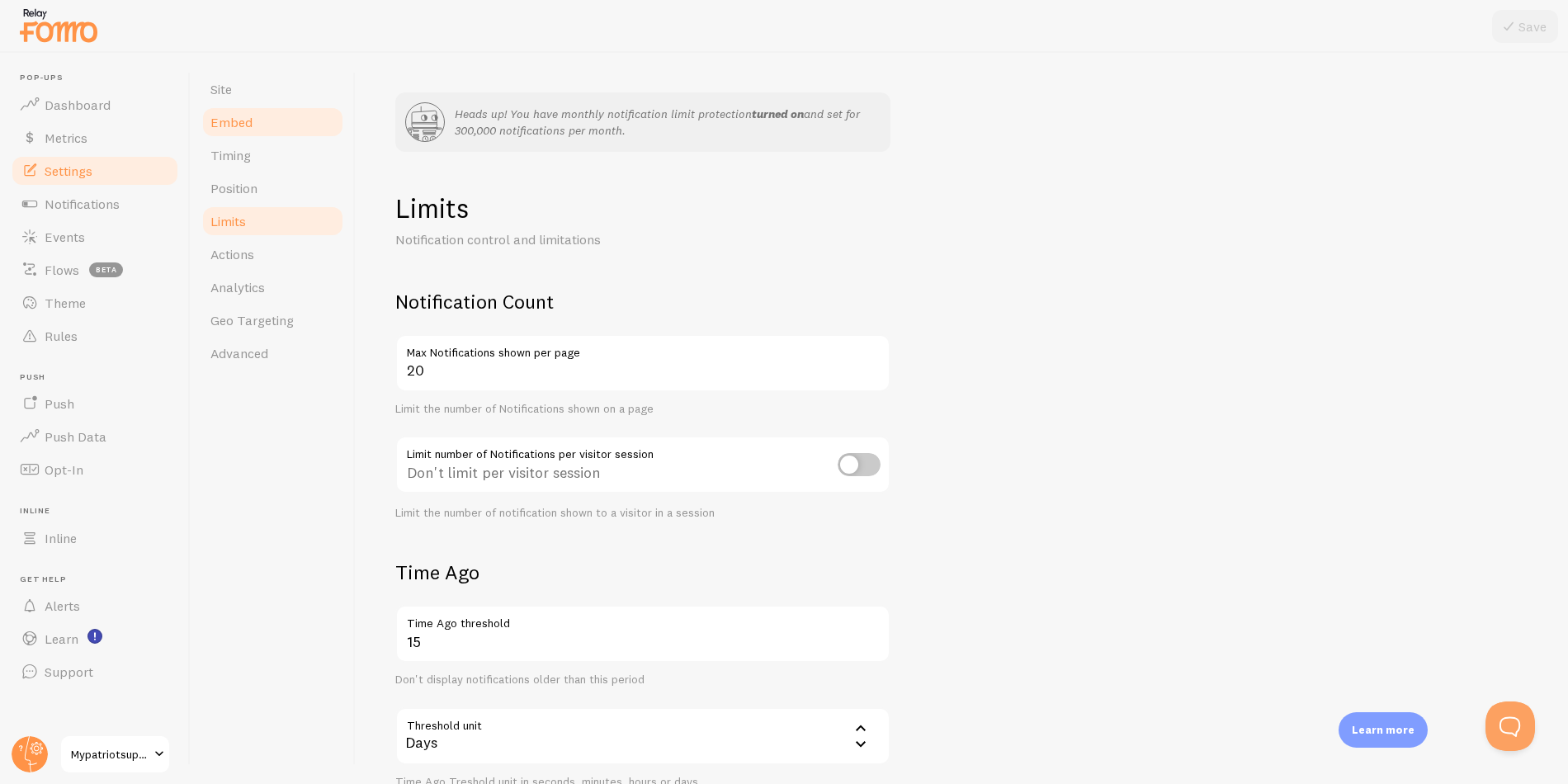
click at [249, 126] on span "Embed" at bounding box center [231, 122] width 42 height 17
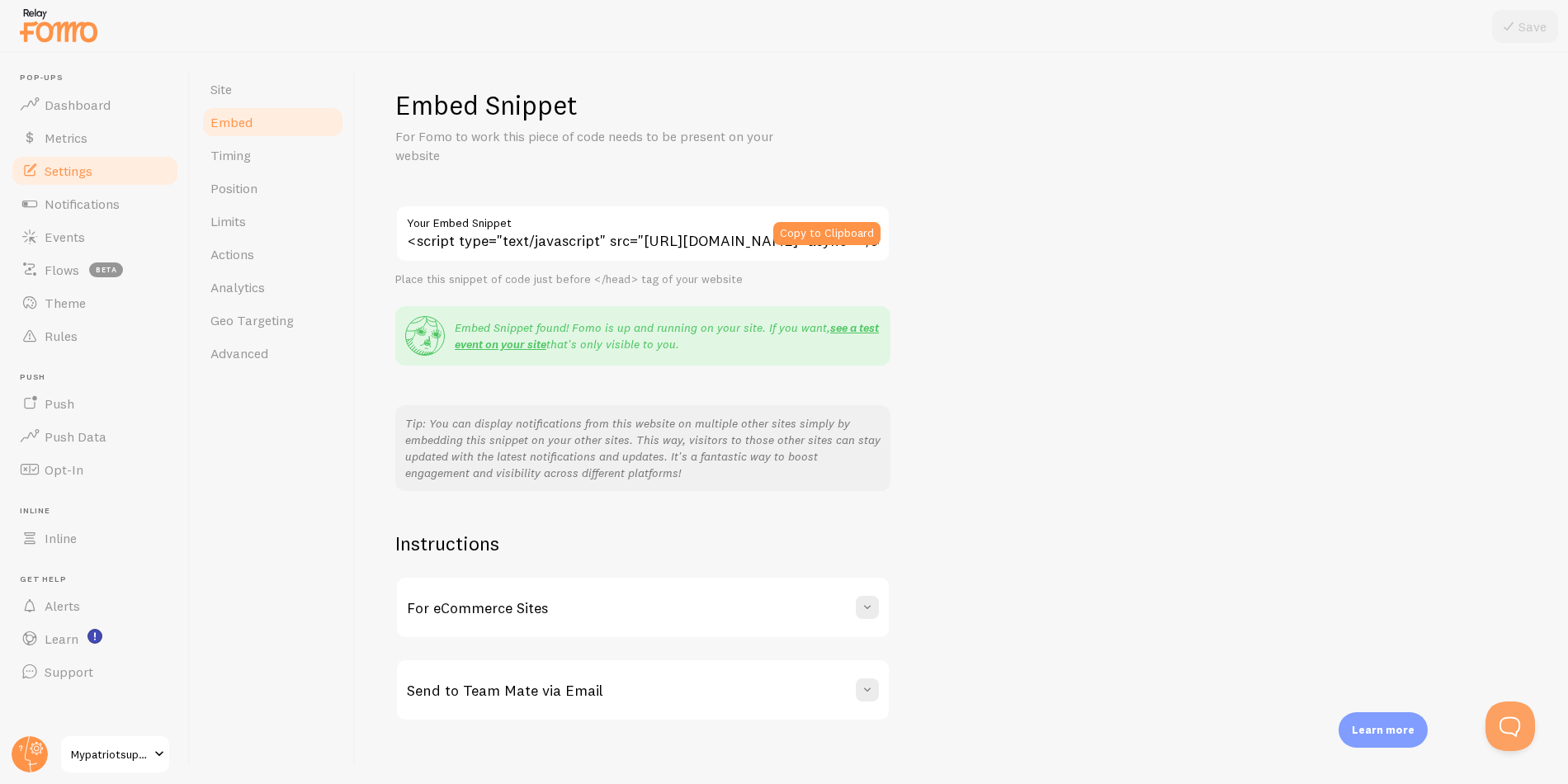
scroll to position [120, 0]
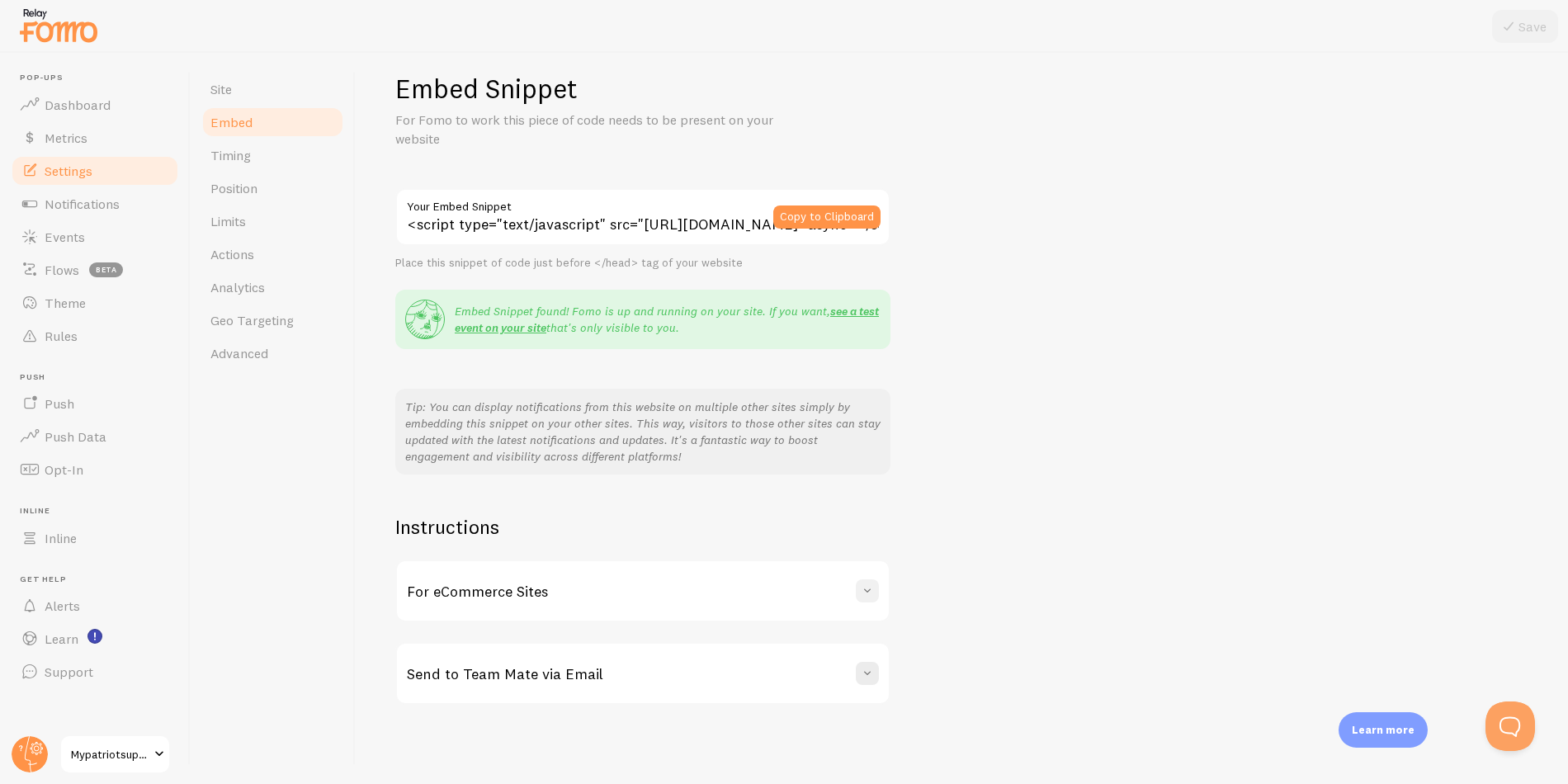
click at [871, 595] on span at bounding box center [867, 591] width 17 height 17
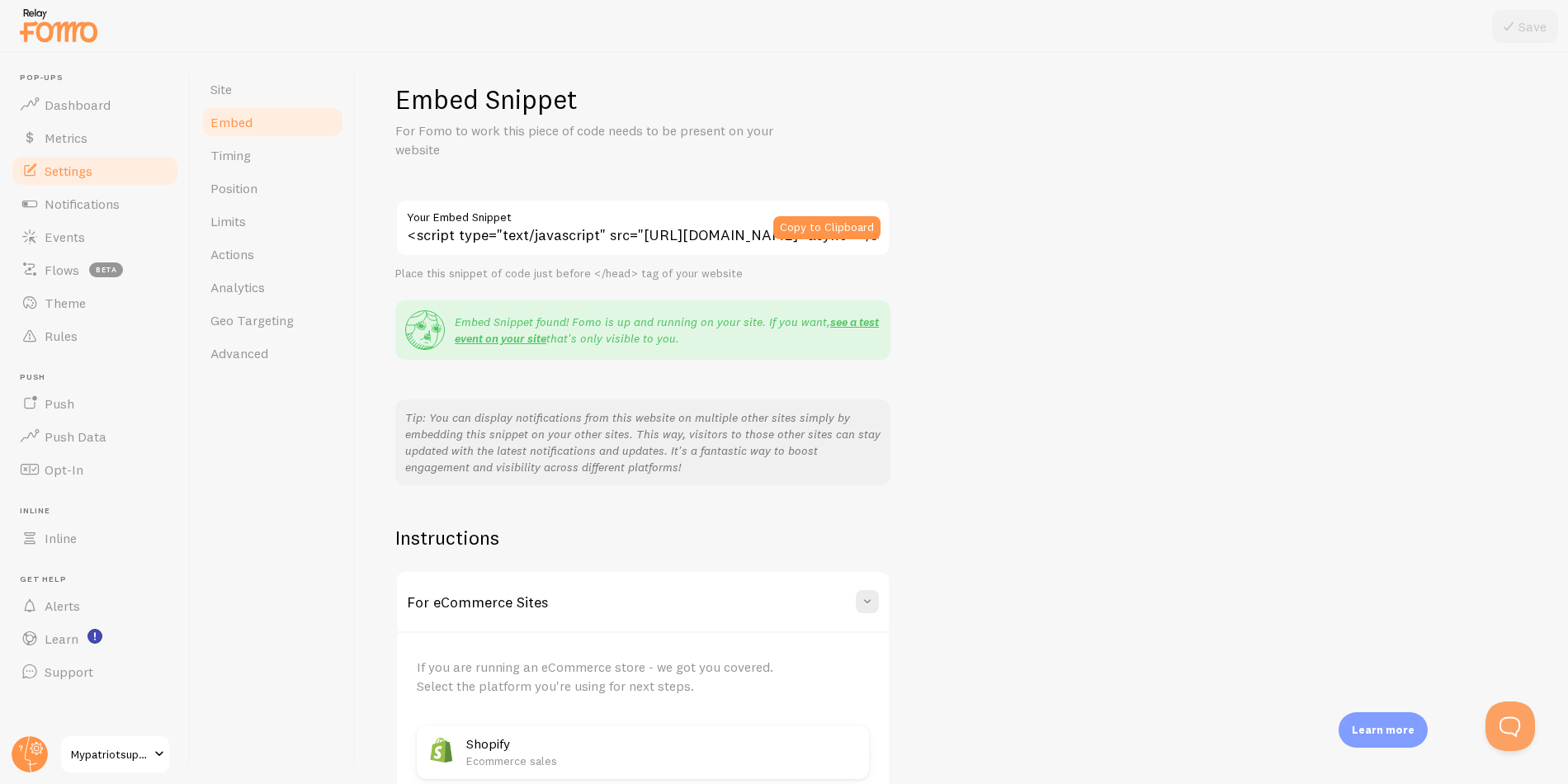
scroll to position [0, 0]
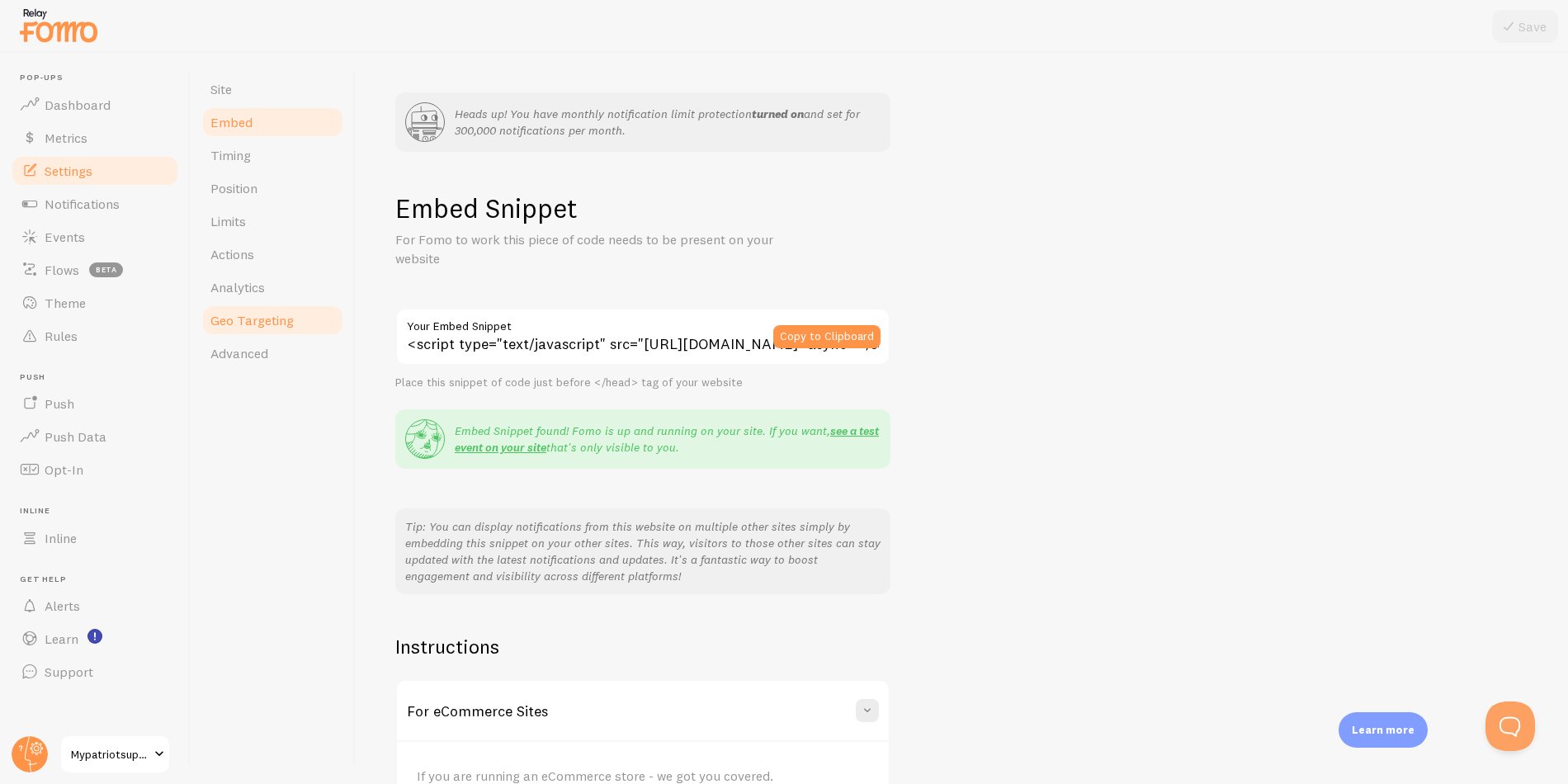
click at [247, 314] on span "Geo Targeting" at bounding box center [252, 320] width 84 height 17
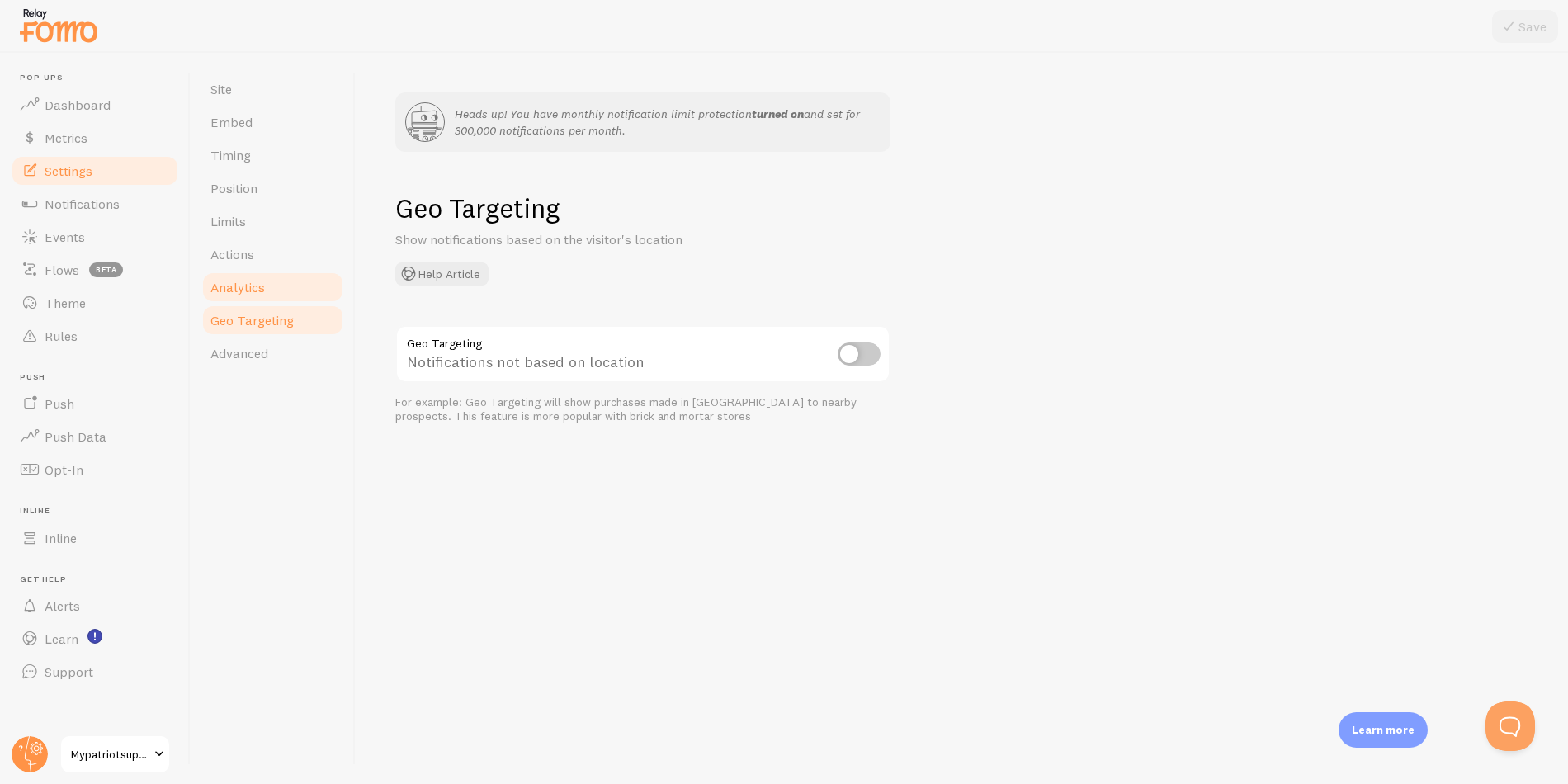
click at [232, 281] on span "Analytics" at bounding box center [237, 288] width 55 height 17
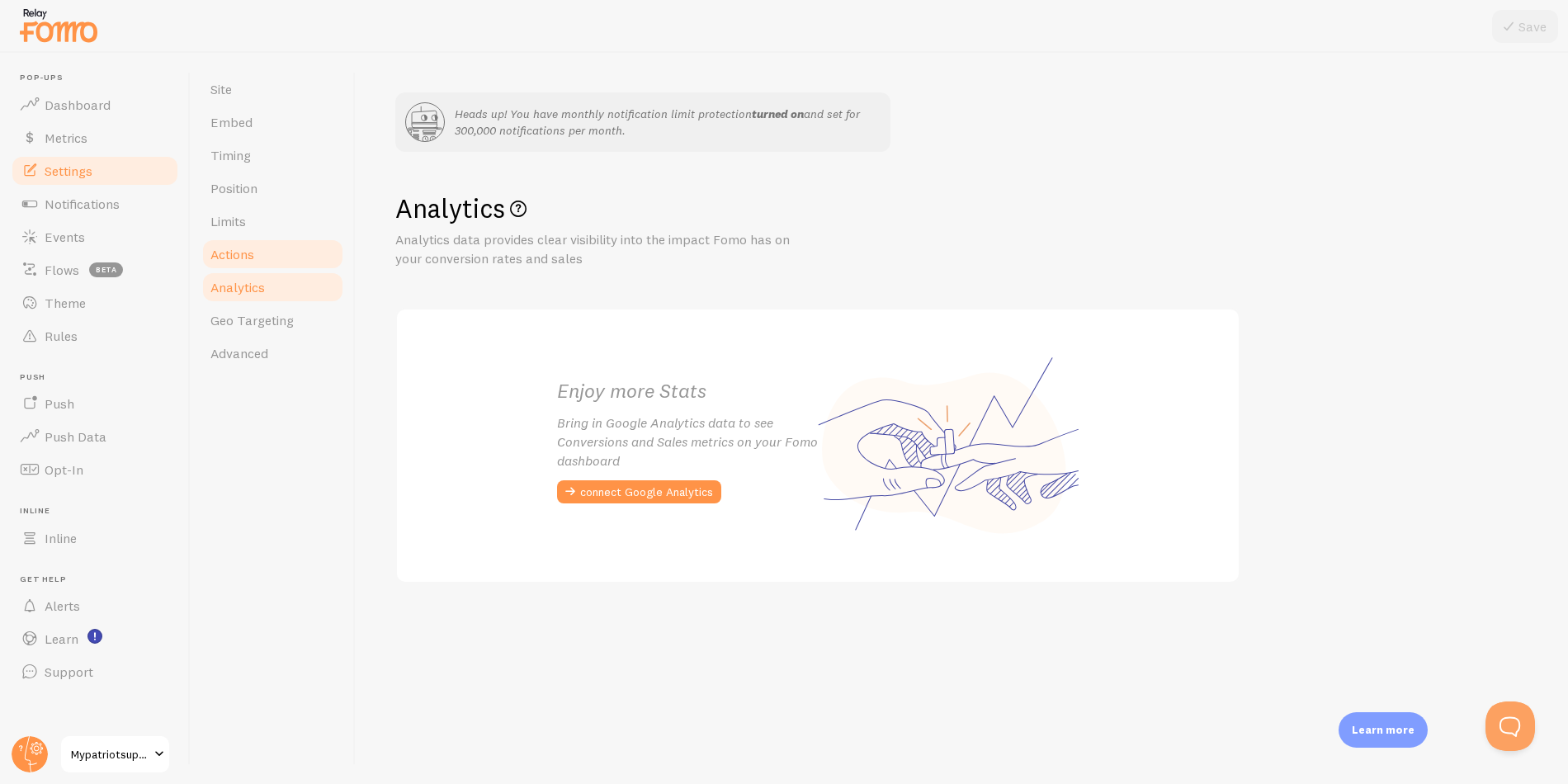
click at [239, 251] on span "Actions" at bounding box center [232, 254] width 44 height 17
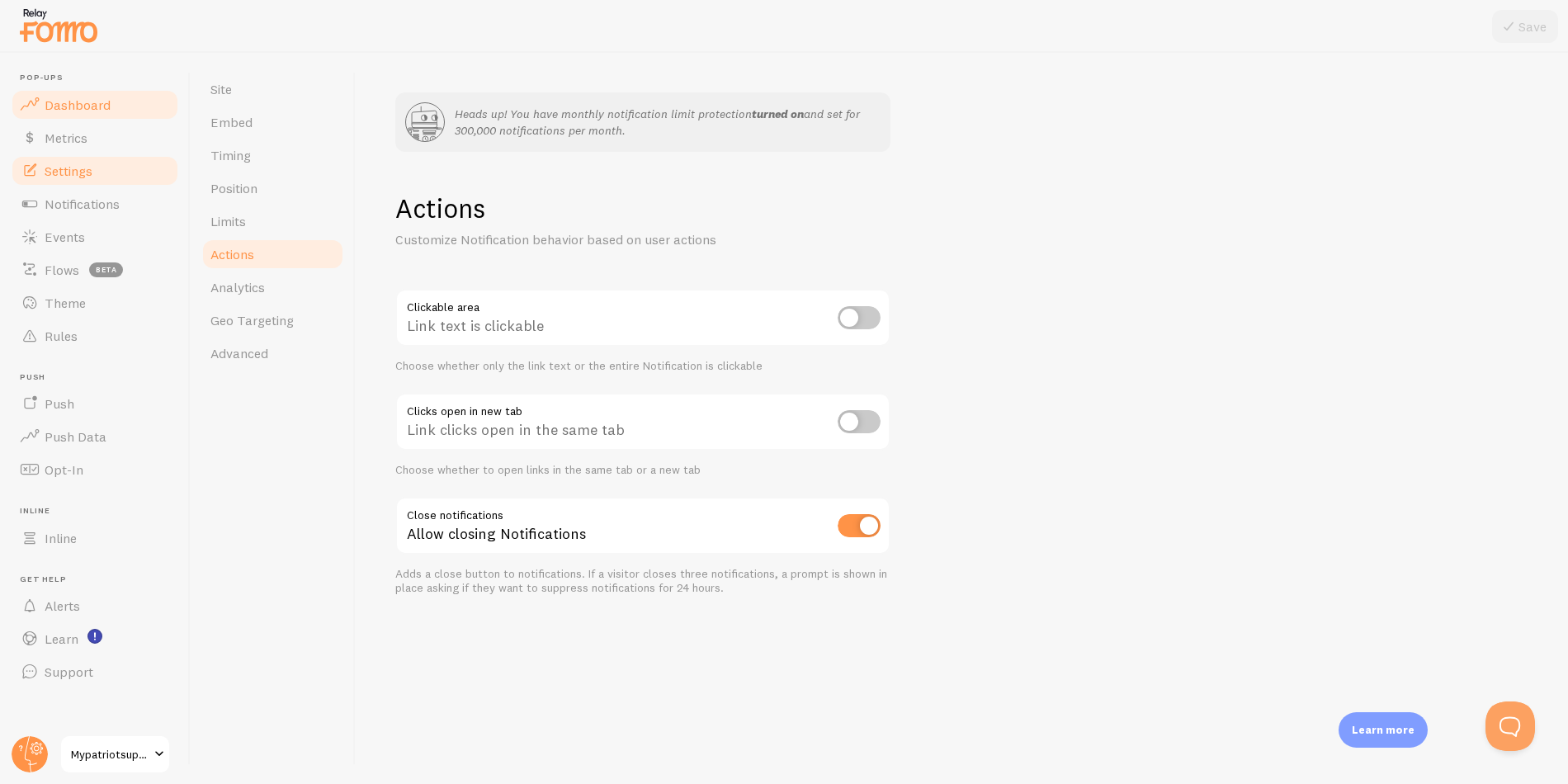
click at [99, 101] on span "Dashboard" at bounding box center [77, 105] width 66 height 17
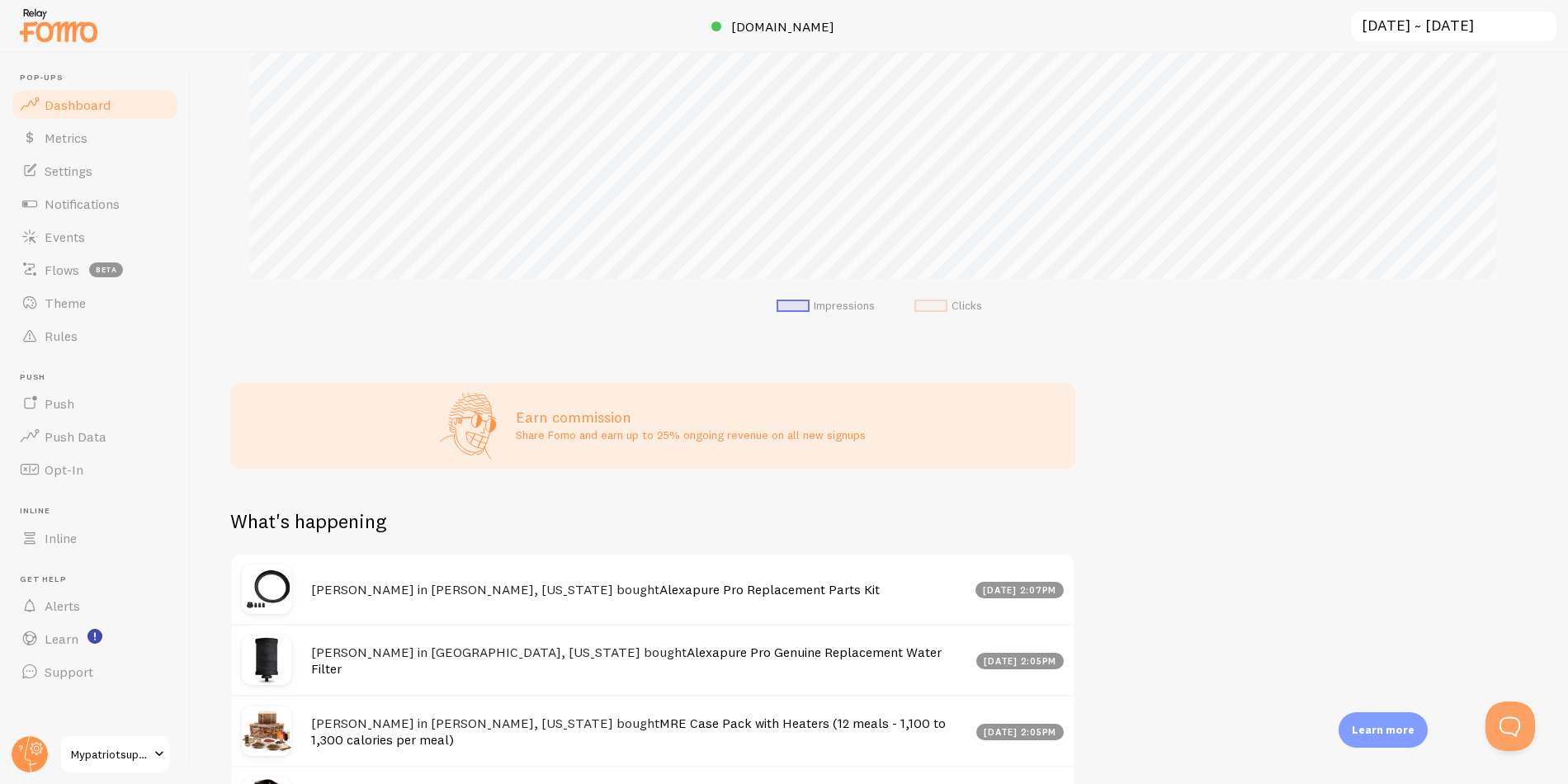
scroll to position [803, 0]
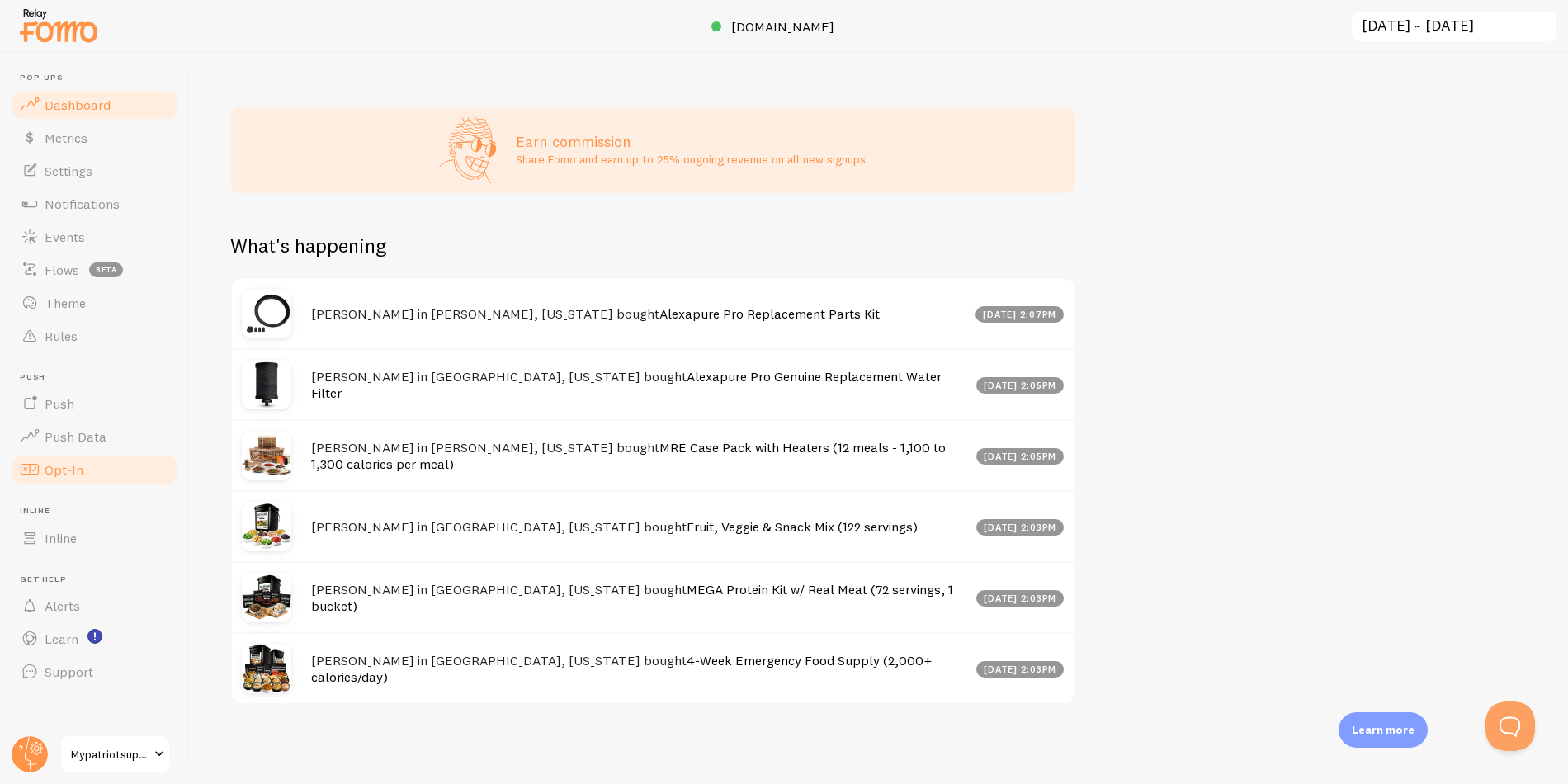
click at [75, 476] on span "Opt-In" at bounding box center [64, 470] width 39 height 17
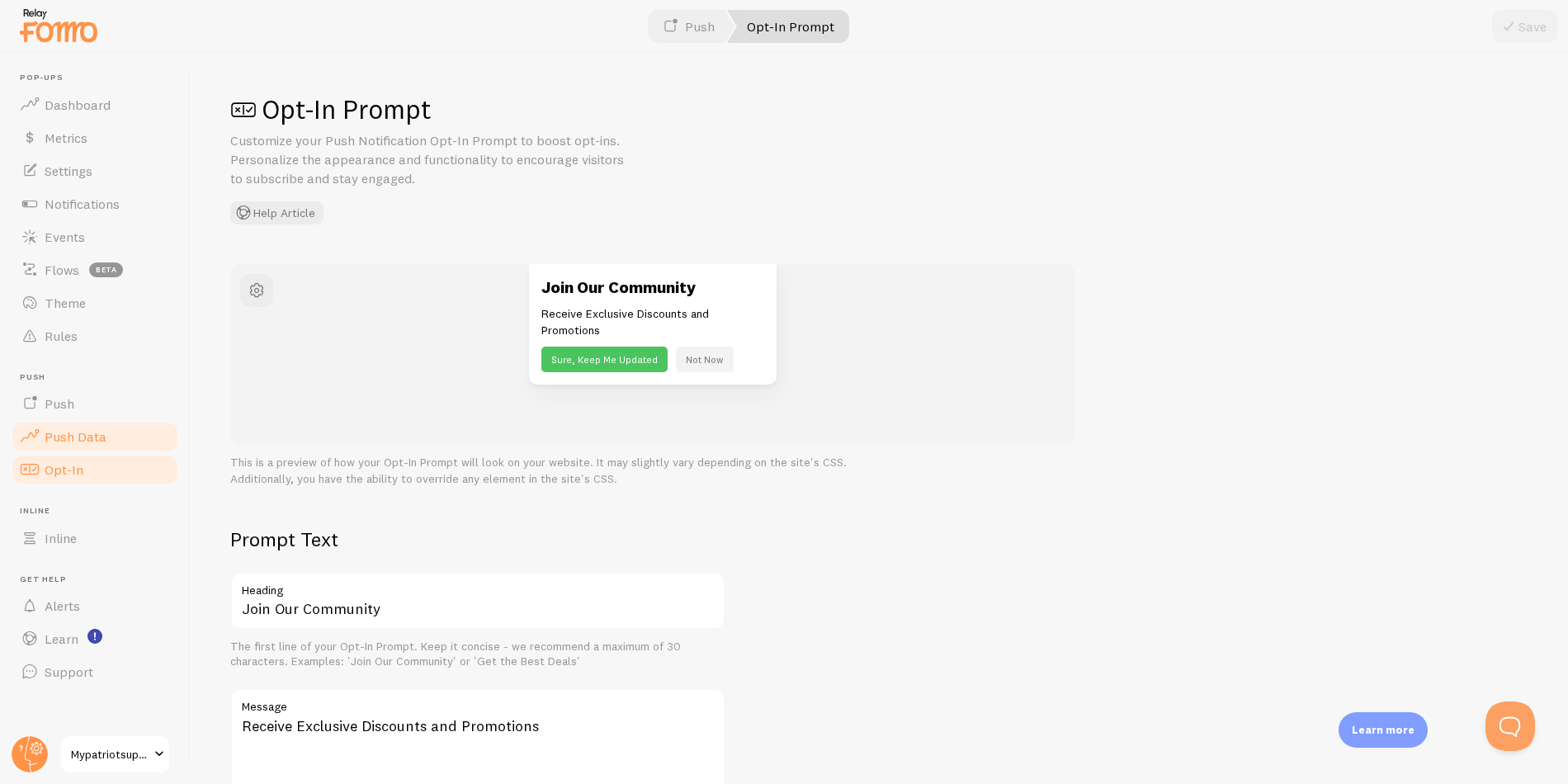
click at [80, 438] on span "Push Data" at bounding box center [75, 437] width 62 height 17
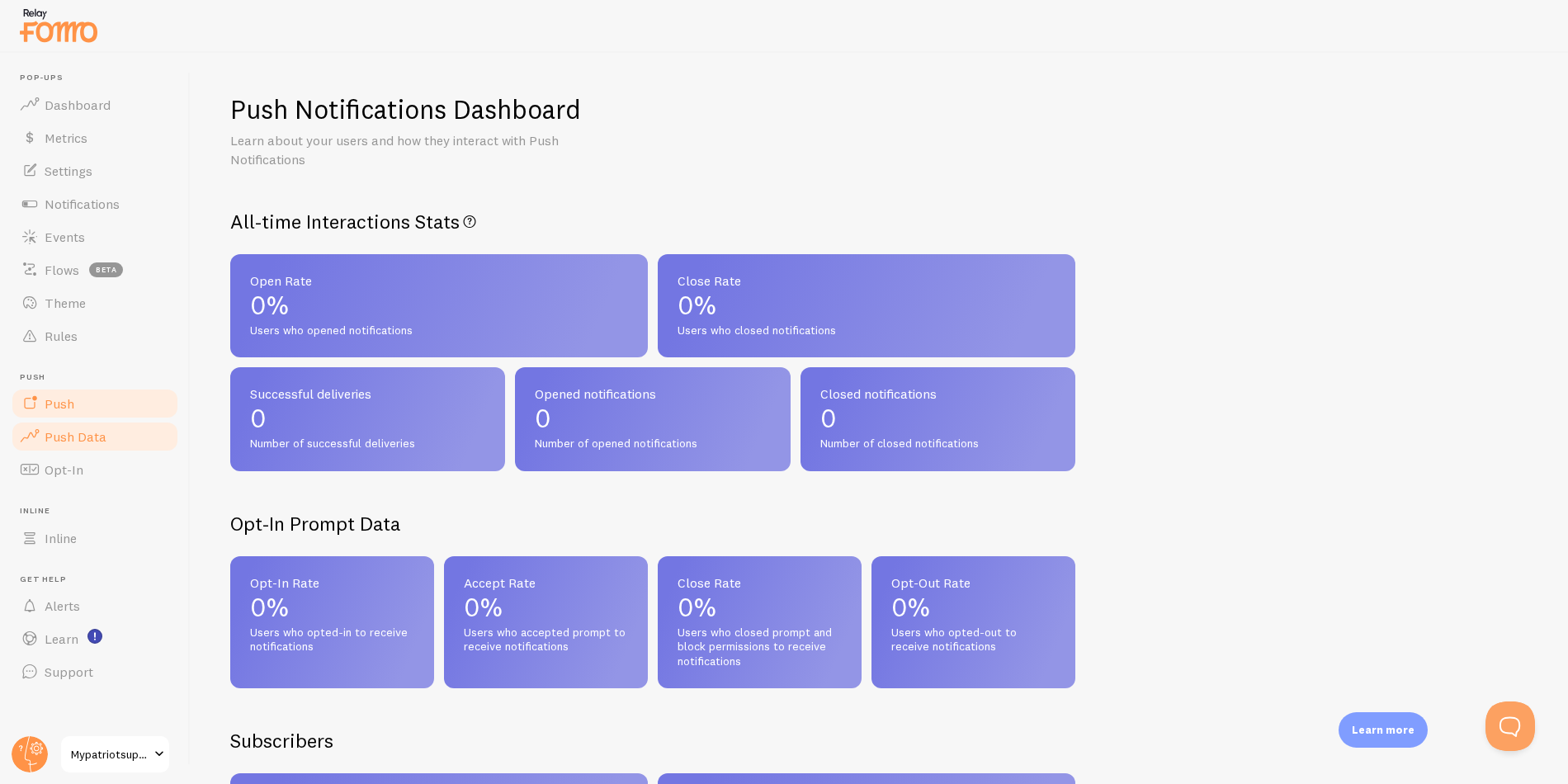
click at [77, 400] on link "Push" at bounding box center [95, 403] width 170 height 33
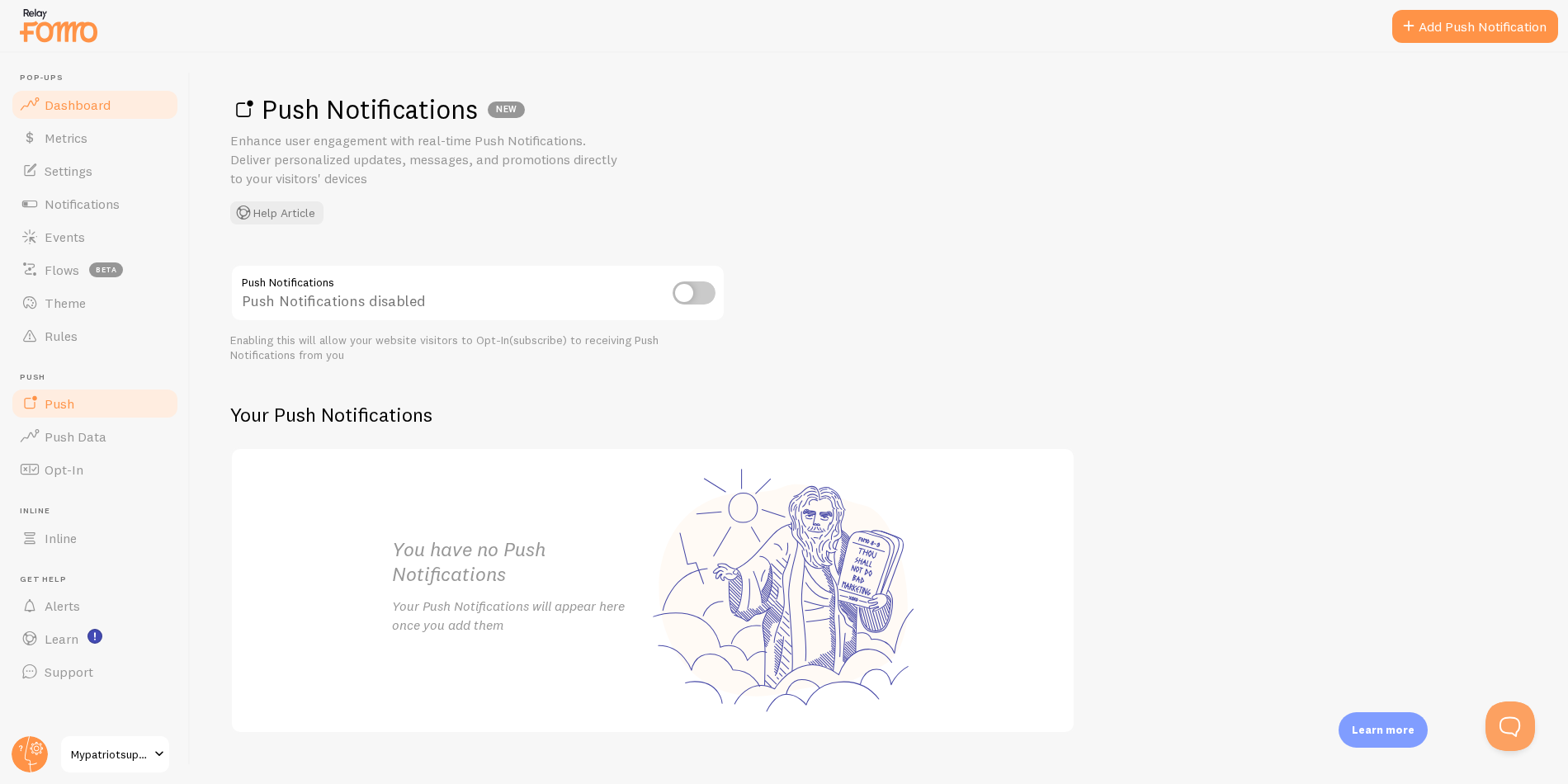
click at [92, 105] on span "Dashboard" at bounding box center [77, 105] width 66 height 17
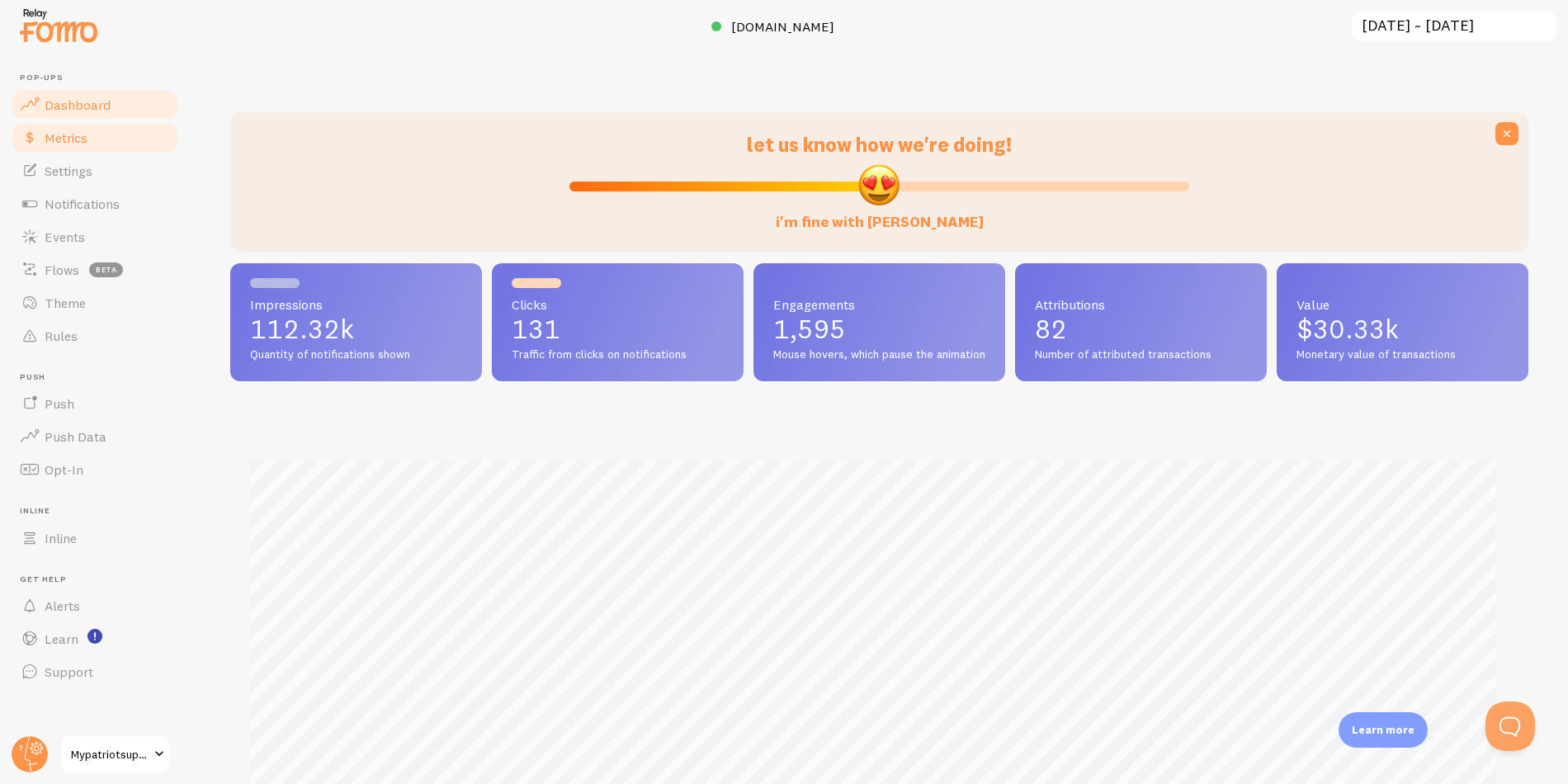
click at [87, 142] on span "Metrics" at bounding box center [66, 138] width 43 height 17
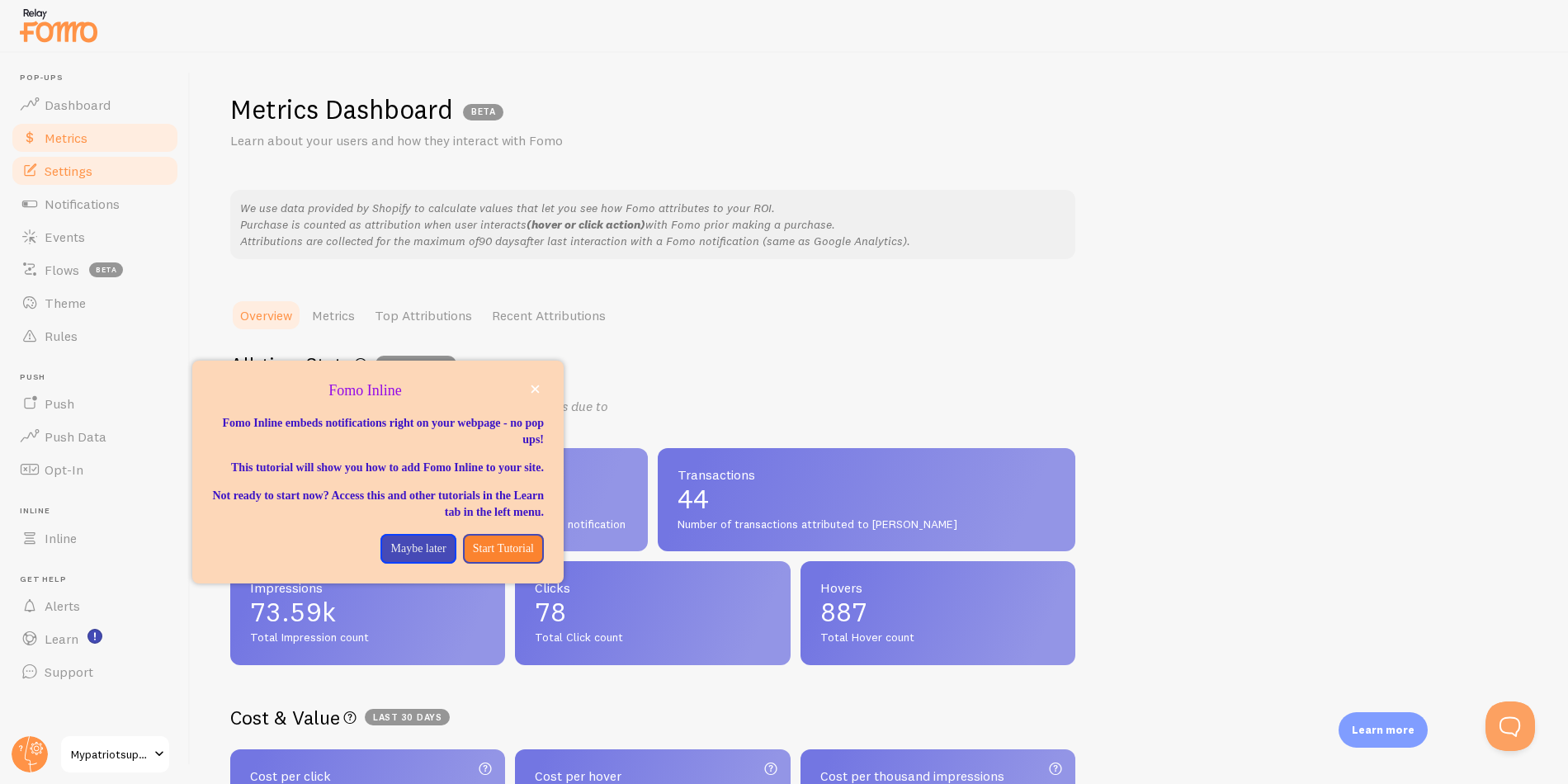
click at [87, 173] on span "Settings" at bounding box center [68, 171] width 47 height 17
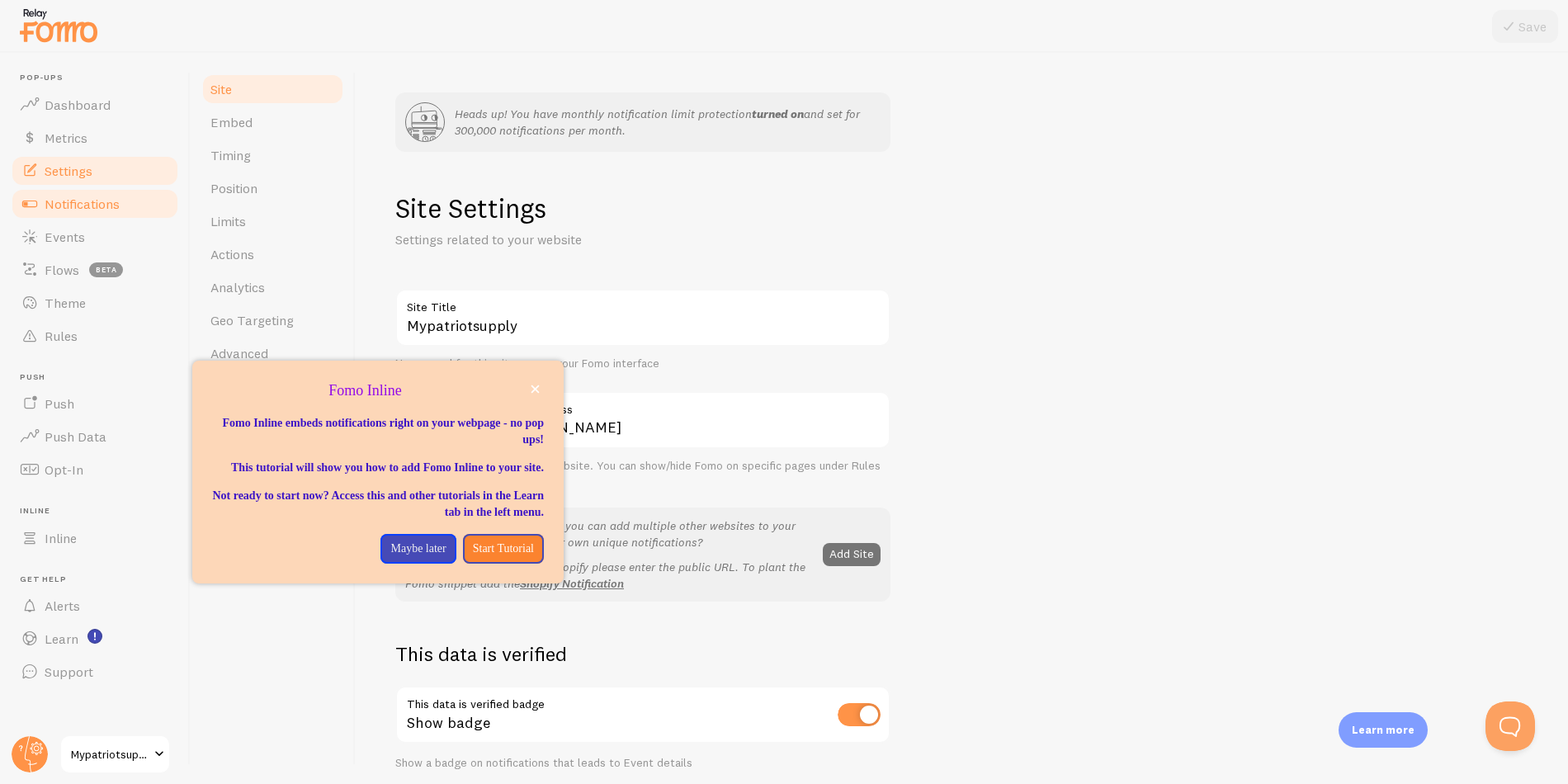
click at [85, 201] on span "Notifications" at bounding box center [82, 204] width 75 height 17
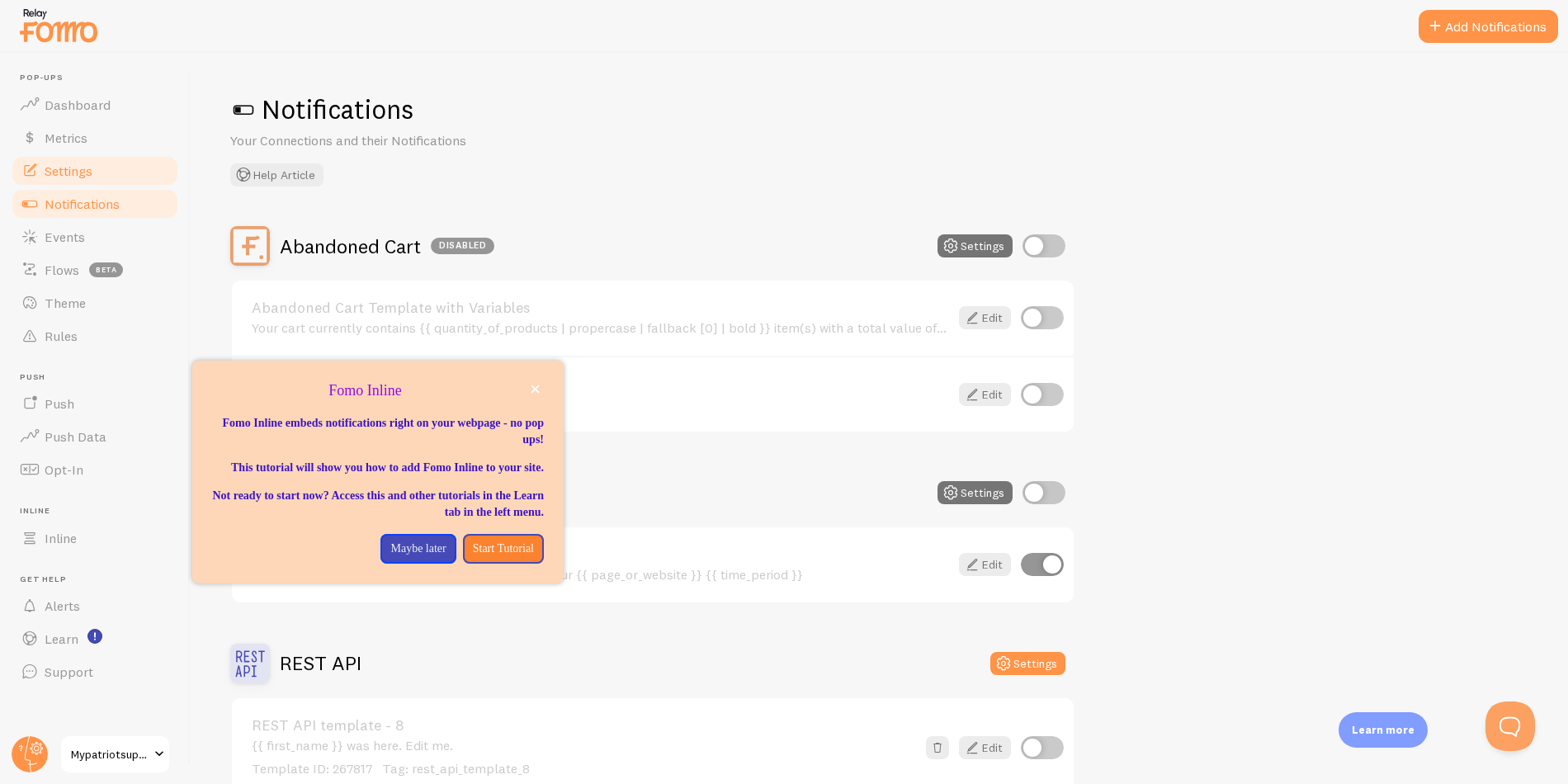
click at [88, 175] on span "Settings" at bounding box center [68, 171] width 47 height 17
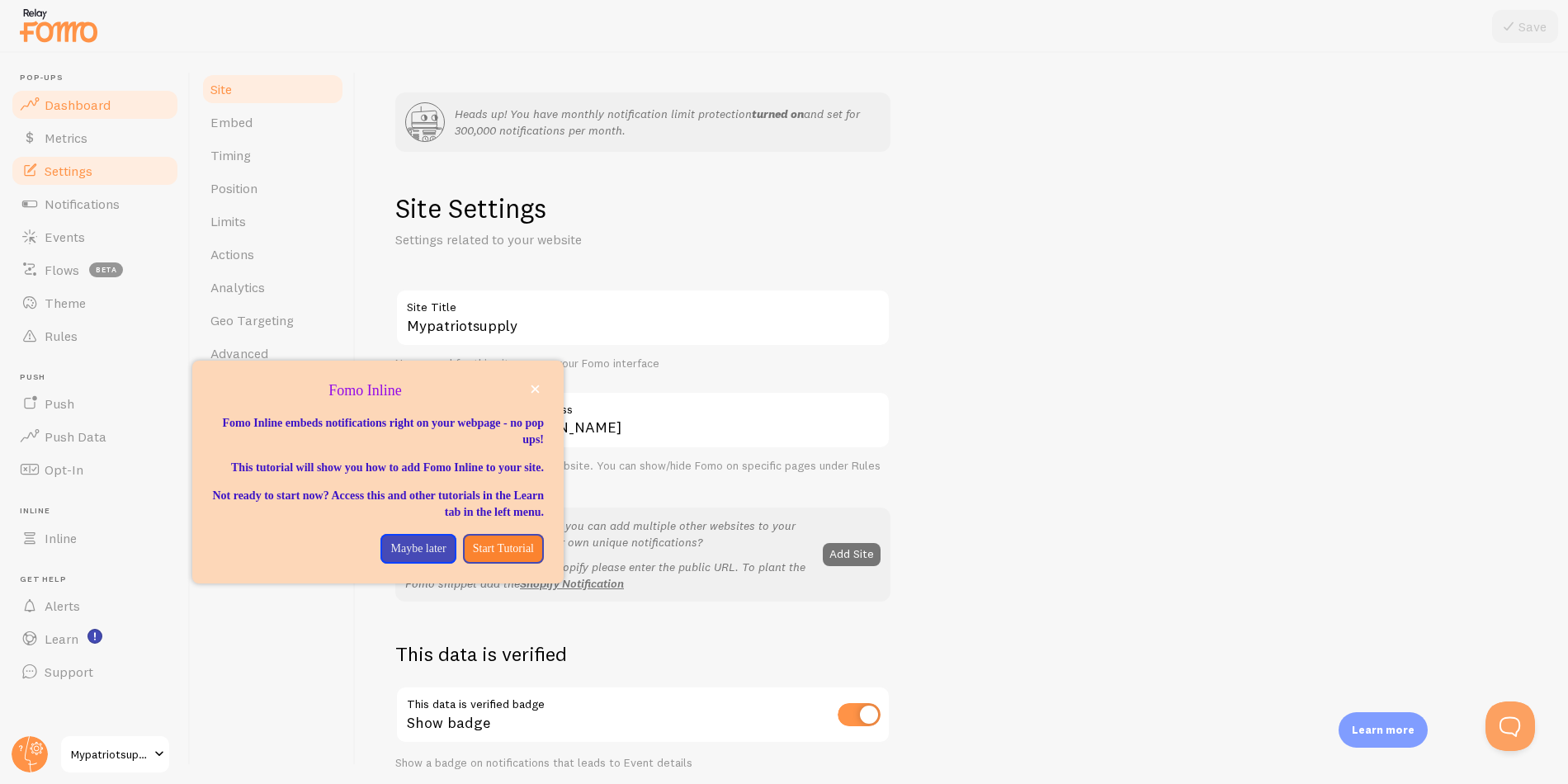
click at [74, 99] on span "Dashboard" at bounding box center [77, 105] width 66 height 17
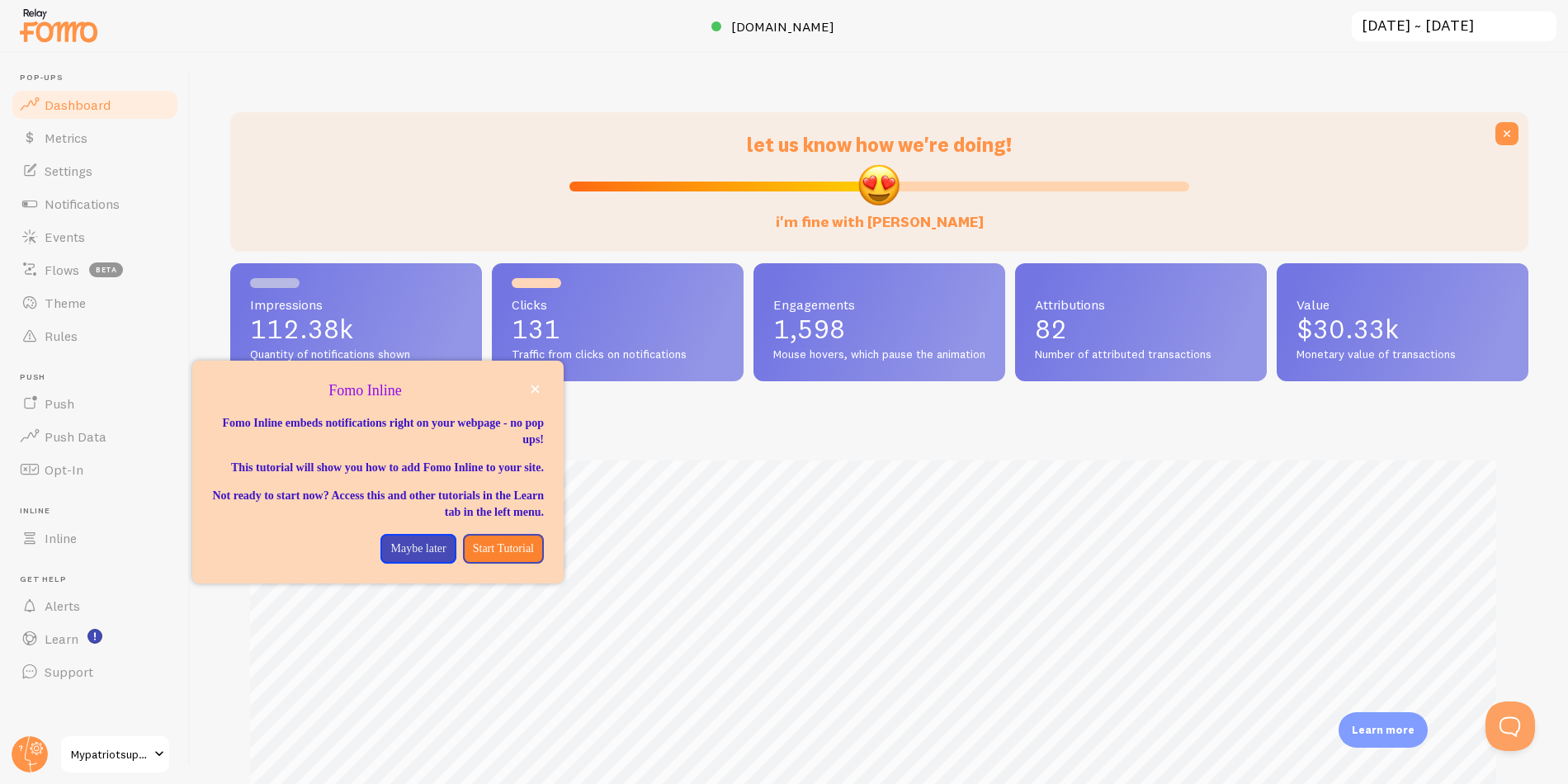
scroll to position [434, 1286]
click at [537, 385] on icon "close," at bounding box center [535, 389] width 8 height 8
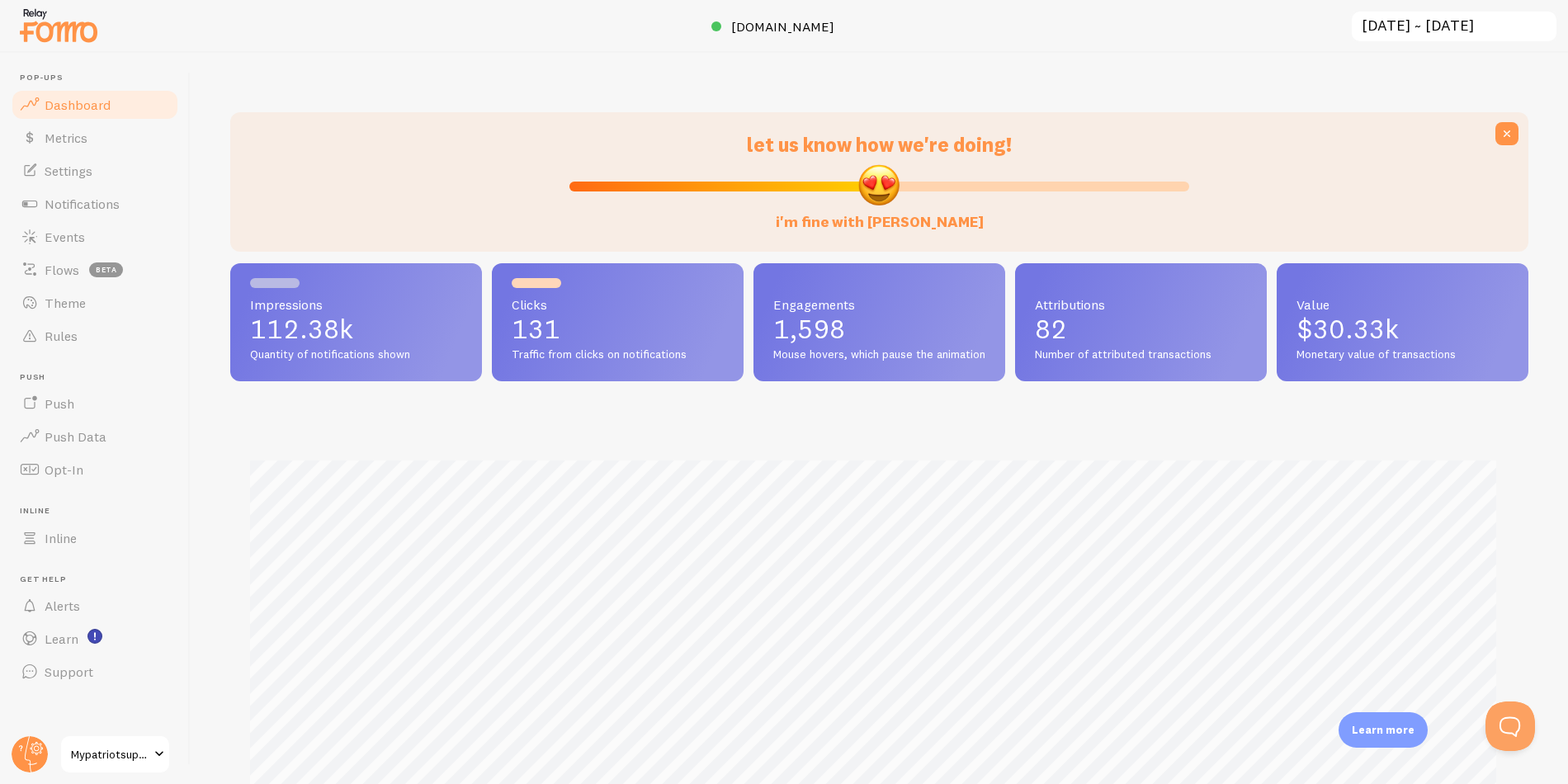
drag, startPoint x: 369, startPoint y: 331, endPoint x: 248, endPoint y: 331, distance: 121.0
click at [248, 331] on div "Impressions 112.38k Quantity of notifications shown" at bounding box center [355, 323] width 251 height 119
click at [56, 346] on link "Rules" at bounding box center [95, 335] width 170 height 33
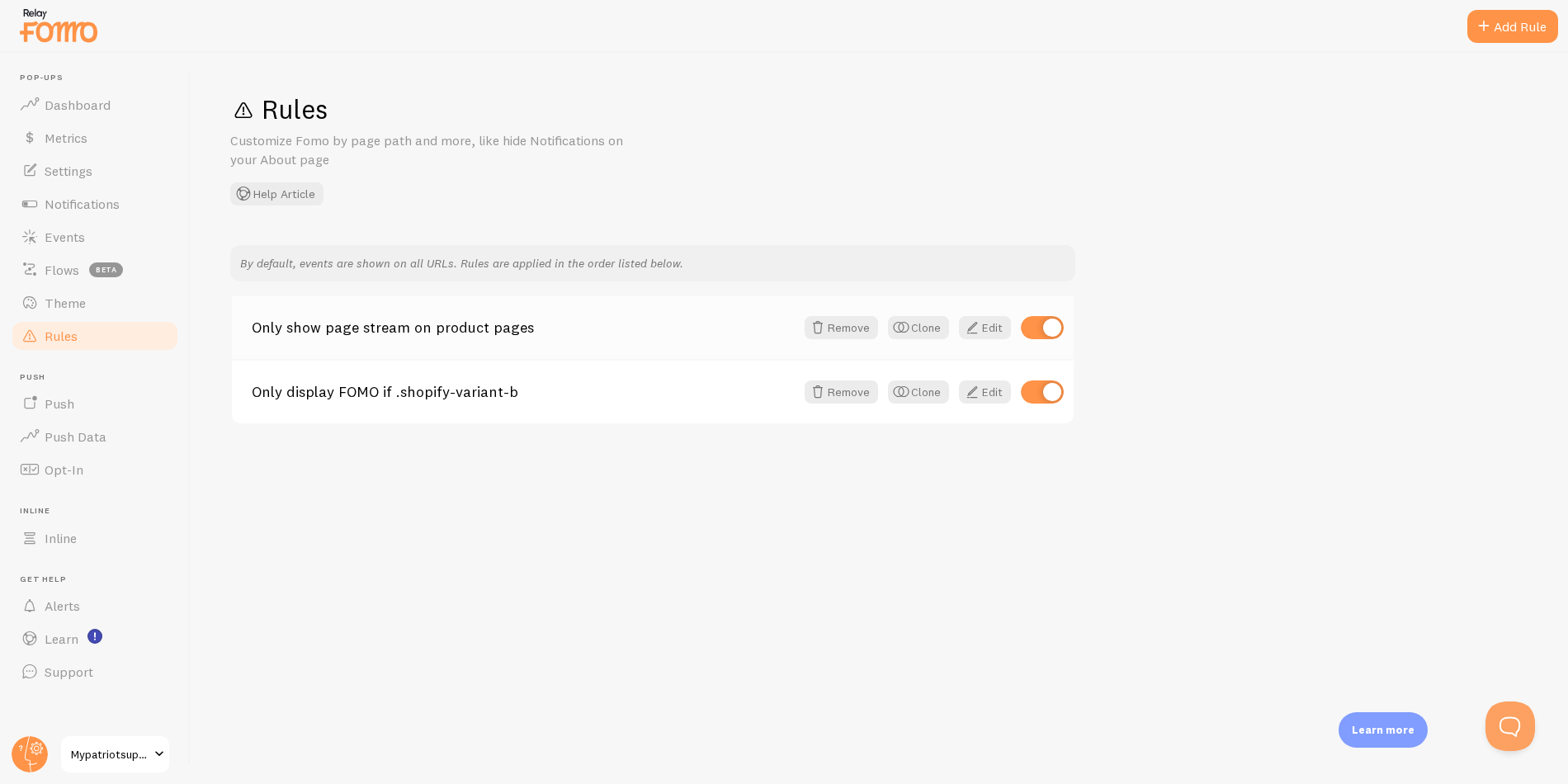
click at [603, 333] on link "Only show page stream on product pages" at bounding box center [523, 328] width 543 height 15
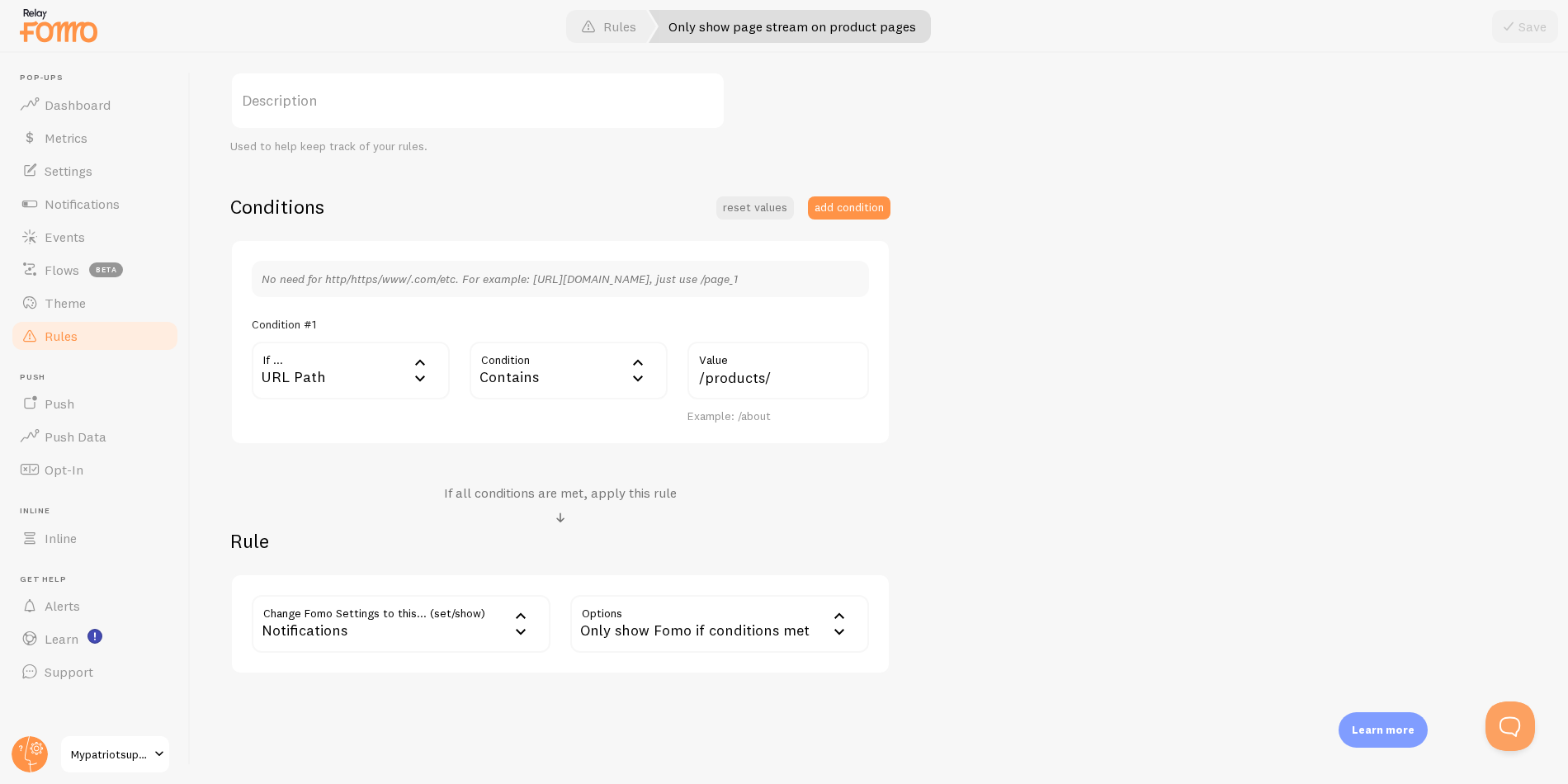
scroll to position [273, 0]
click at [106, 334] on link "Rules" at bounding box center [95, 335] width 170 height 33
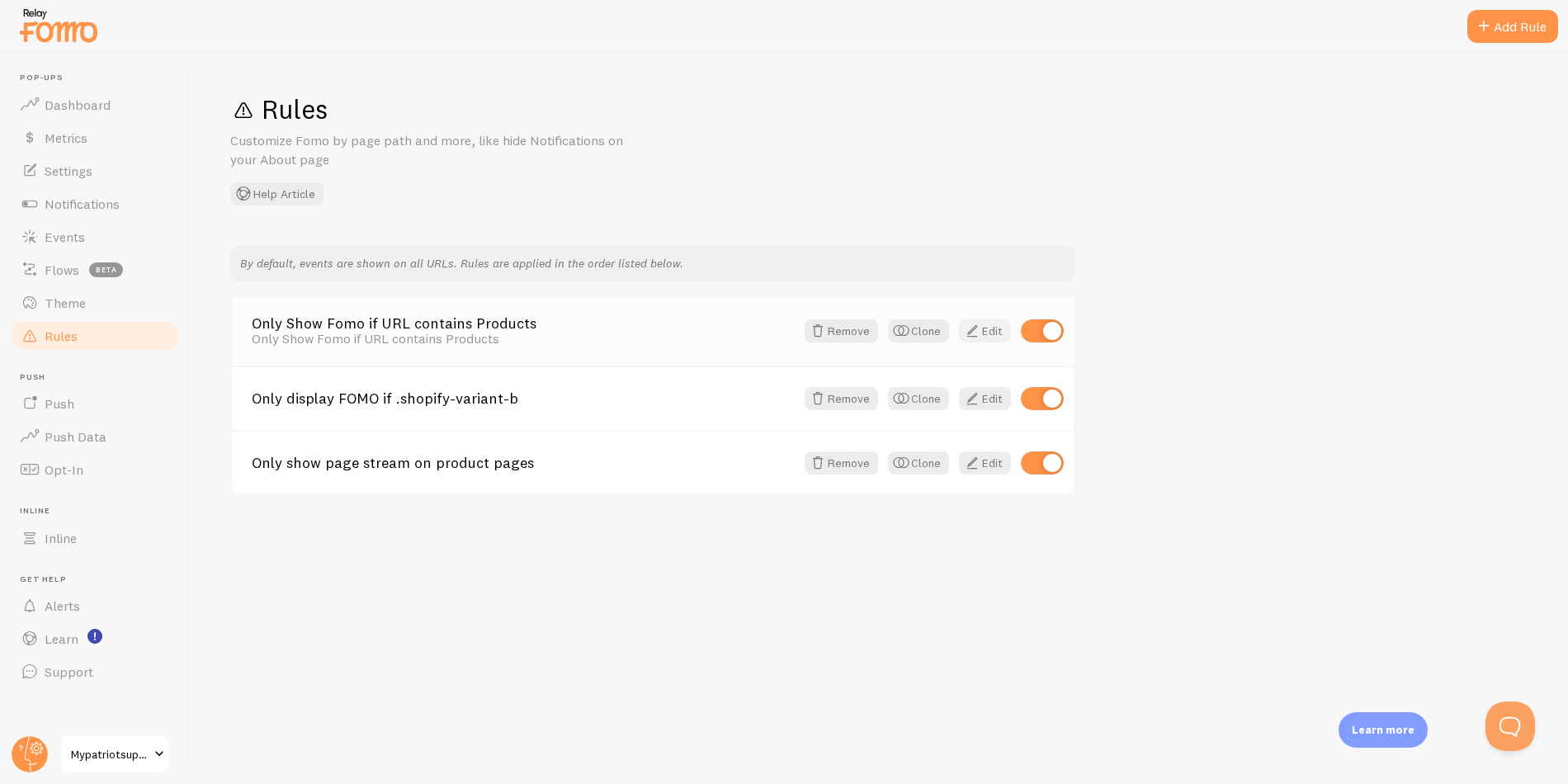
click at [984, 335] on link "Edit" at bounding box center [985, 331] width 52 height 23
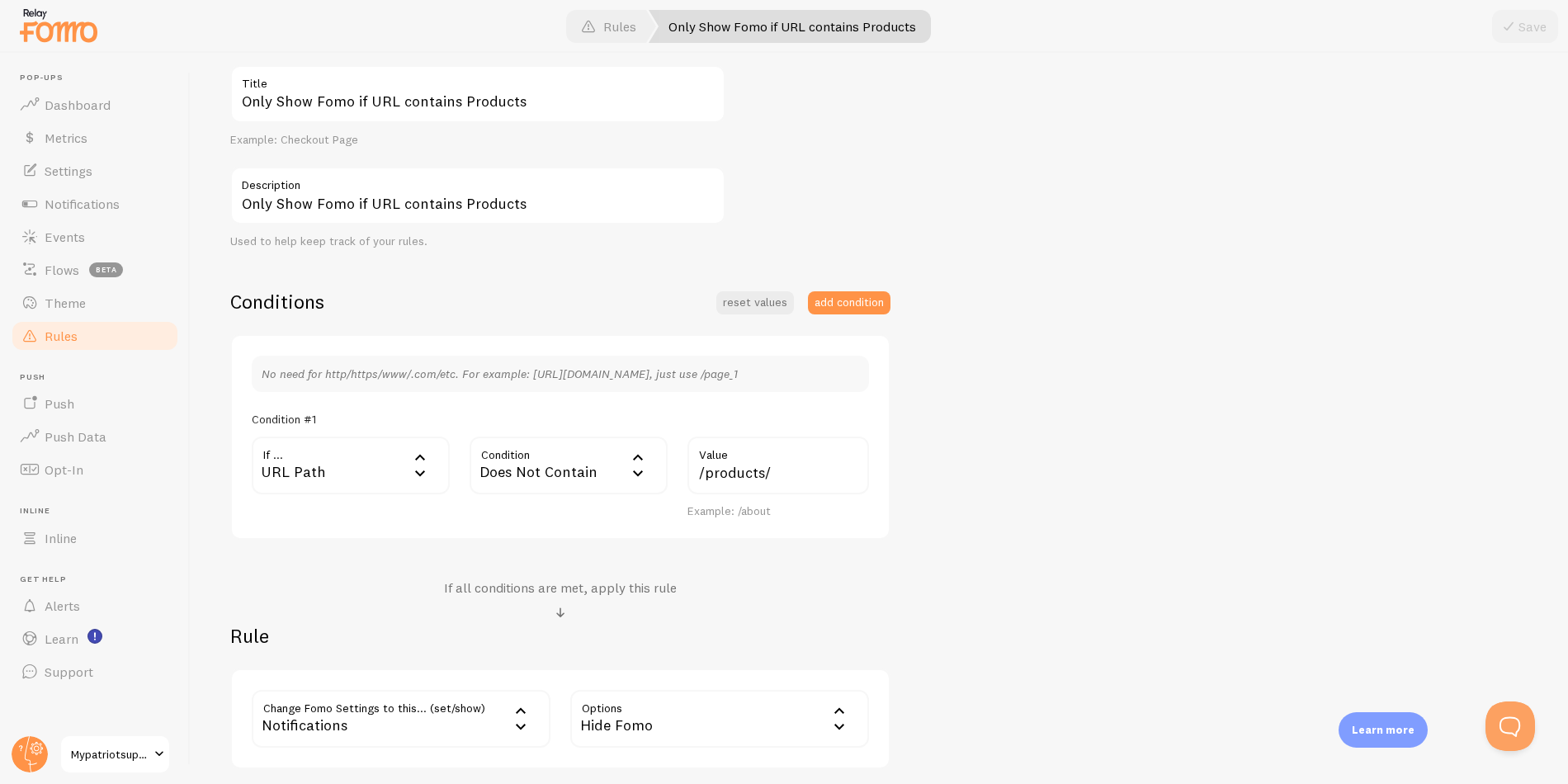
scroll to position [179, 0]
click at [84, 339] on link "Rules" at bounding box center [95, 335] width 170 height 33
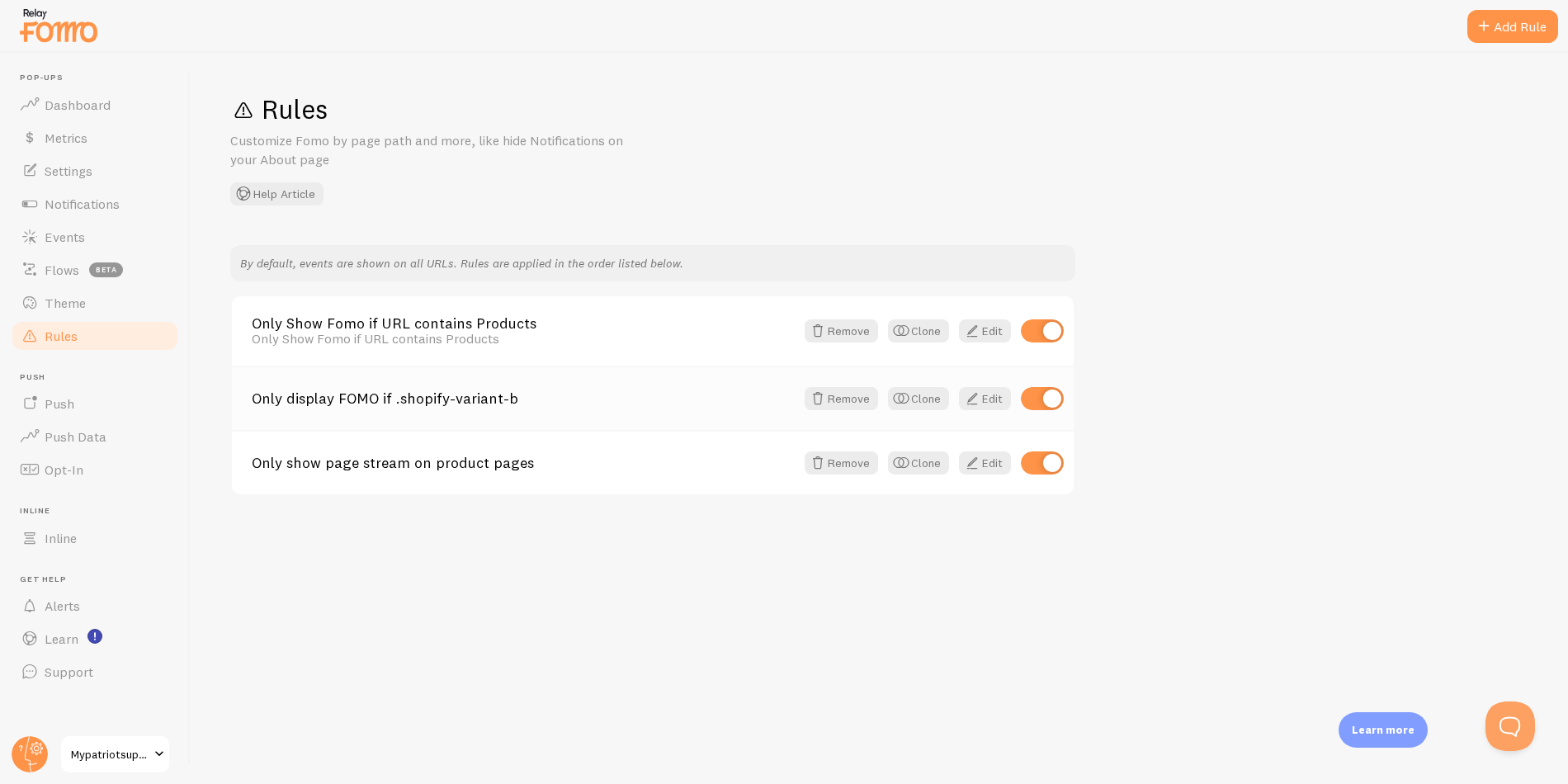
click at [597, 398] on link "Only display FOMO if .shopify-variant-b" at bounding box center [523, 399] width 543 height 15
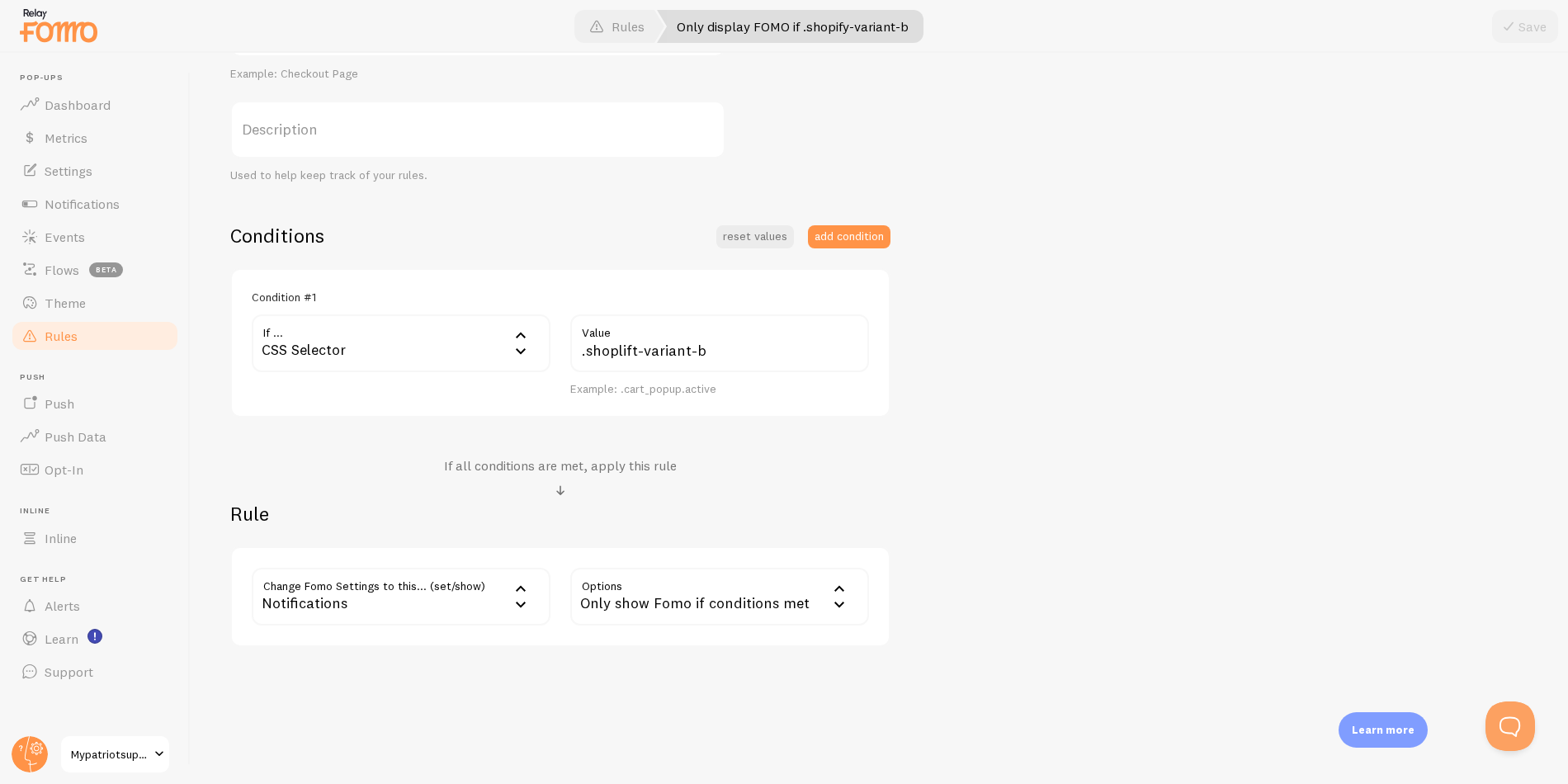
scroll to position [254, 0]
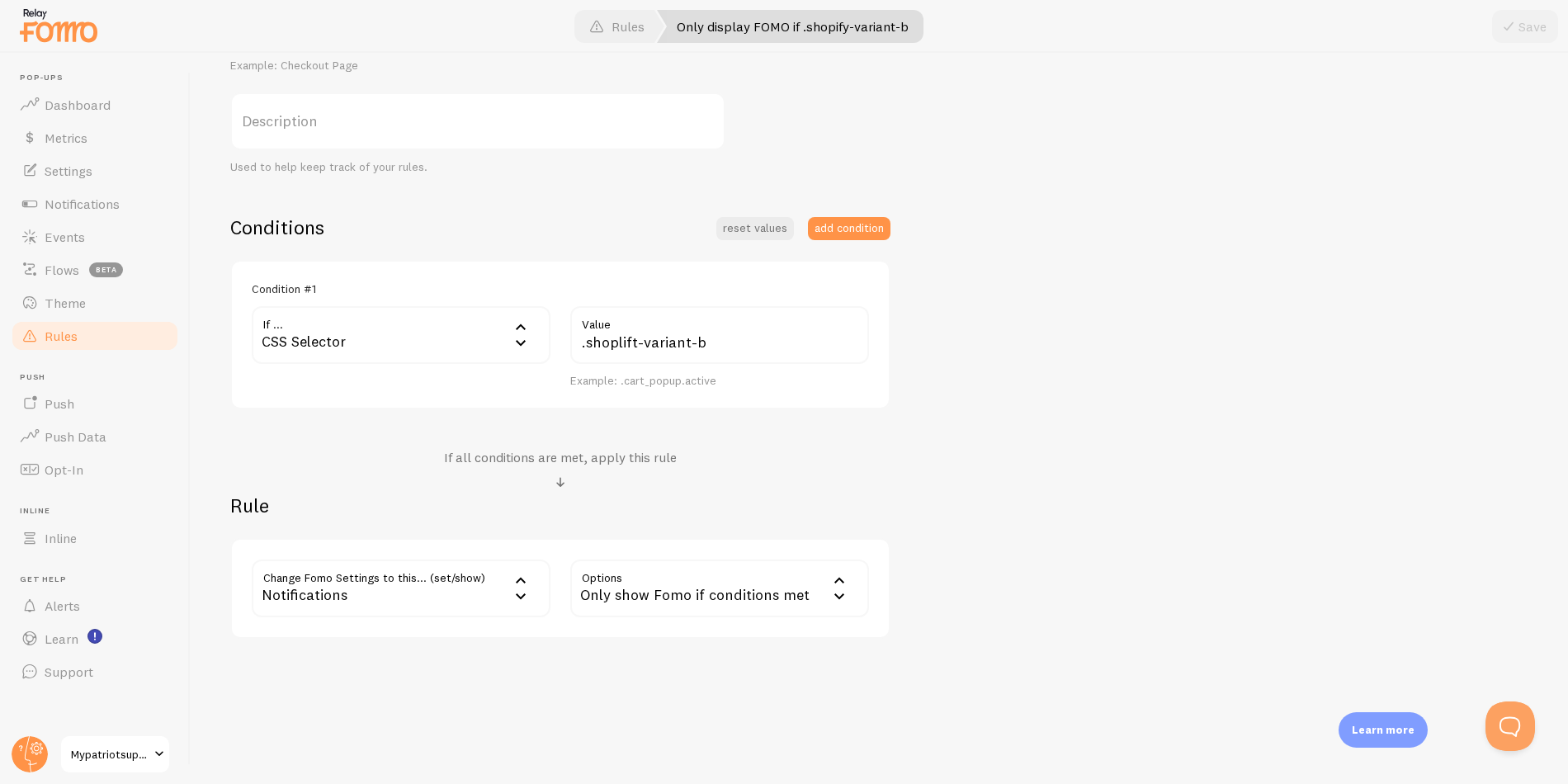
click at [81, 331] on link "Rules" at bounding box center [95, 335] width 170 height 33
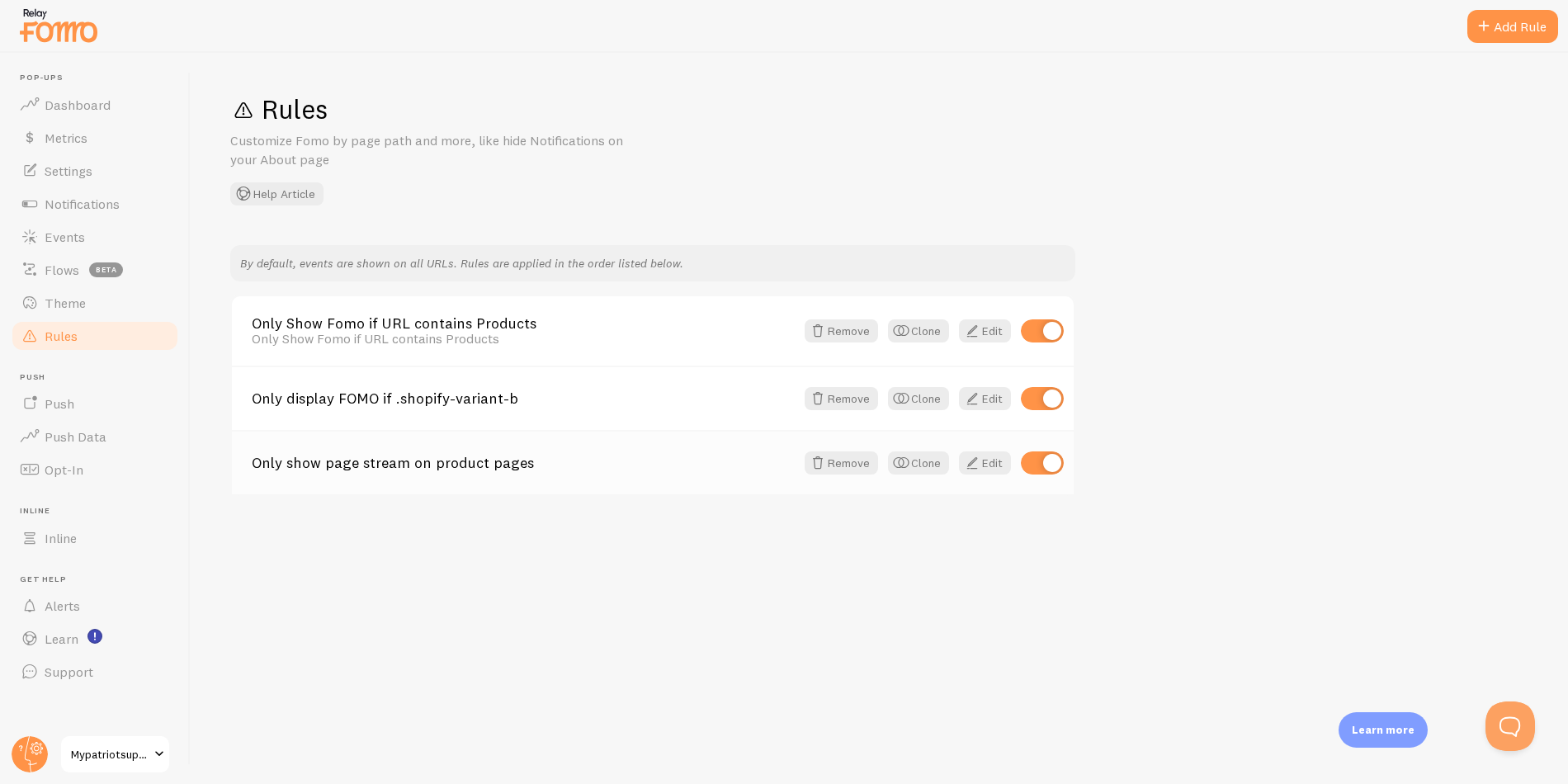
click at [649, 478] on div "Only show page stream on product pages Remove Clone Edit" at bounding box center [652, 462] width 842 height 64
click at [977, 460] on span at bounding box center [972, 463] width 20 height 20
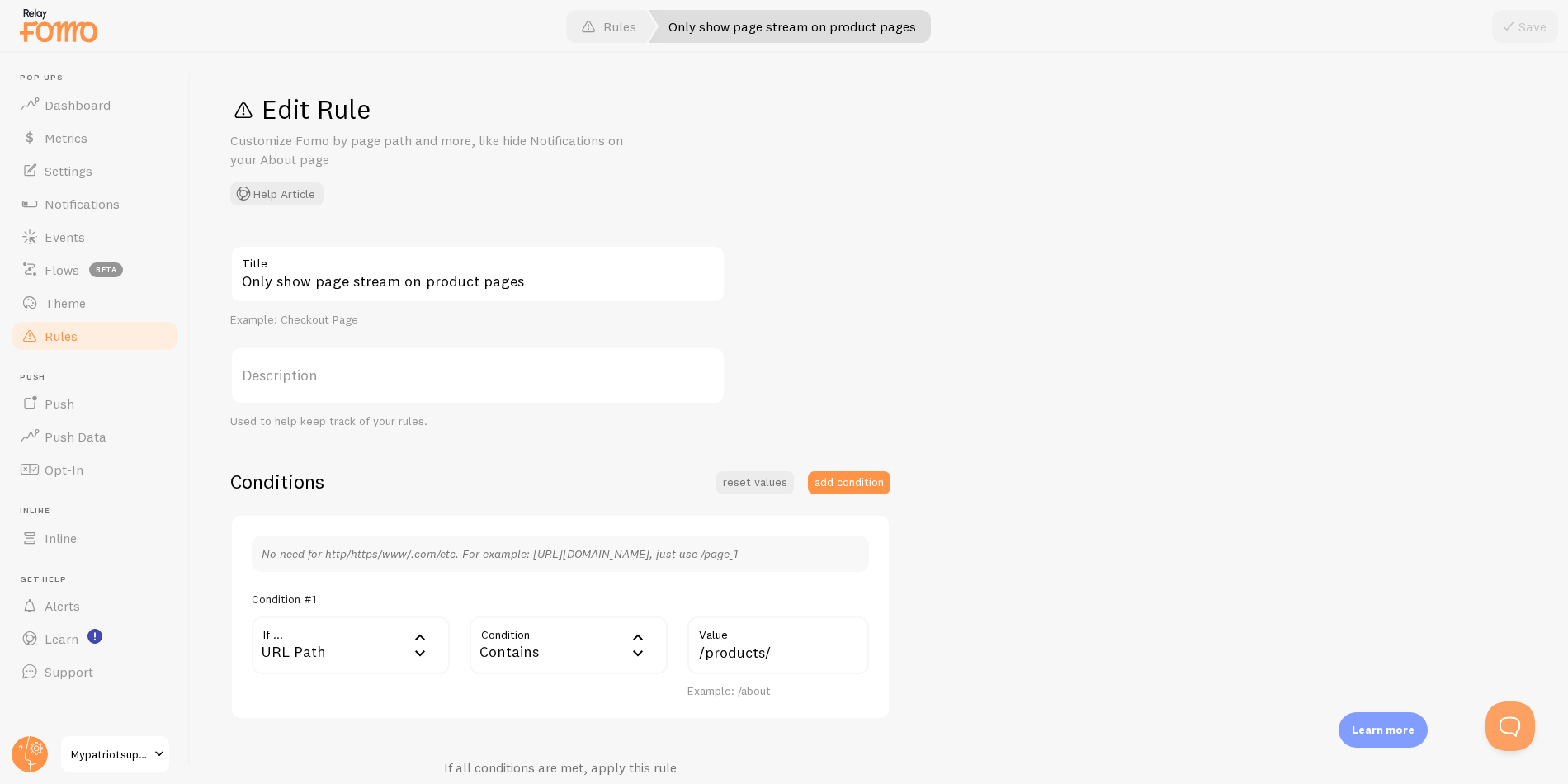
click at [60, 337] on span "Rules" at bounding box center [60, 336] width 33 height 17
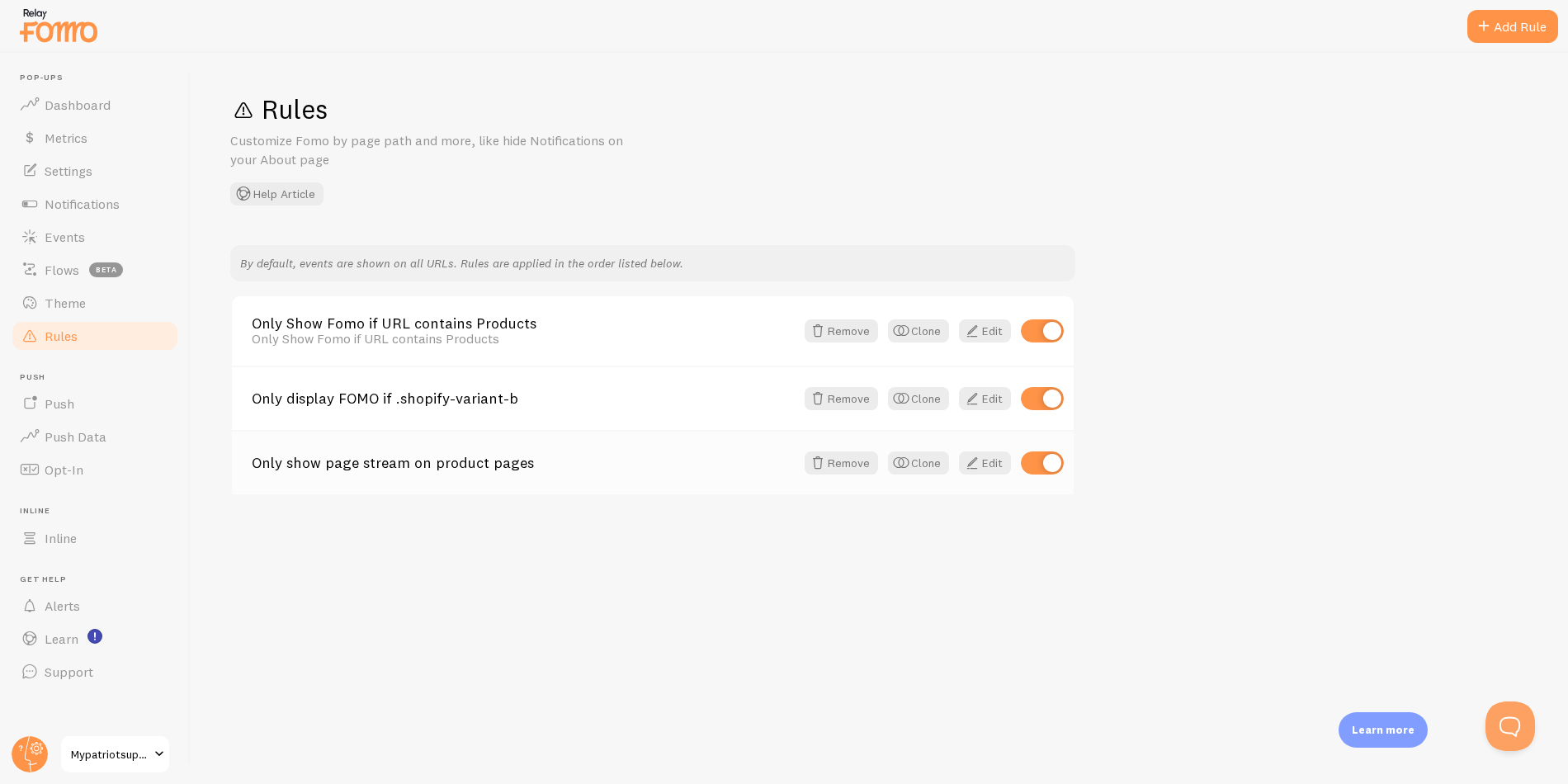
click at [642, 466] on link "Only show page stream on product pages" at bounding box center [523, 464] width 543 height 15
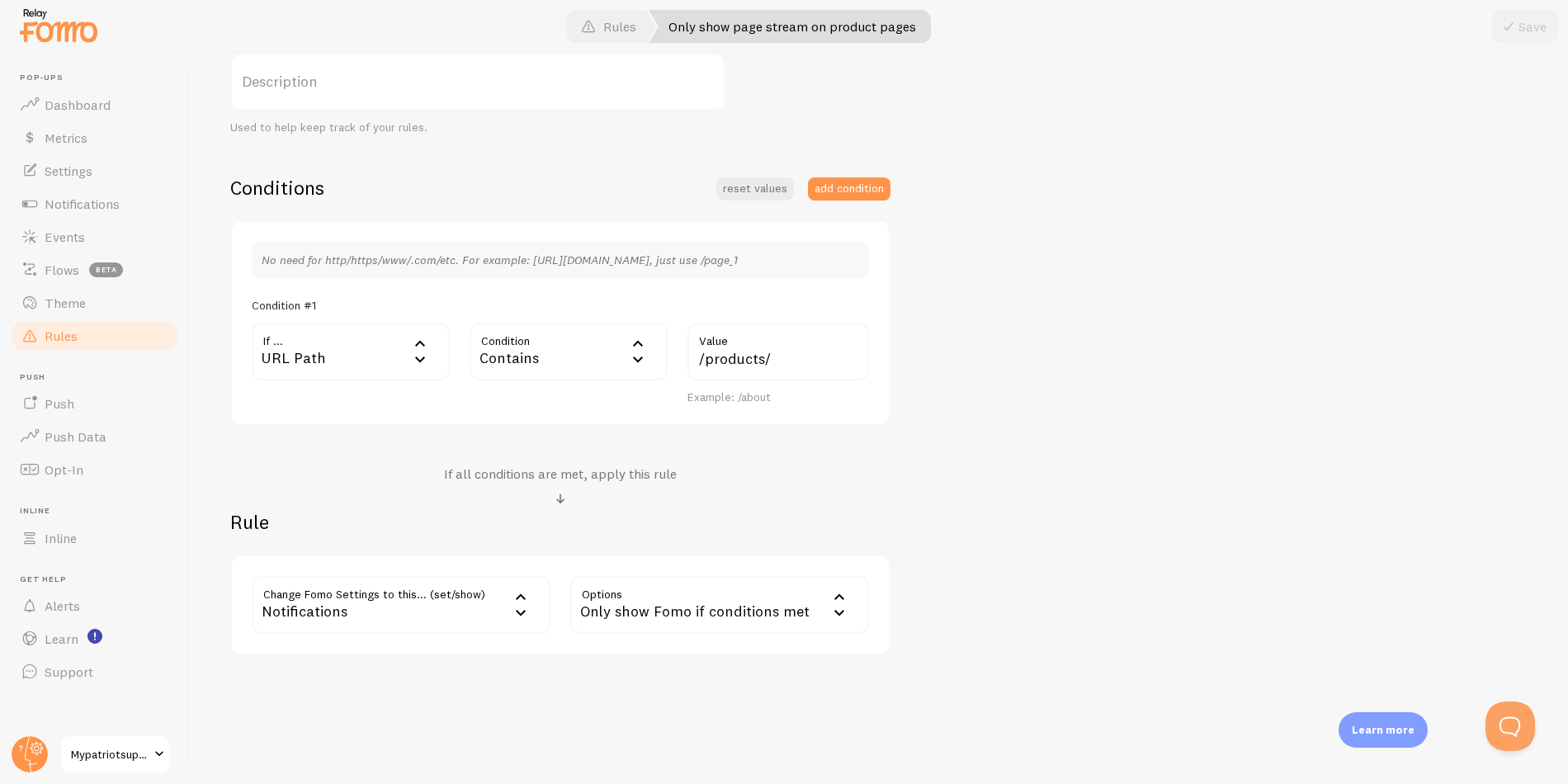
scroll to position [310, 0]
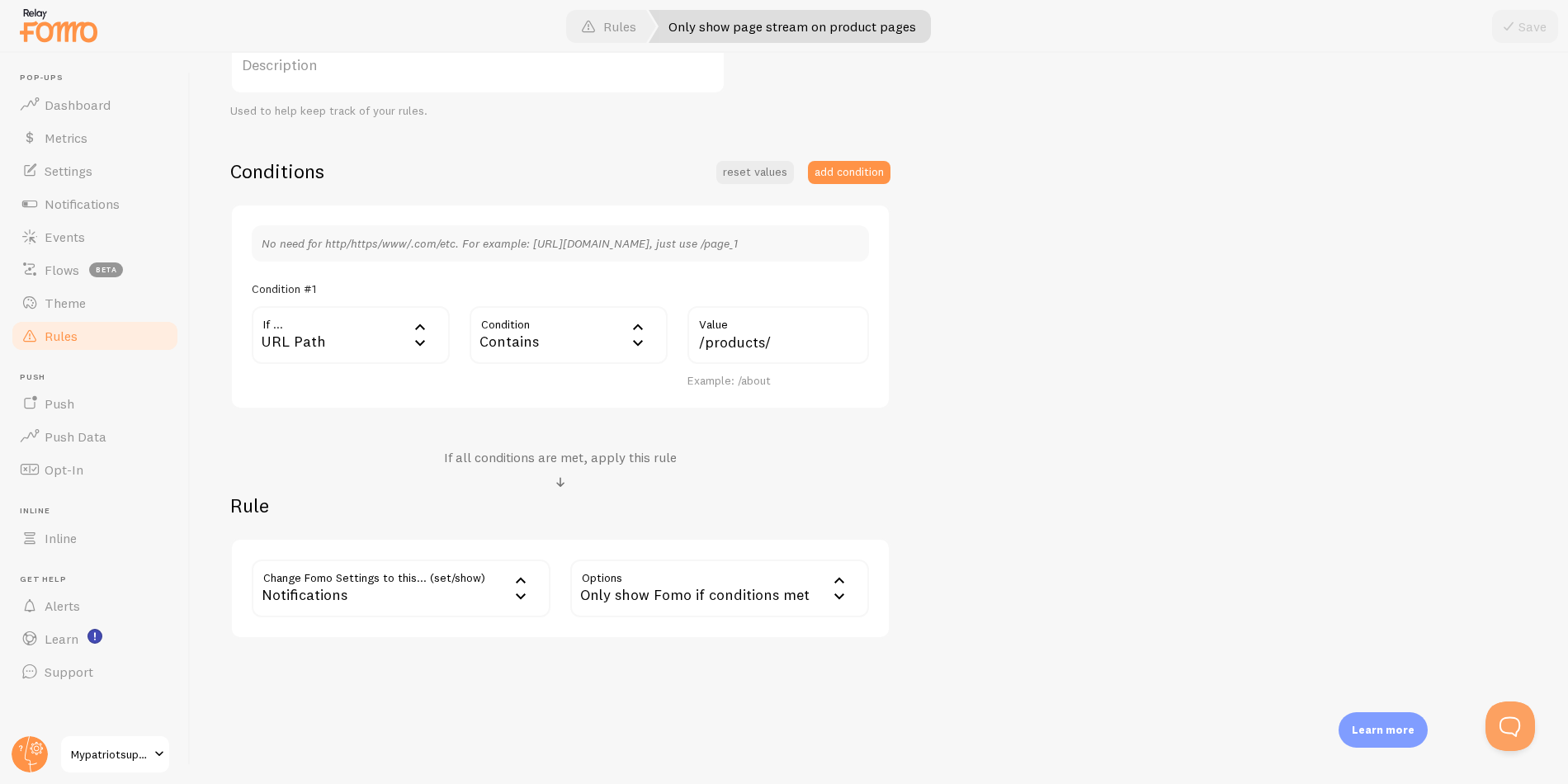
click at [106, 340] on link "Rules" at bounding box center [95, 335] width 170 height 33
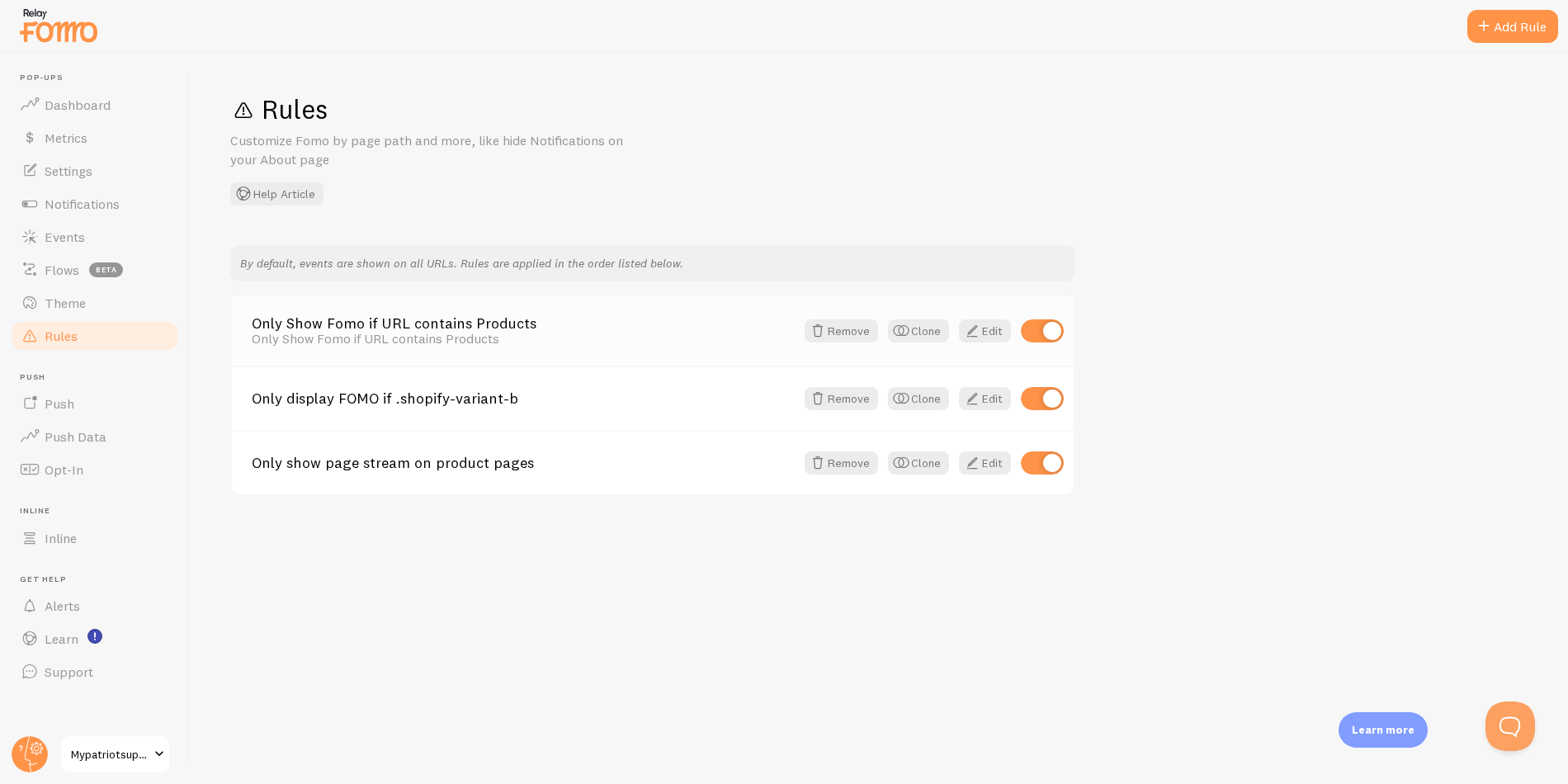
click at [650, 333] on div "Only Show Fomo if URL contains Products" at bounding box center [523, 339] width 543 height 15
click at [987, 465] on link "Edit" at bounding box center [985, 463] width 52 height 23
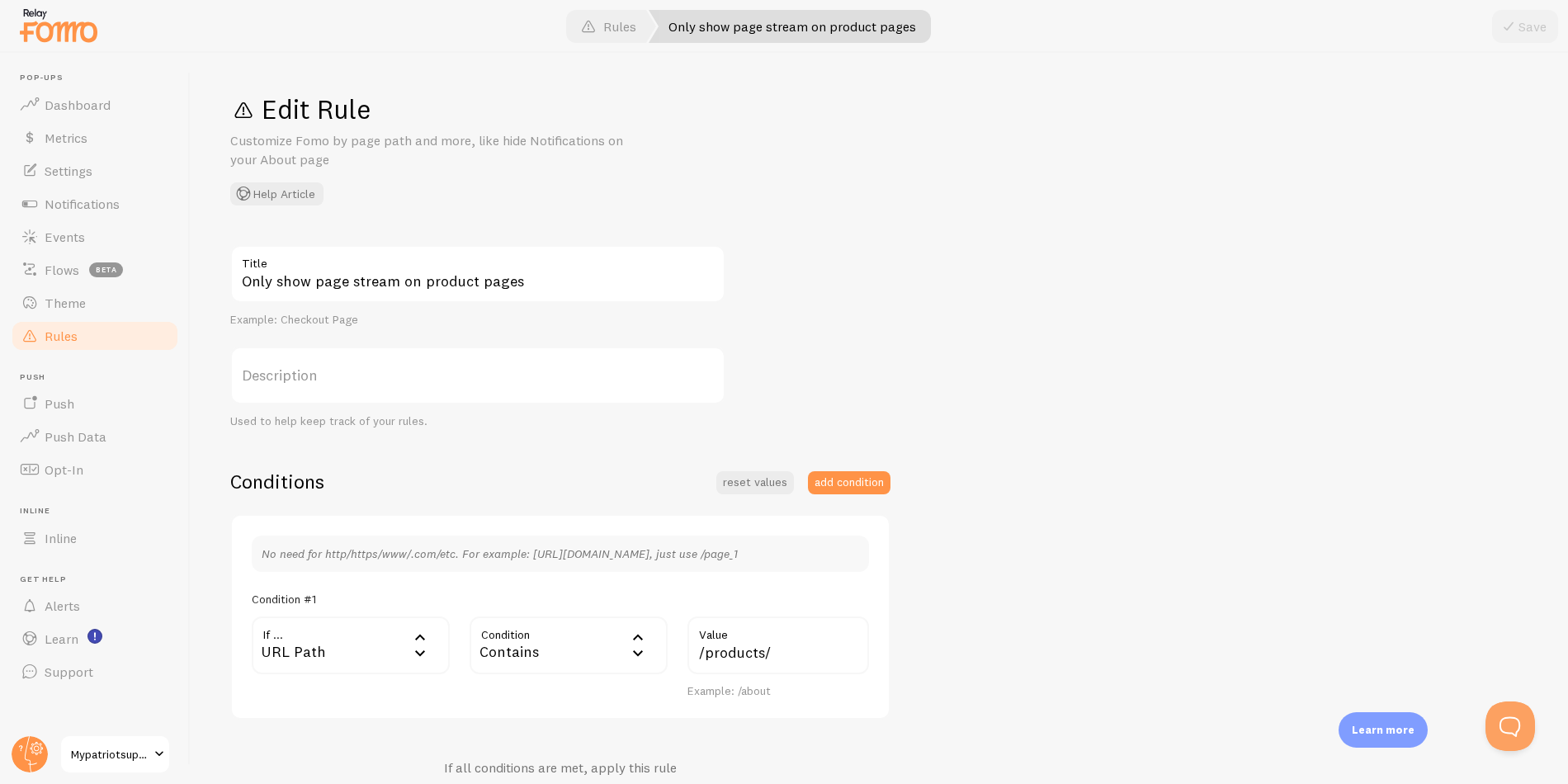
click at [112, 334] on link "Rules" at bounding box center [95, 335] width 170 height 33
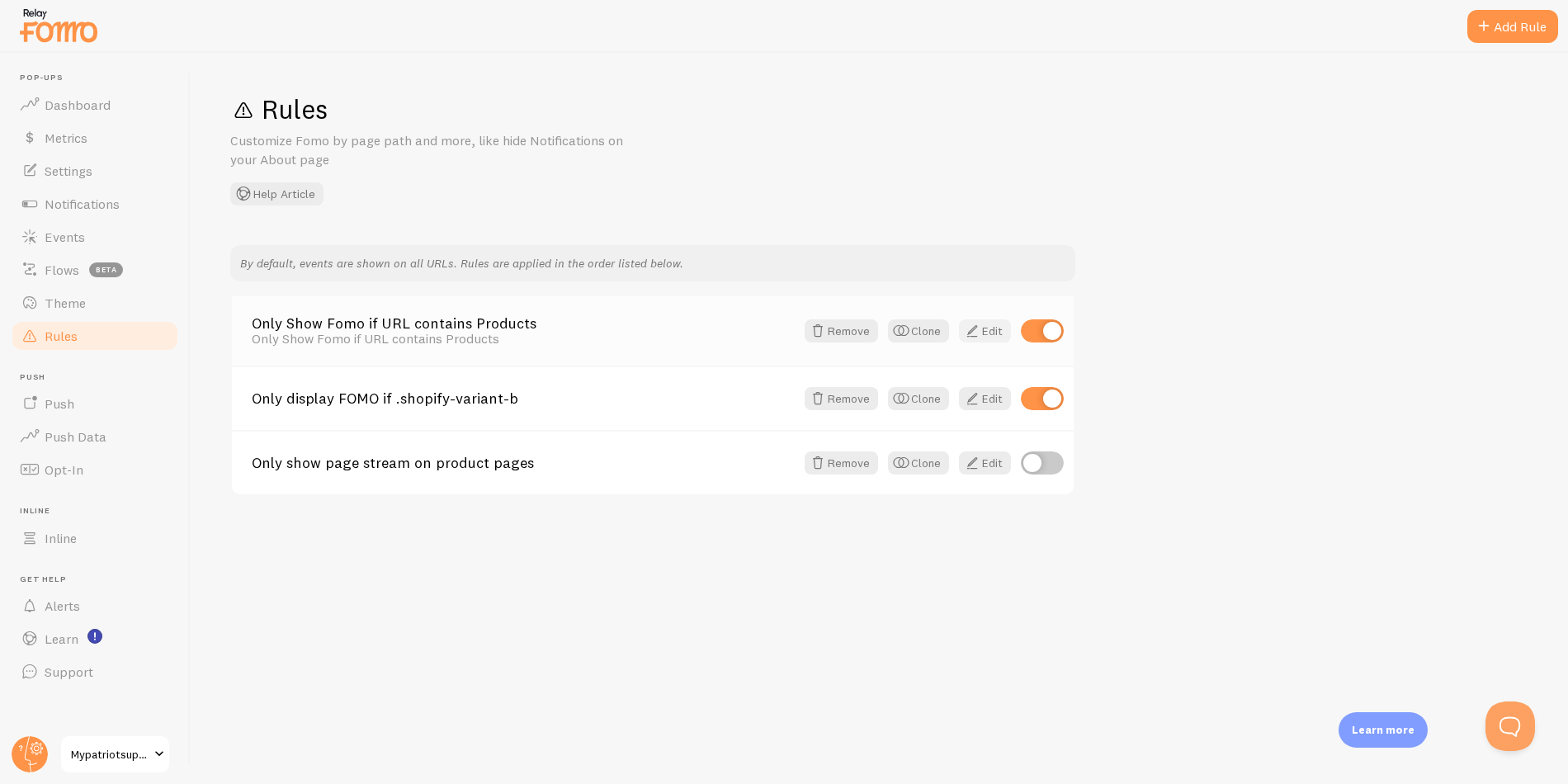
click at [976, 329] on span at bounding box center [972, 331] width 20 height 20
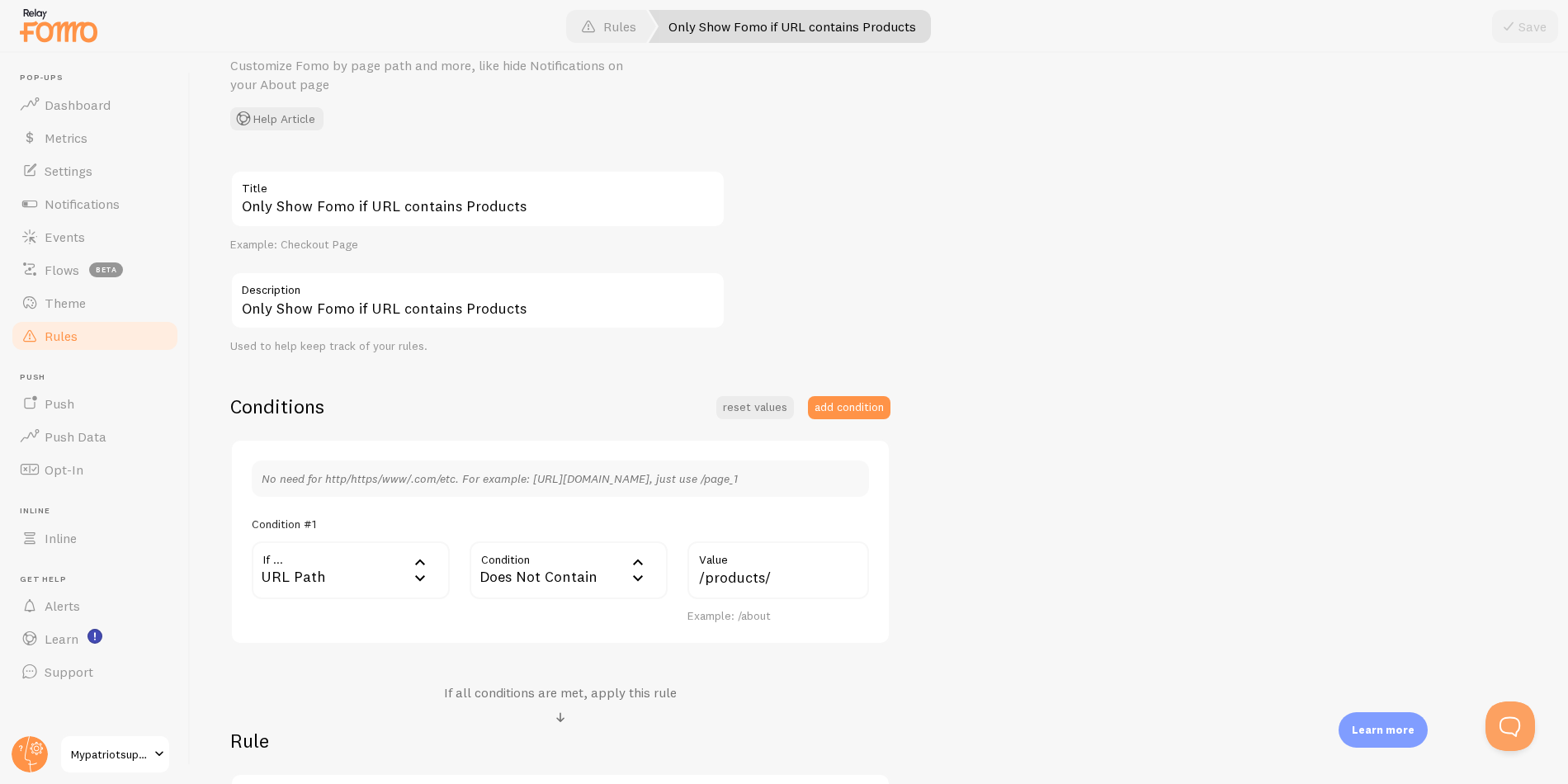
scroll to position [87, 0]
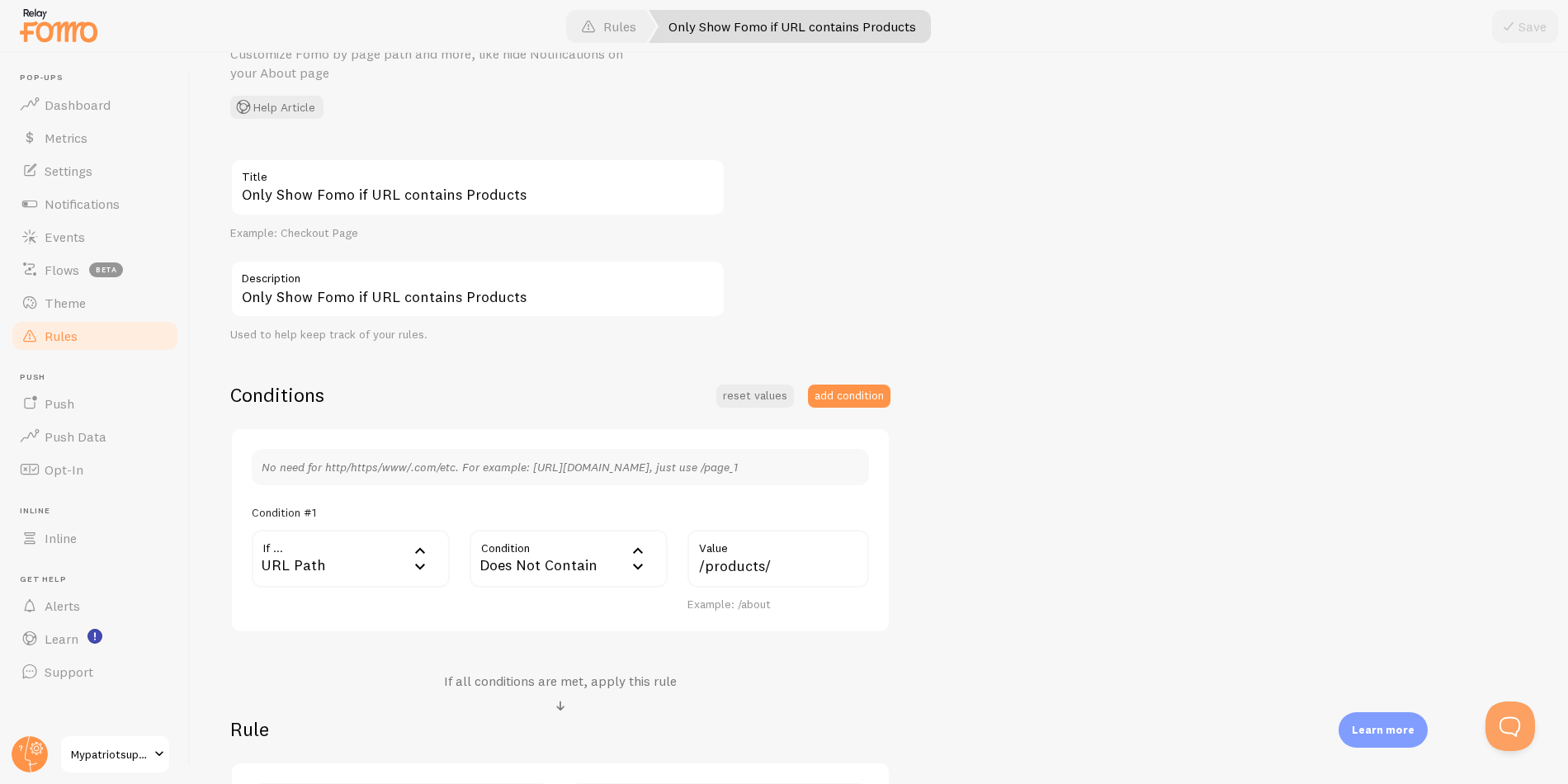
click at [74, 335] on span "Rules" at bounding box center [60, 336] width 33 height 17
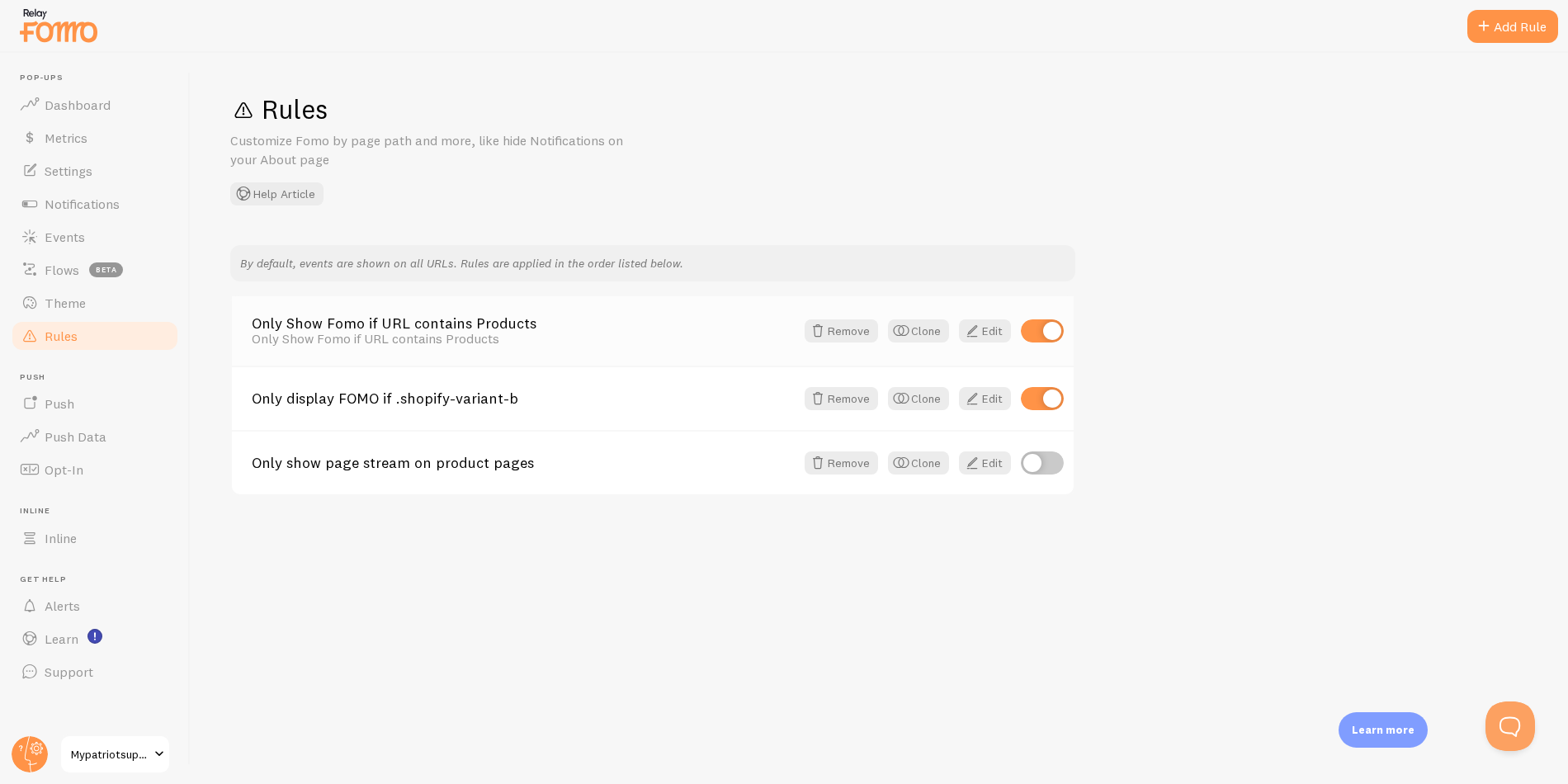
click at [677, 353] on div "Only Show Fomo if URL contains Products Only Show Fomo if URL contains Products…" at bounding box center [652, 331] width 842 height 70
click at [976, 331] on span at bounding box center [972, 331] width 20 height 20
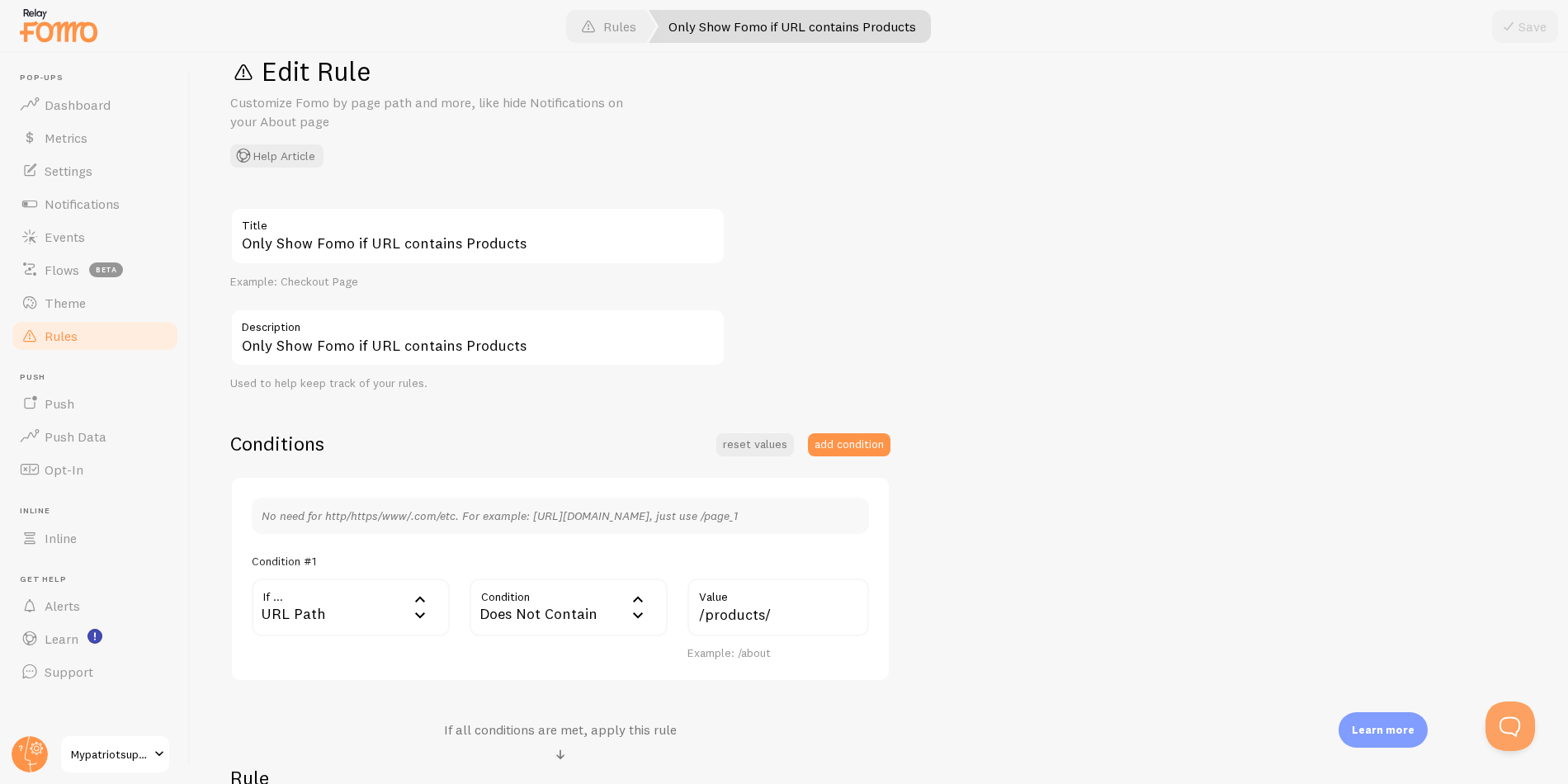
scroll to position [310, 0]
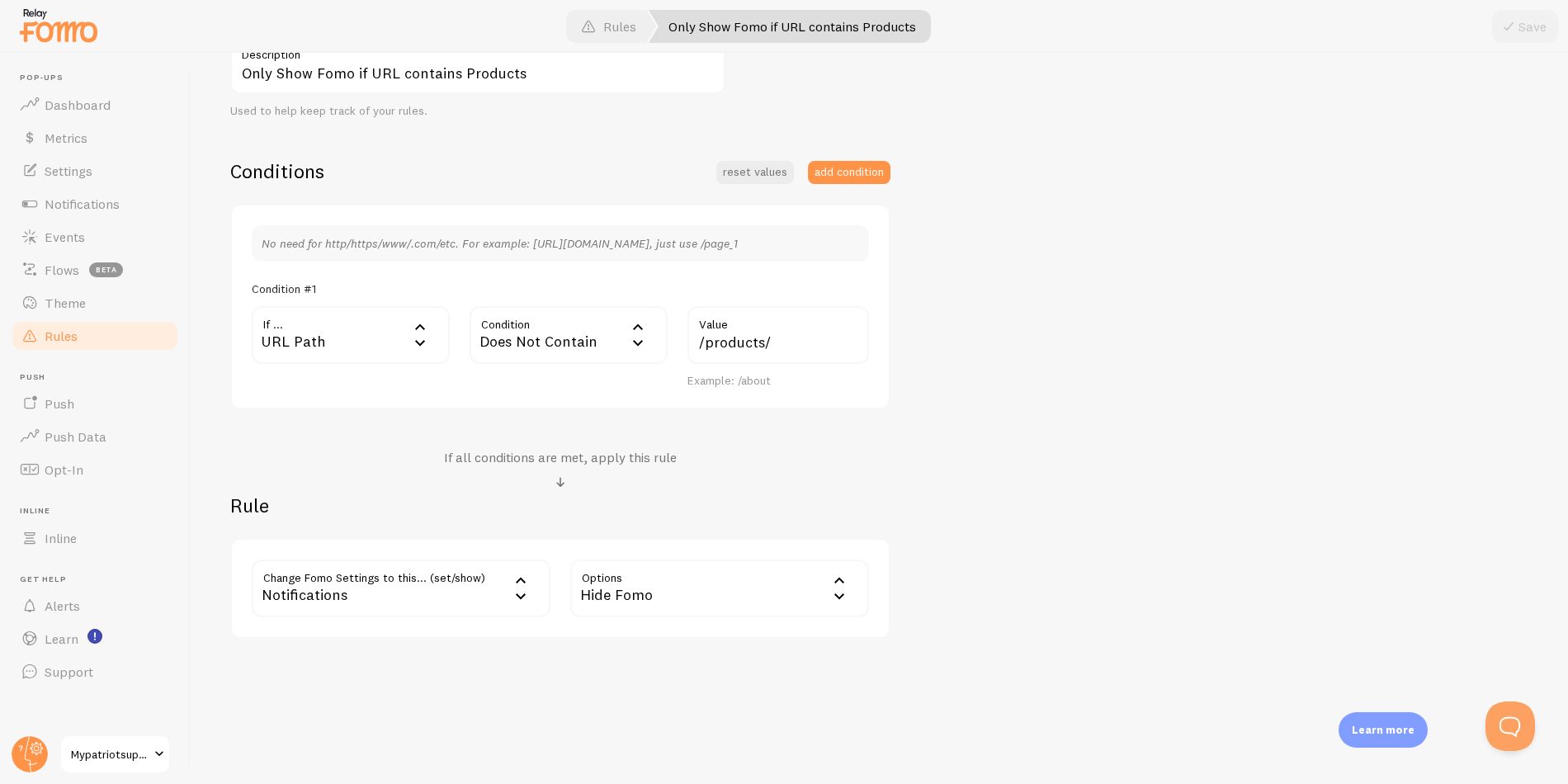
click at [86, 331] on link "Rules" at bounding box center [95, 335] width 170 height 33
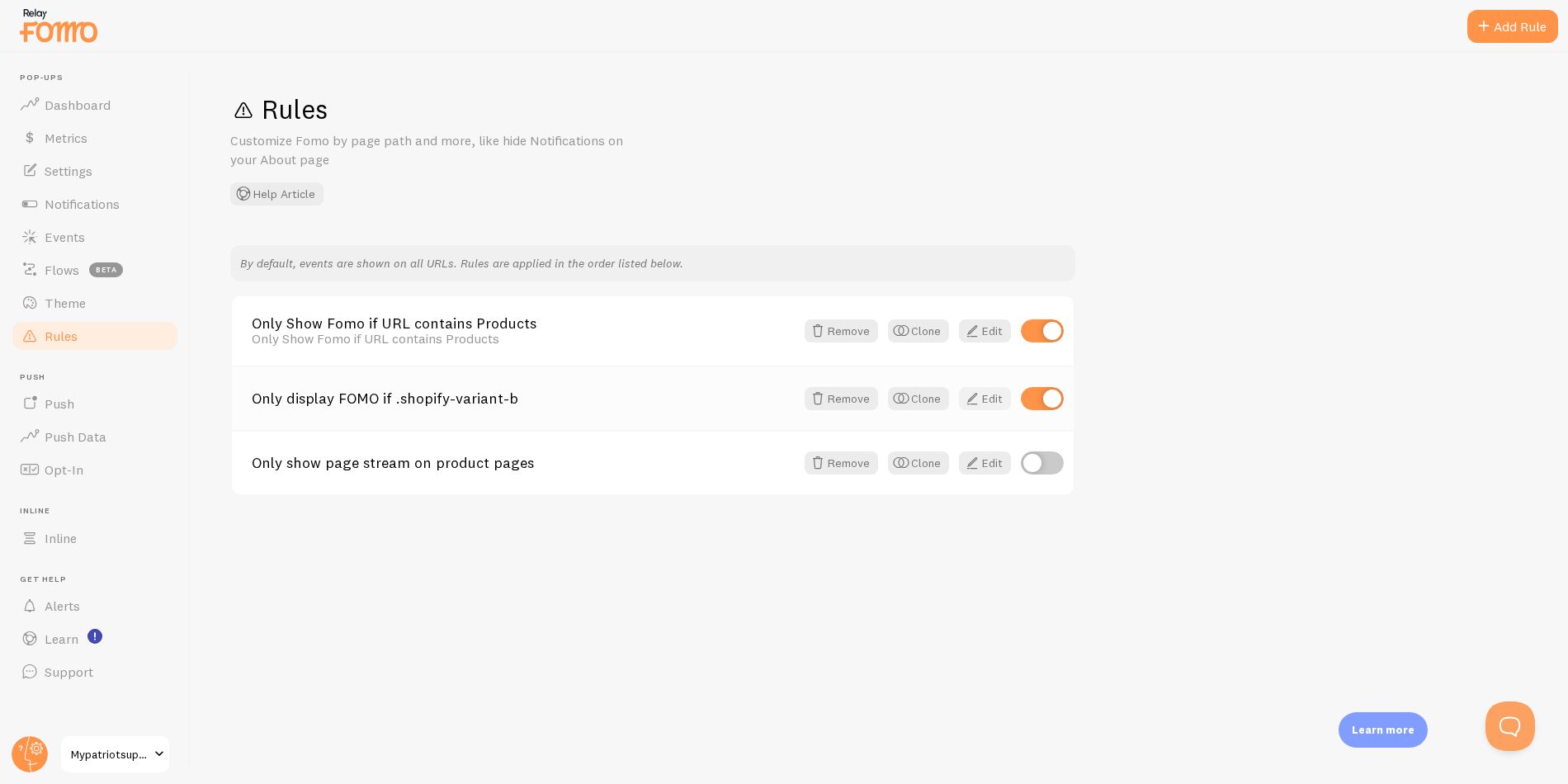
click at [979, 400] on span at bounding box center [972, 399] width 20 height 20
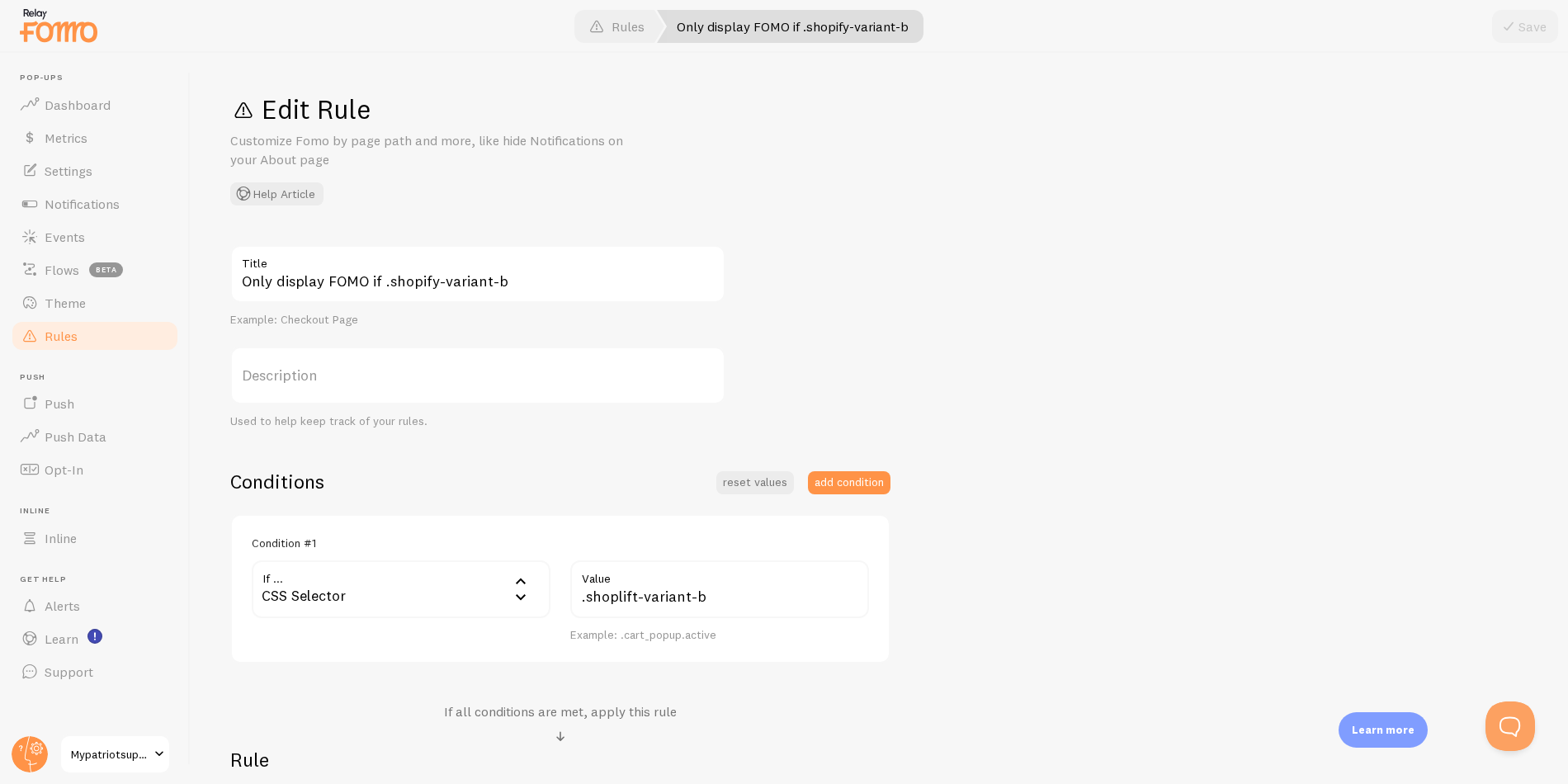
scroll to position [254, 0]
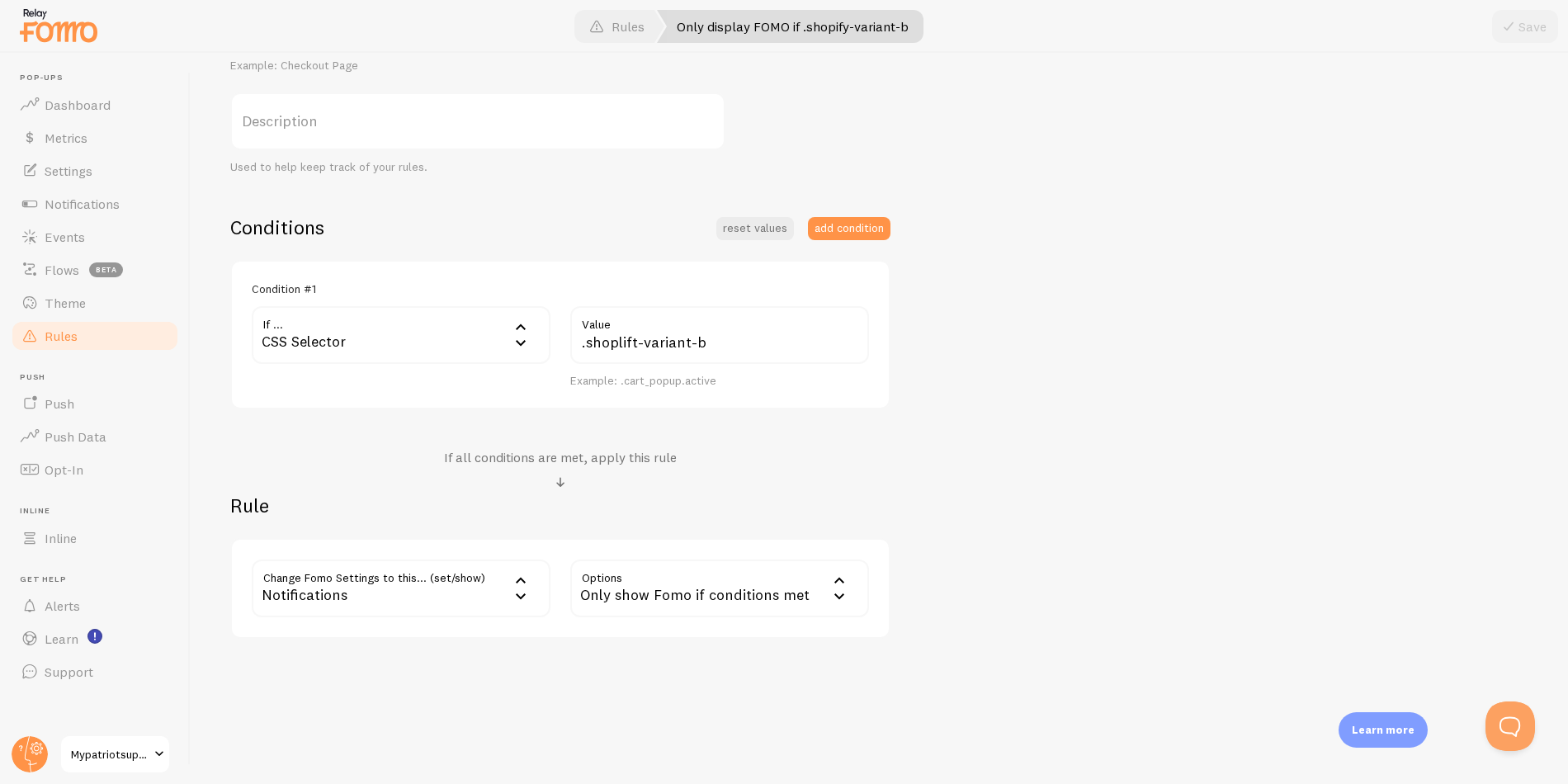
click at [84, 339] on link "Rules" at bounding box center [95, 335] width 170 height 33
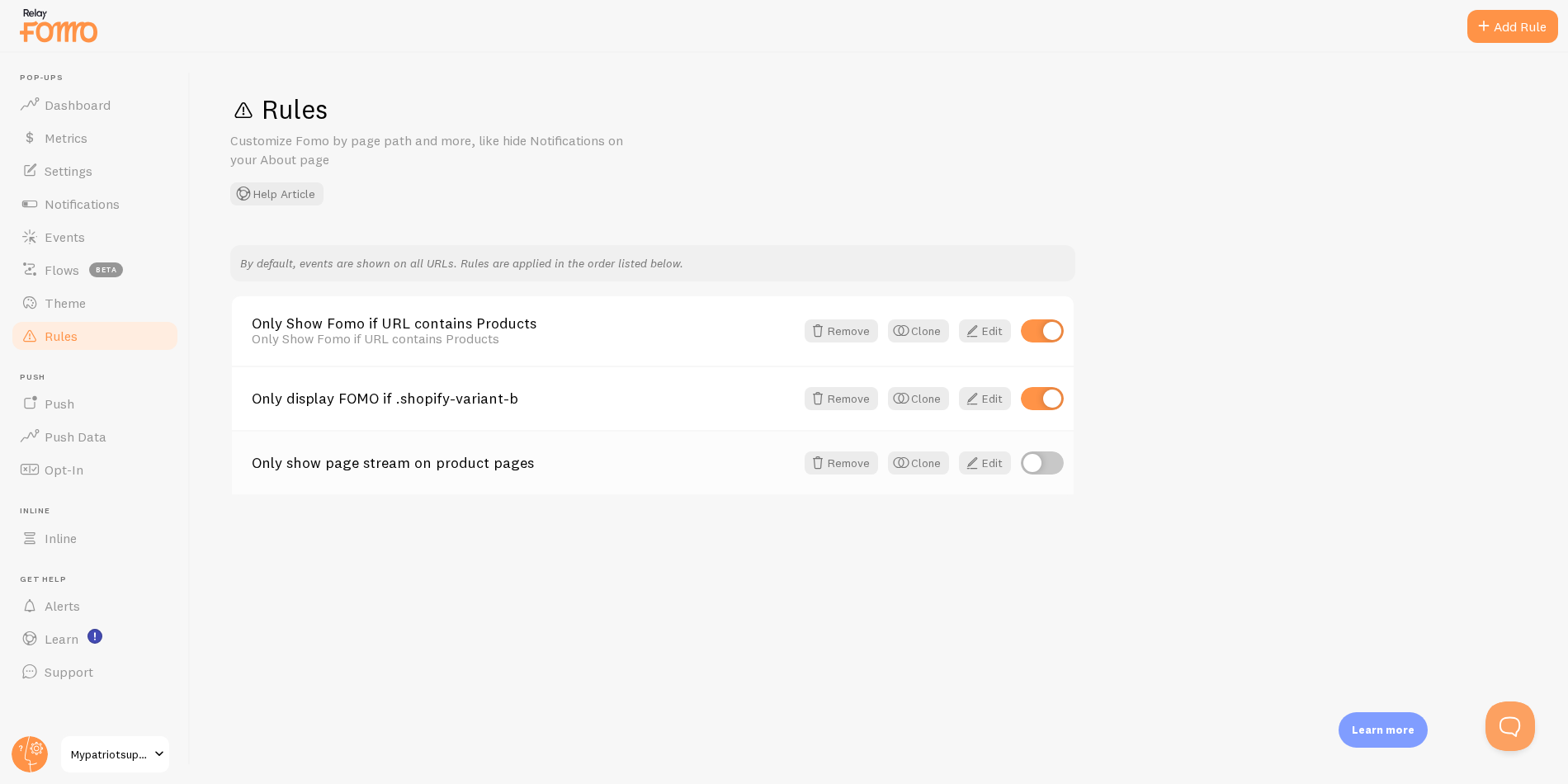
click at [633, 478] on div "Only show page stream on product pages Remove Clone Edit" at bounding box center [652, 462] width 842 height 64
click at [982, 459] on link "Edit" at bounding box center [985, 463] width 52 height 23
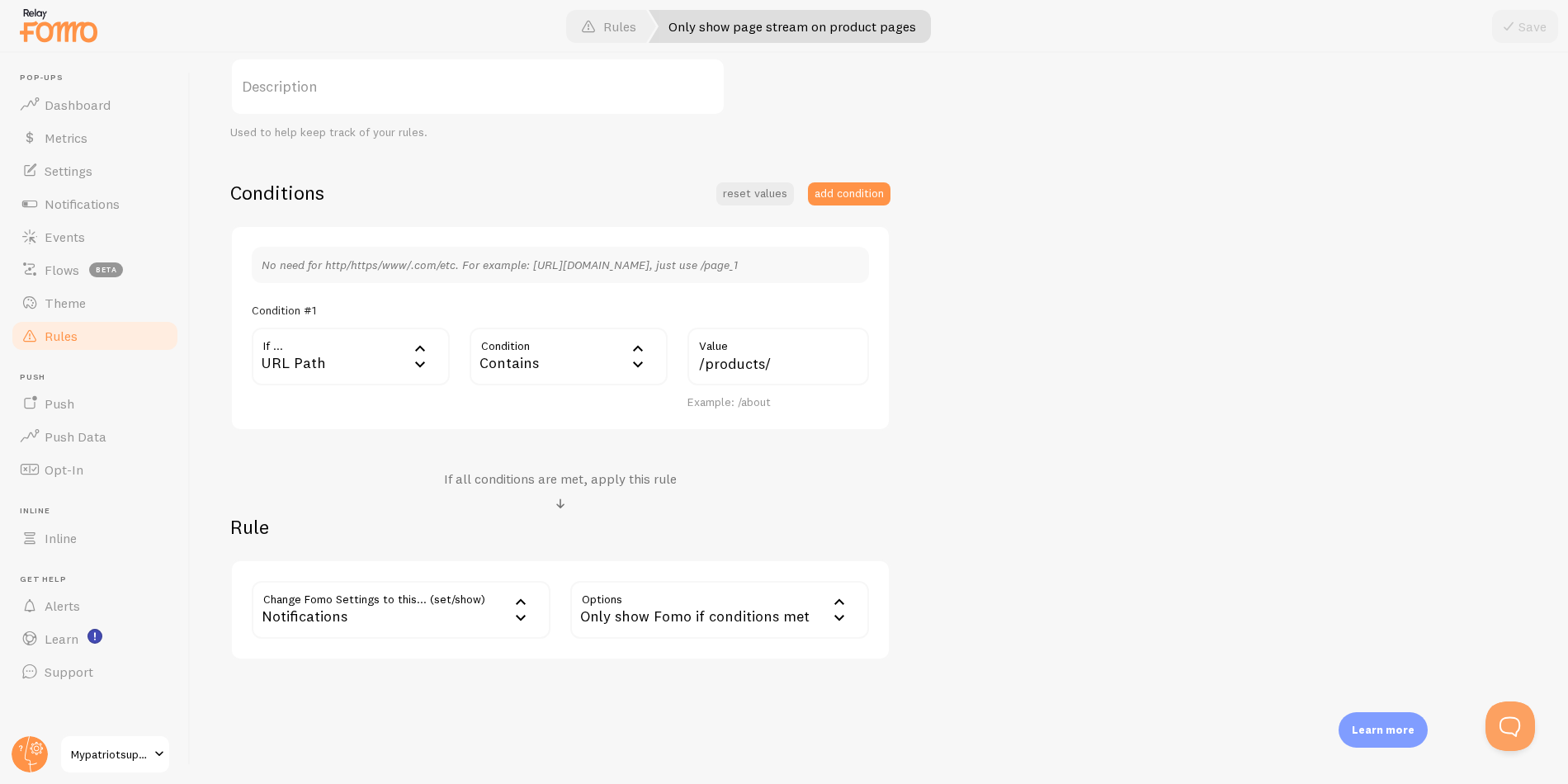
scroll to position [310, 0]
